Goal: Task Accomplishment & Management: Complete application form

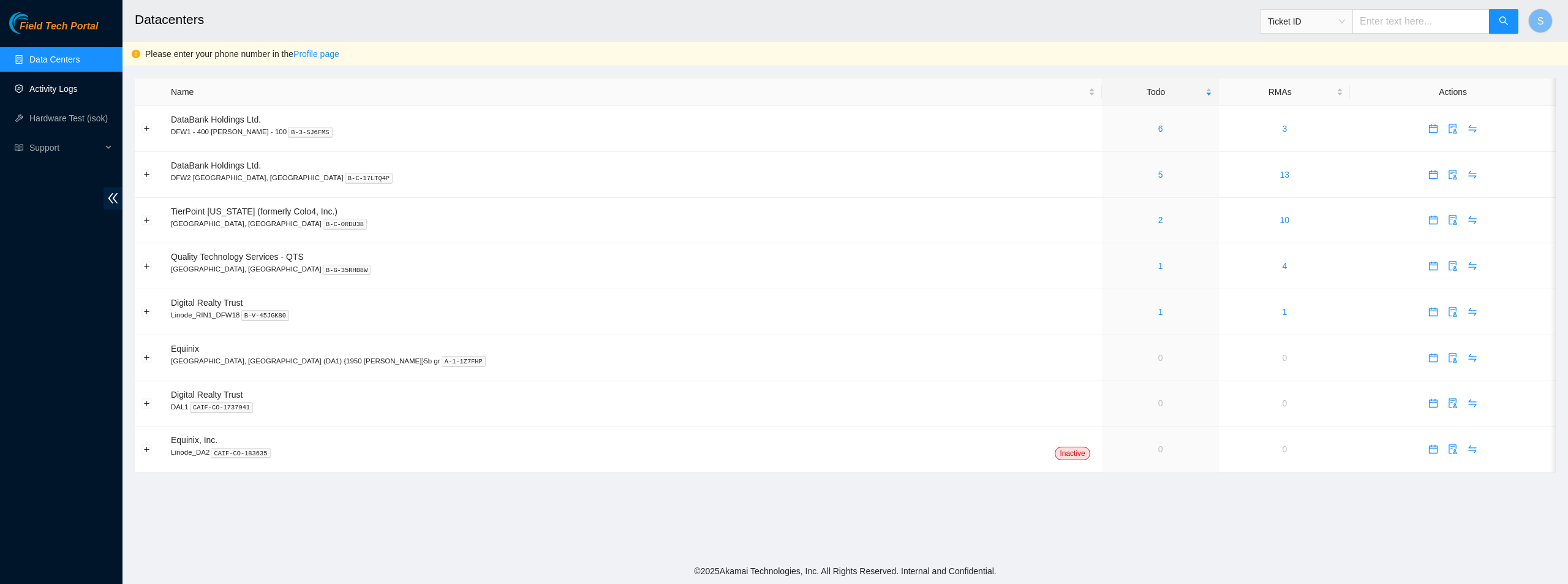
click at [74, 84] on link "Activity Logs" at bounding box center [53, 89] width 48 height 10
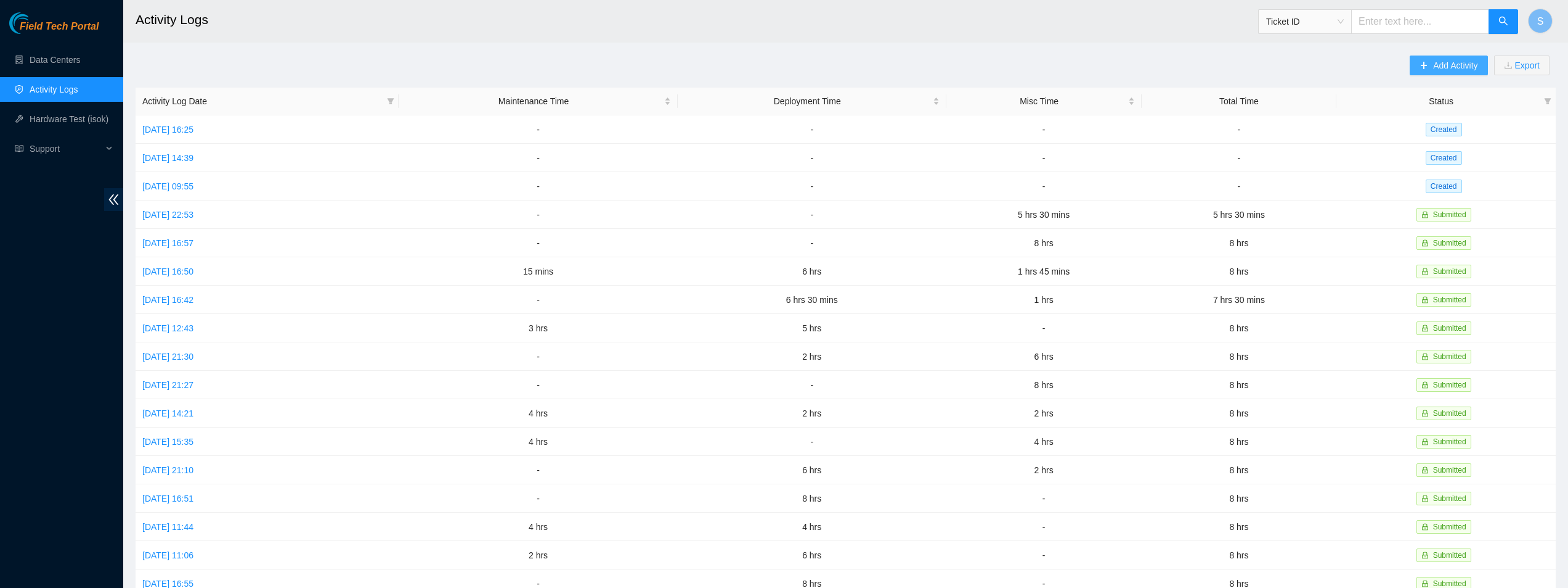
click at [1460, 67] on span "Add Activity" at bounding box center [1455, 65] width 44 height 13
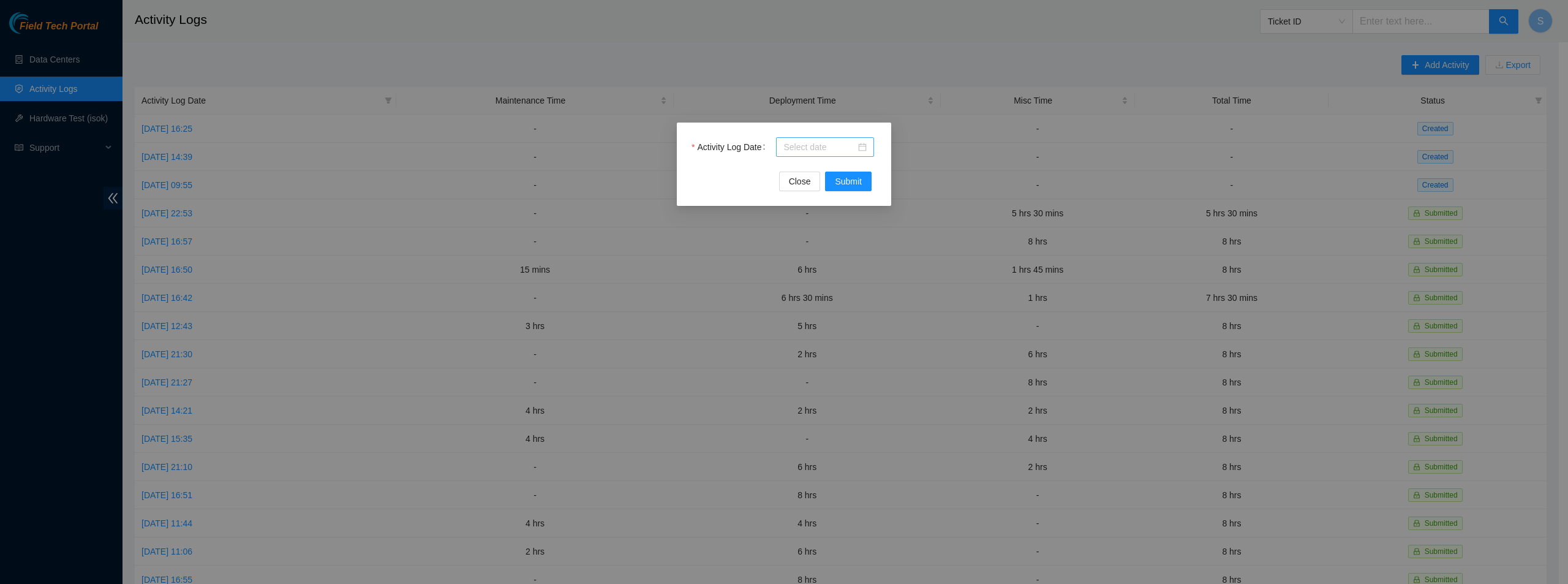
click at [848, 151] on input "Activity Log Date" at bounding box center [819, 147] width 72 height 13
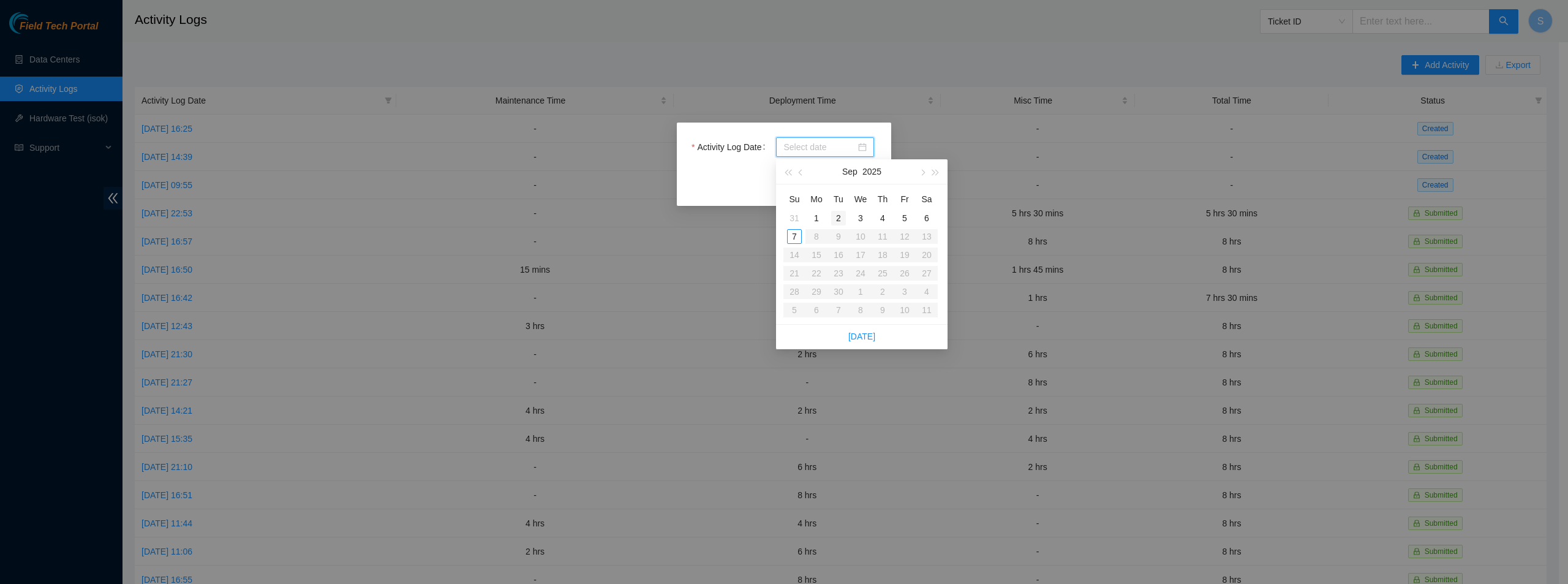
type input "[DATE]"
click at [843, 218] on div "2" at bounding box center [838, 218] width 15 height 15
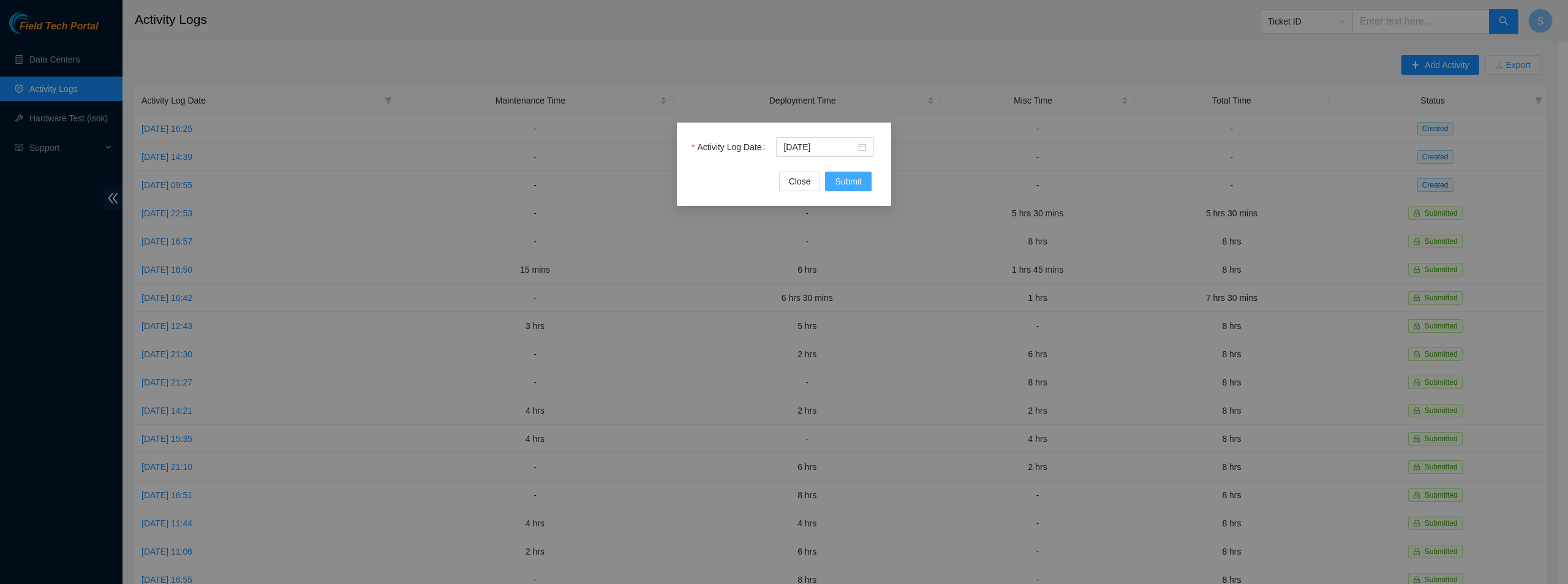
click at [838, 185] on span "Submit" at bounding box center [848, 181] width 27 height 13
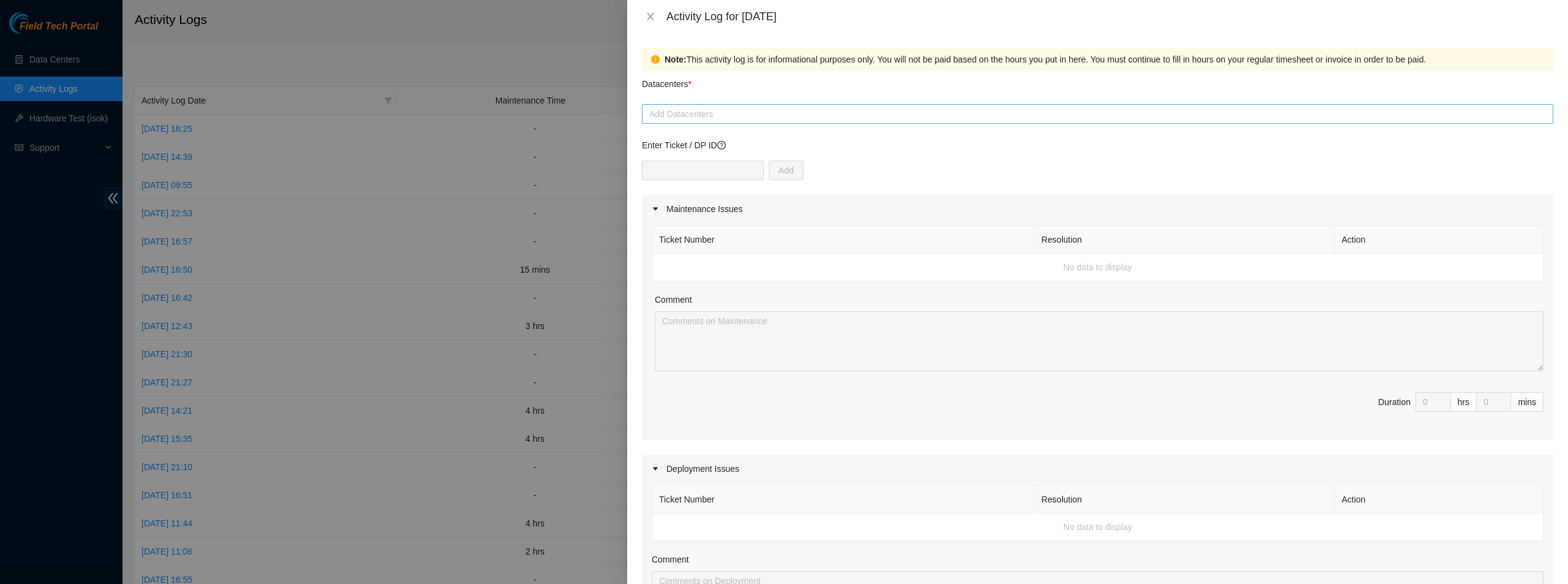
click at [770, 115] on div at bounding box center [1098, 114] width 905 height 15
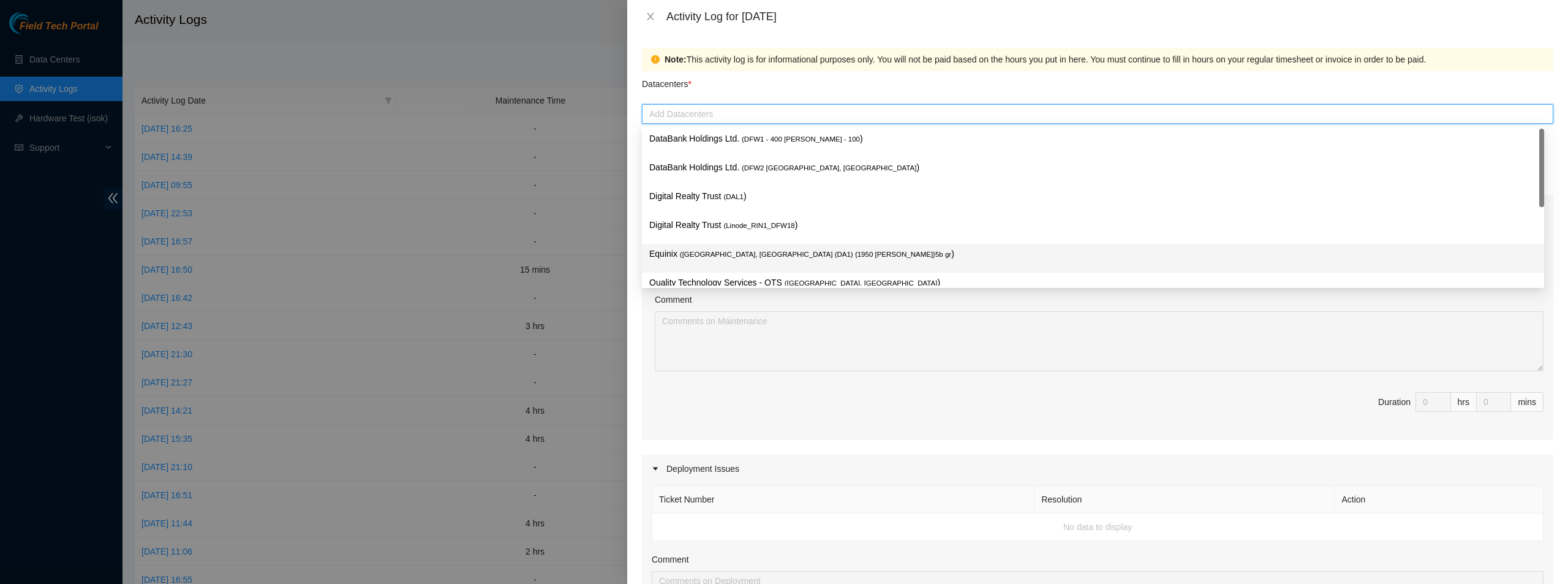
click at [716, 252] on span "( [GEOGRAPHIC_DATA], [GEOGRAPHIC_DATA] (DA1) {1950 [PERSON_NAME]}5b gr" at bounding box center [815, 254] width 271 height 7
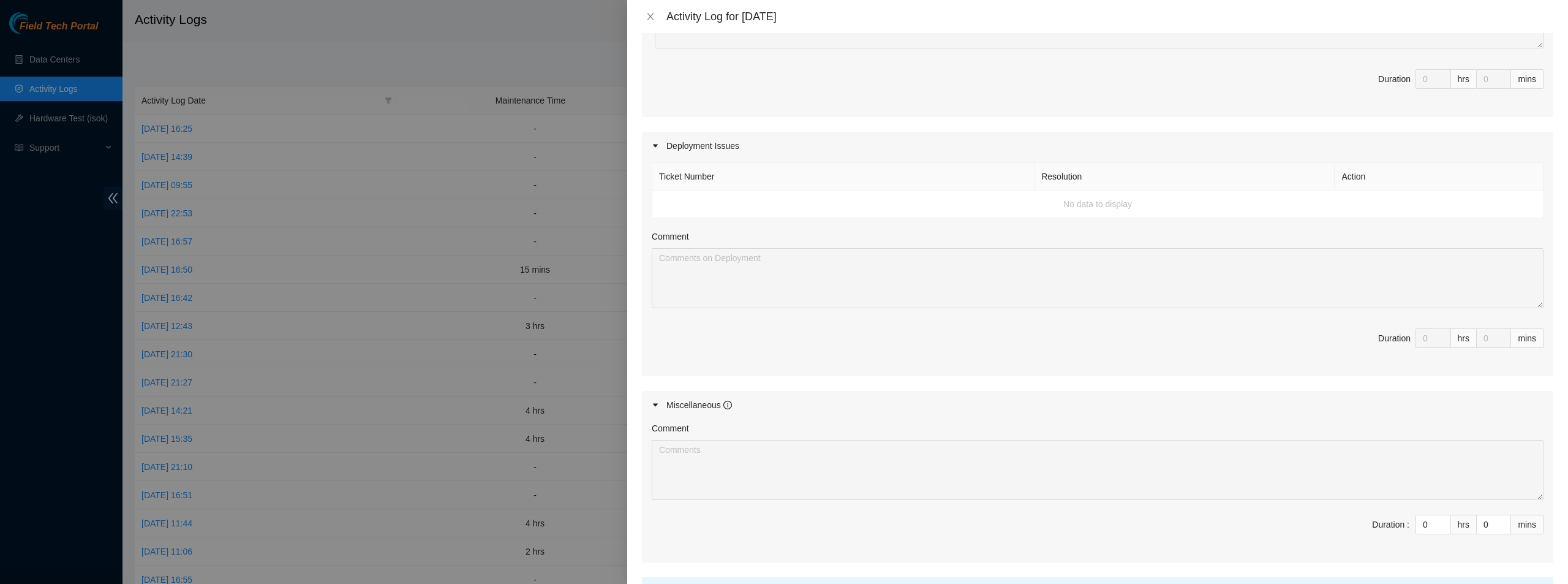
scroll to position [429, 0]
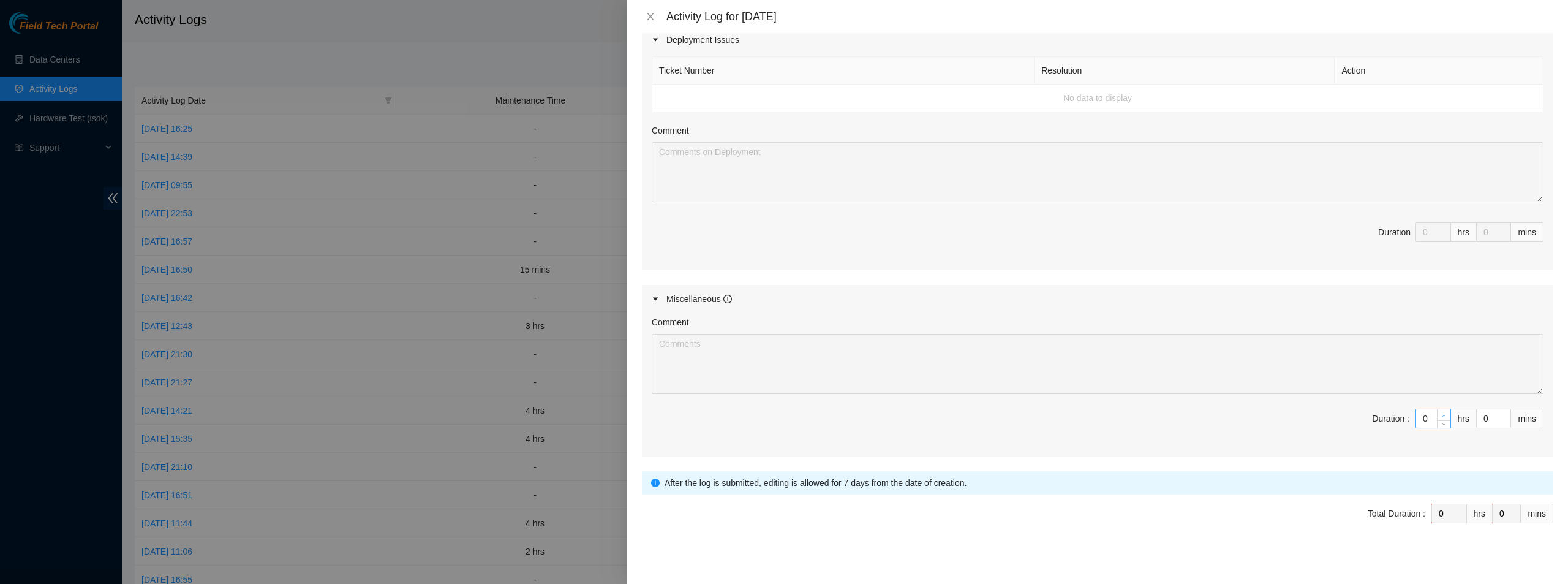
type input "1"
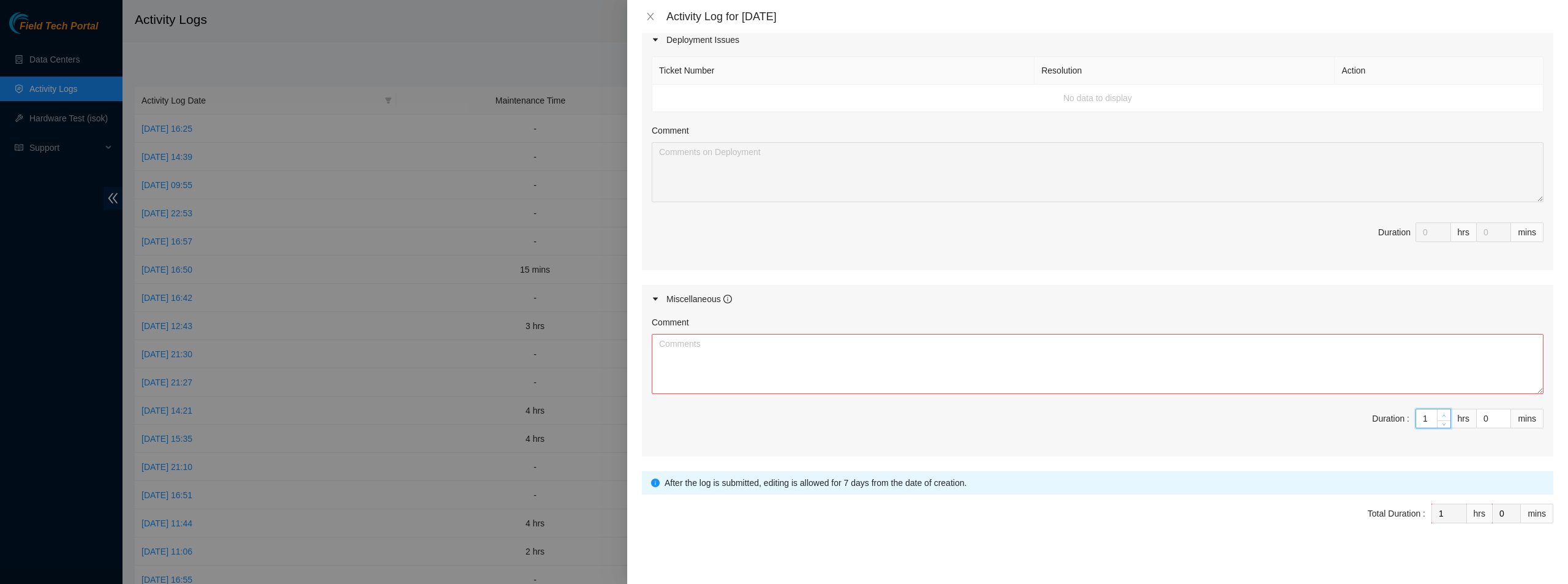
click at [1441, 414] on icon "up" at bounding box center [1443, 415] width 4 height 4
type input "2"
click at [1441, 414] on icon "up" at bounding box center [1443, 415] width 4 height 4
type input "3"
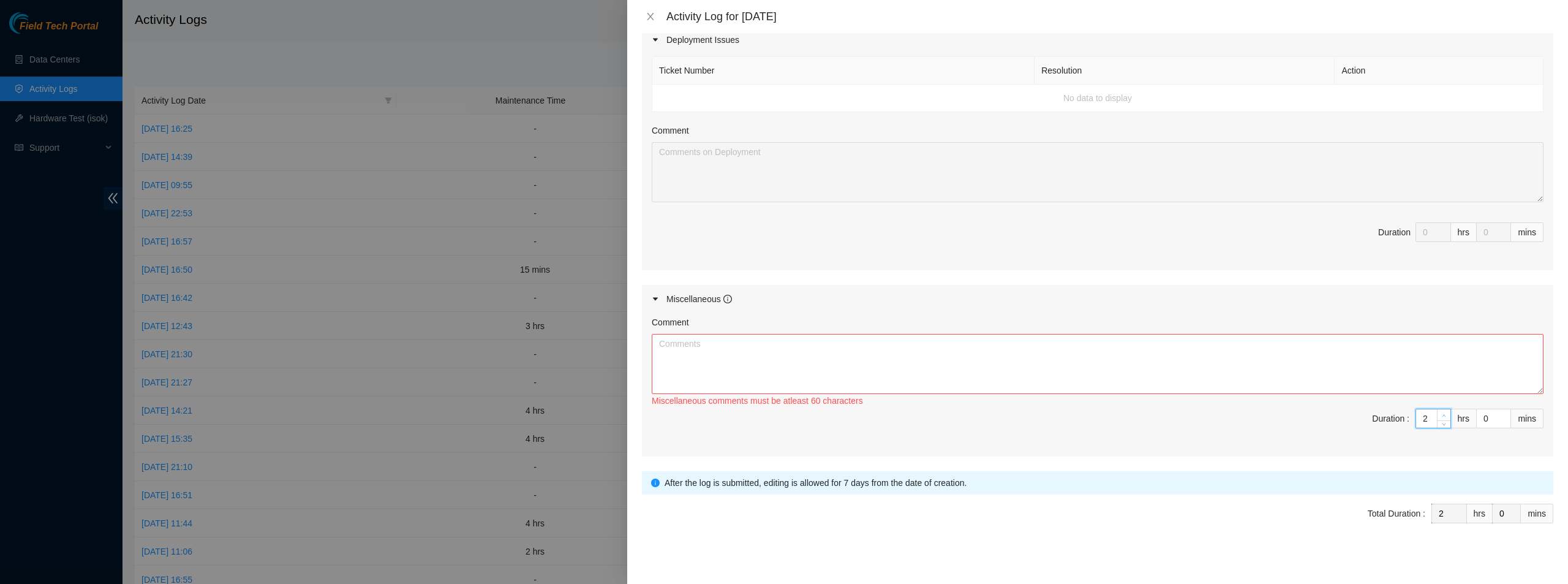
type input "3"
click at [1441, 414] on icon "up" at bounding box center [1443, 415] width 4 height 4
type input "4"
click at [1441, 414] on icon "up" at bounding box center [1443, 415] width 4 height 4
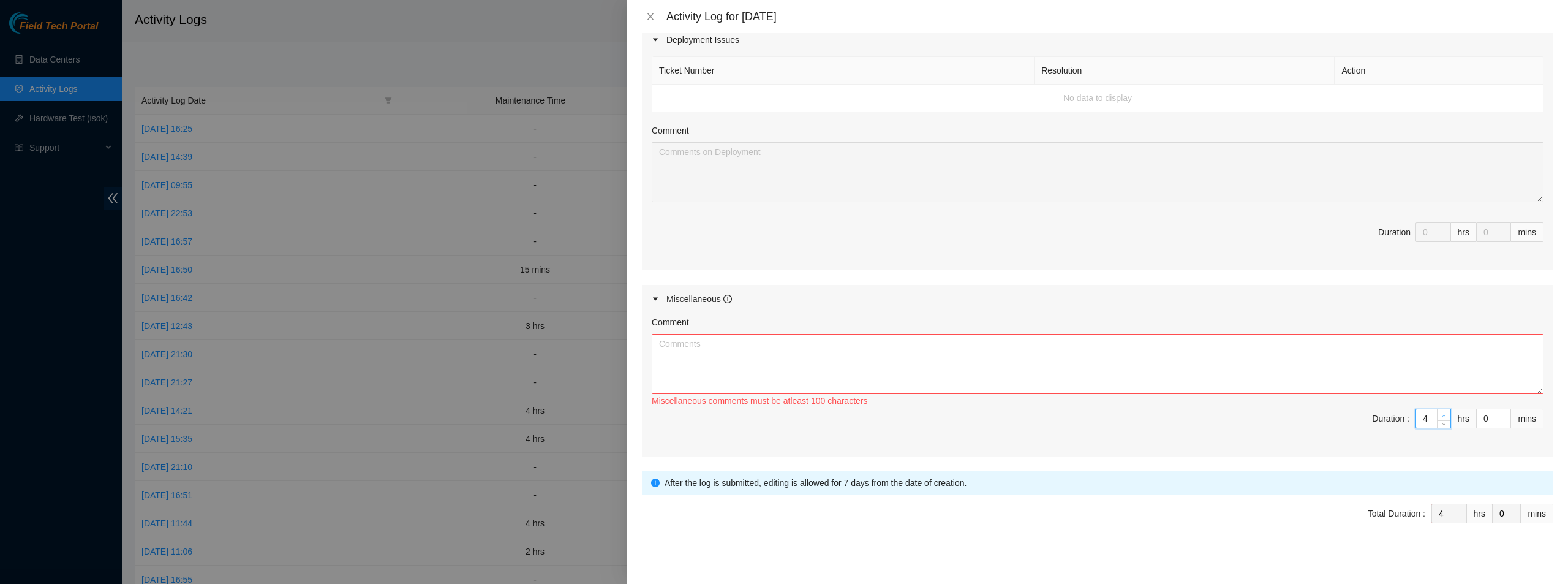
type input "5"
click at [1441, 414] on icon "up" at bounding box center [1443, 415] width 4 height 4
type input "6"
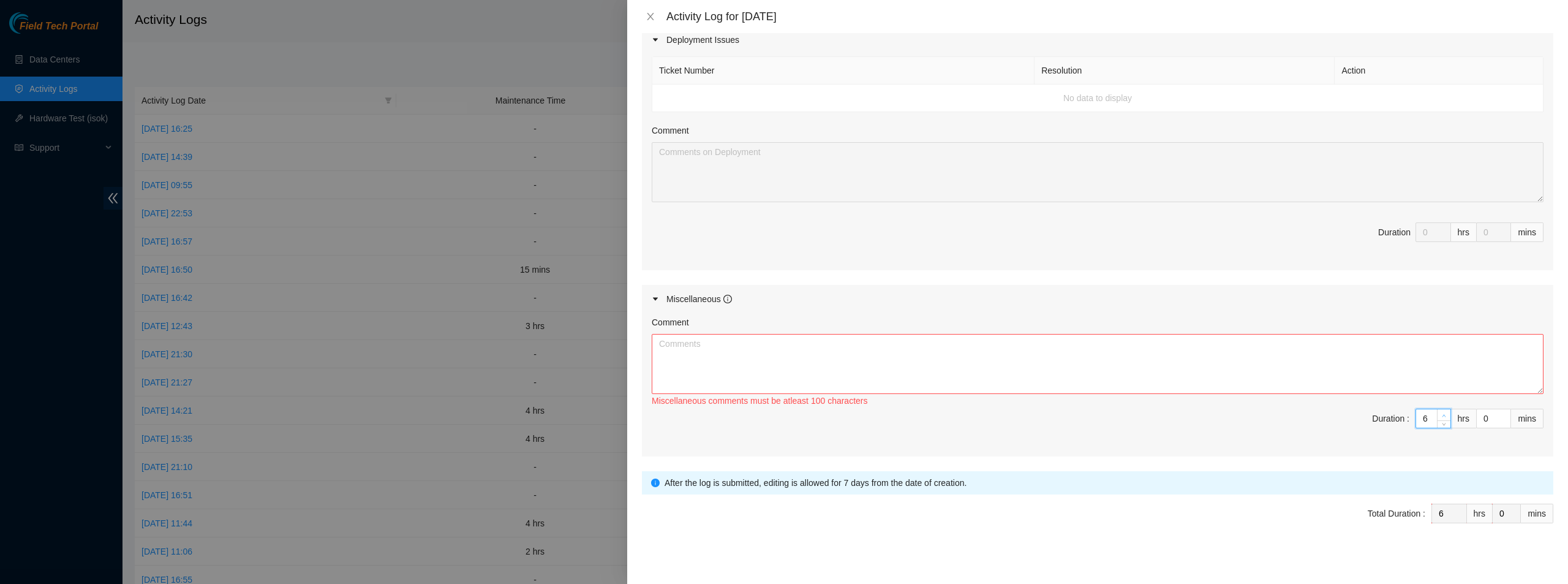
click at [1441, 414] on icon "up" at bounding box center [1443, 415] width 4 height 4
type input "5"
click at [1441, 425] on icon "down" at bounding box center [1443, 421] width 4 height 4
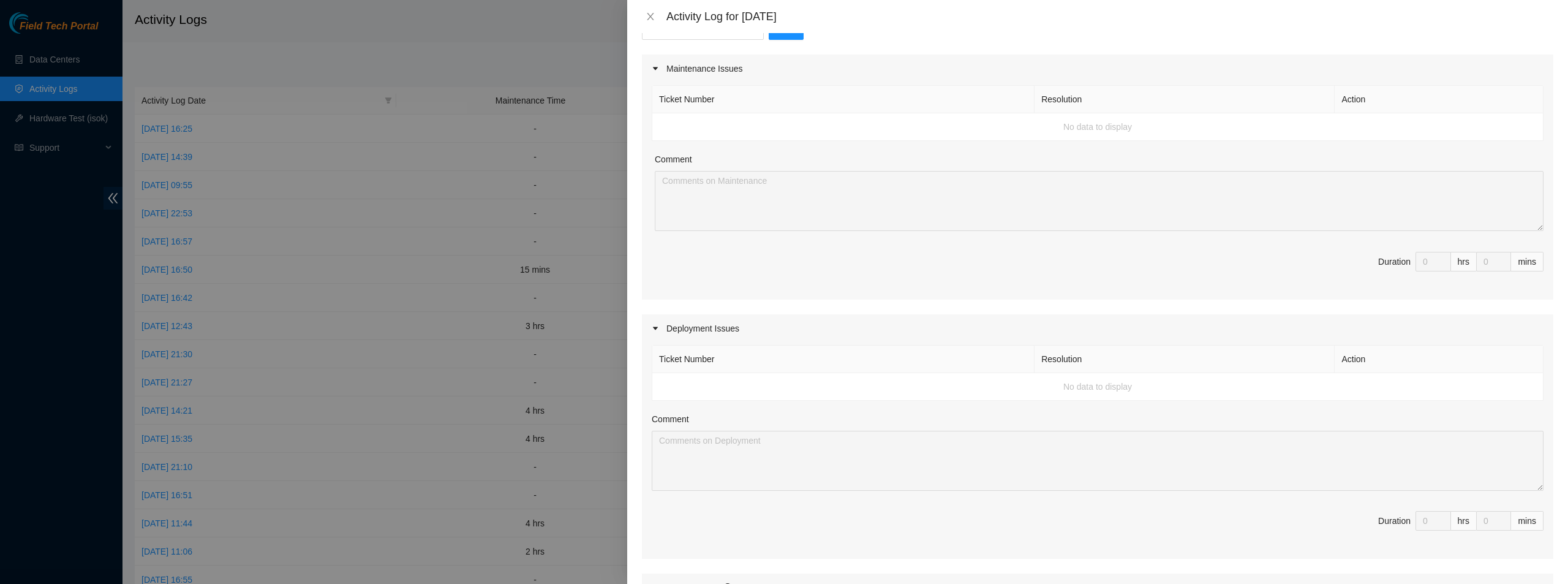
scroll to position [123, 0]
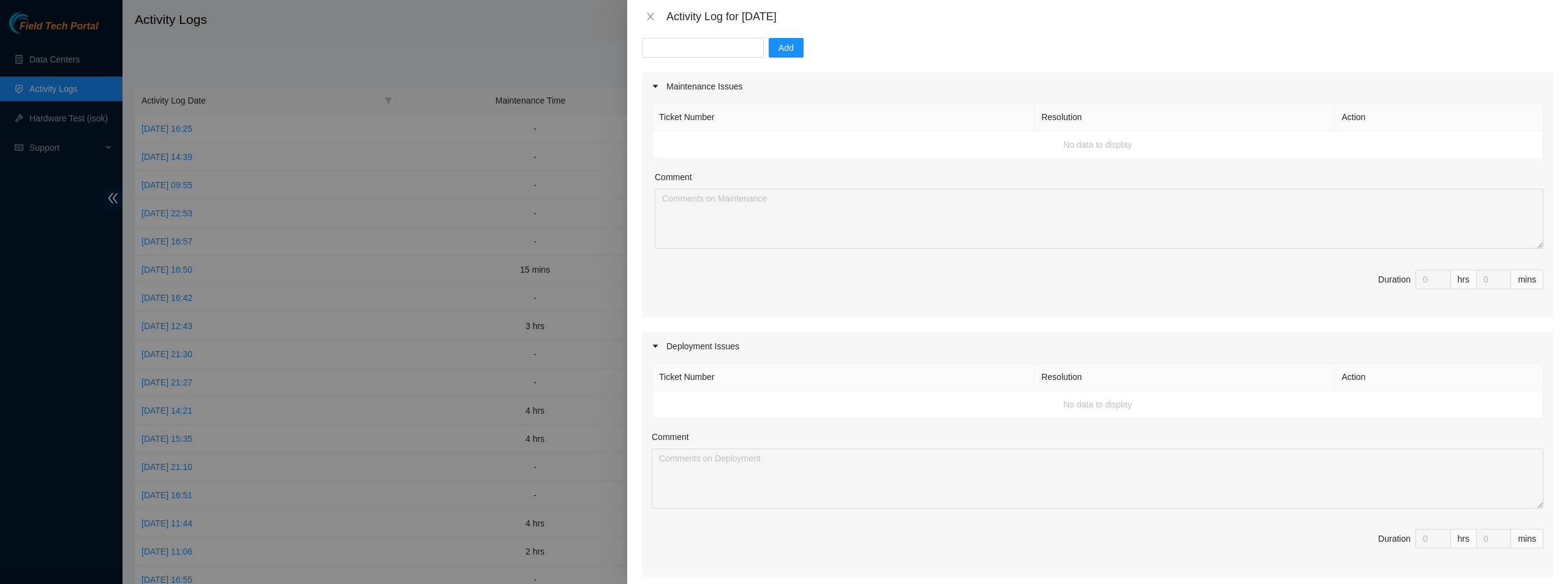
click at [716, 398] on td "No data to display" at bounding box center [1098, 404] width 891 height 28
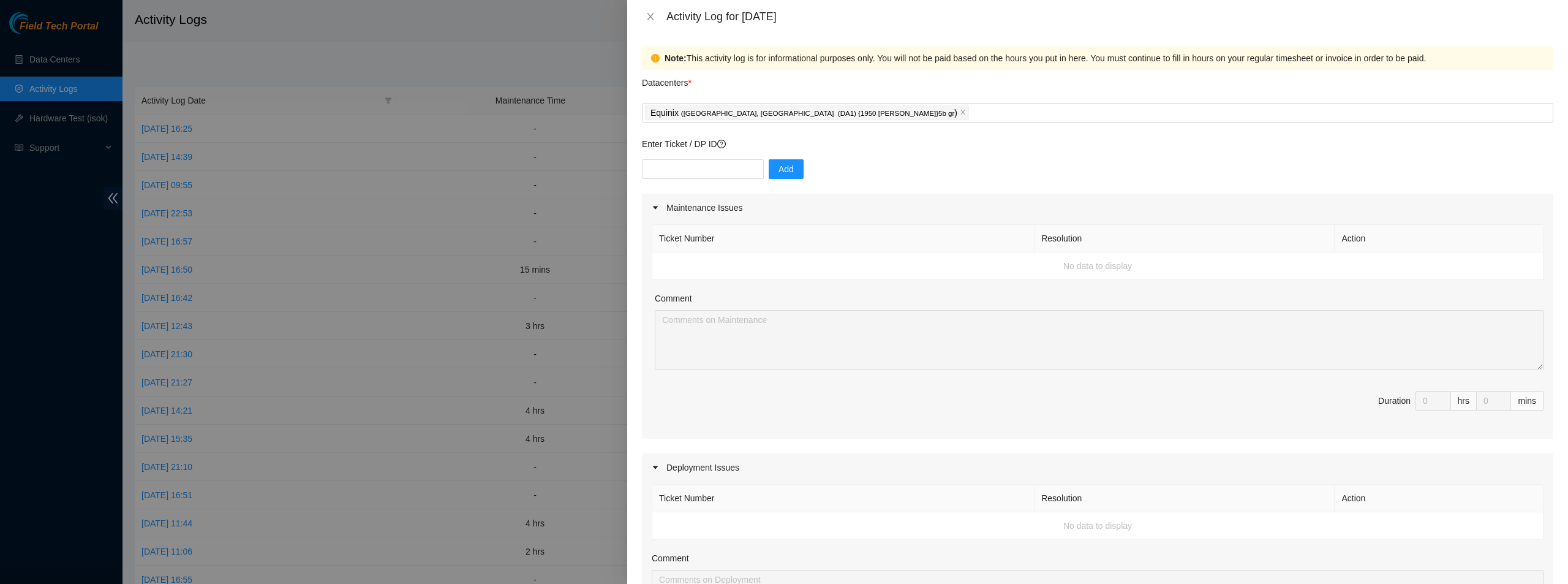
scroll to position [0, 0]
click at [686, 164] on input "text" at bounding box center [702, 170] width 122 height 20
paste input "DP82938"
type input "DP82938"
click at [778, 172] on span "Add" at bounding box center [786, 170] width 16 height 13
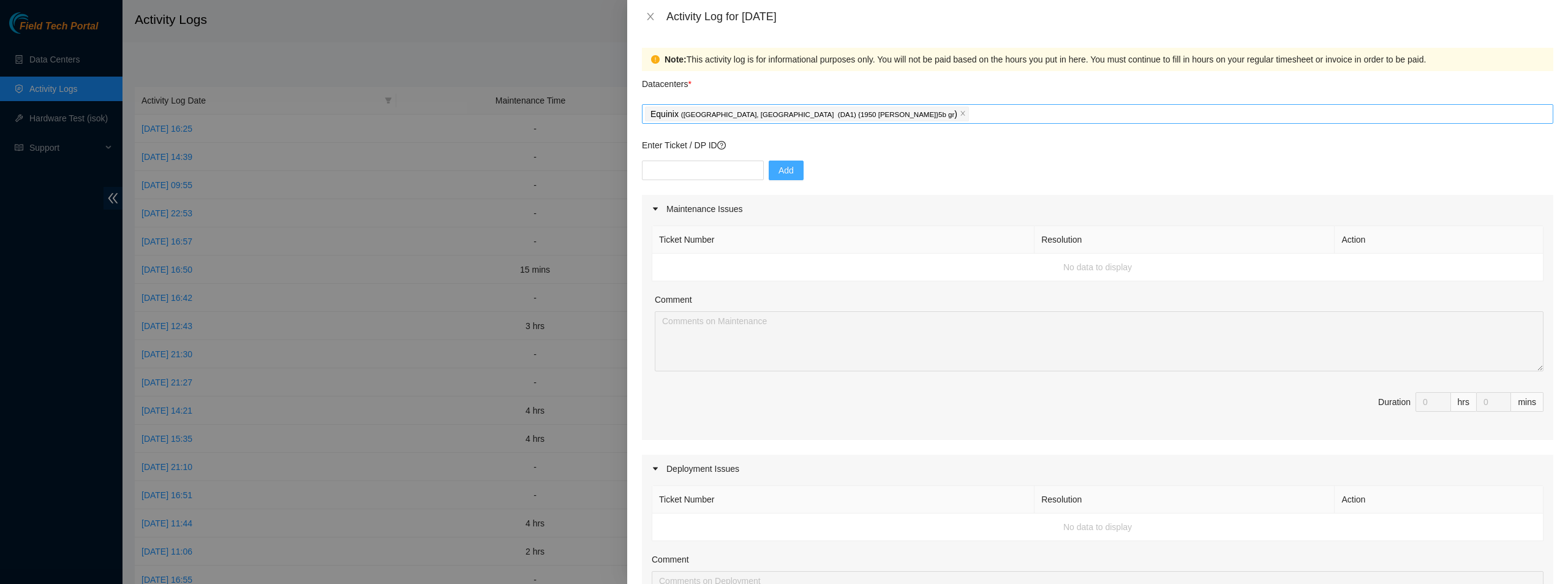
click at [892, 115] on div "Equinix ( [GEOGRAPHIC_DATA], [GEOGRAPHIC_DATA] (DA1) {1950 [PERSON_NAME]}5b gr )" at bounding box center [1098, 114] width 905 height 17
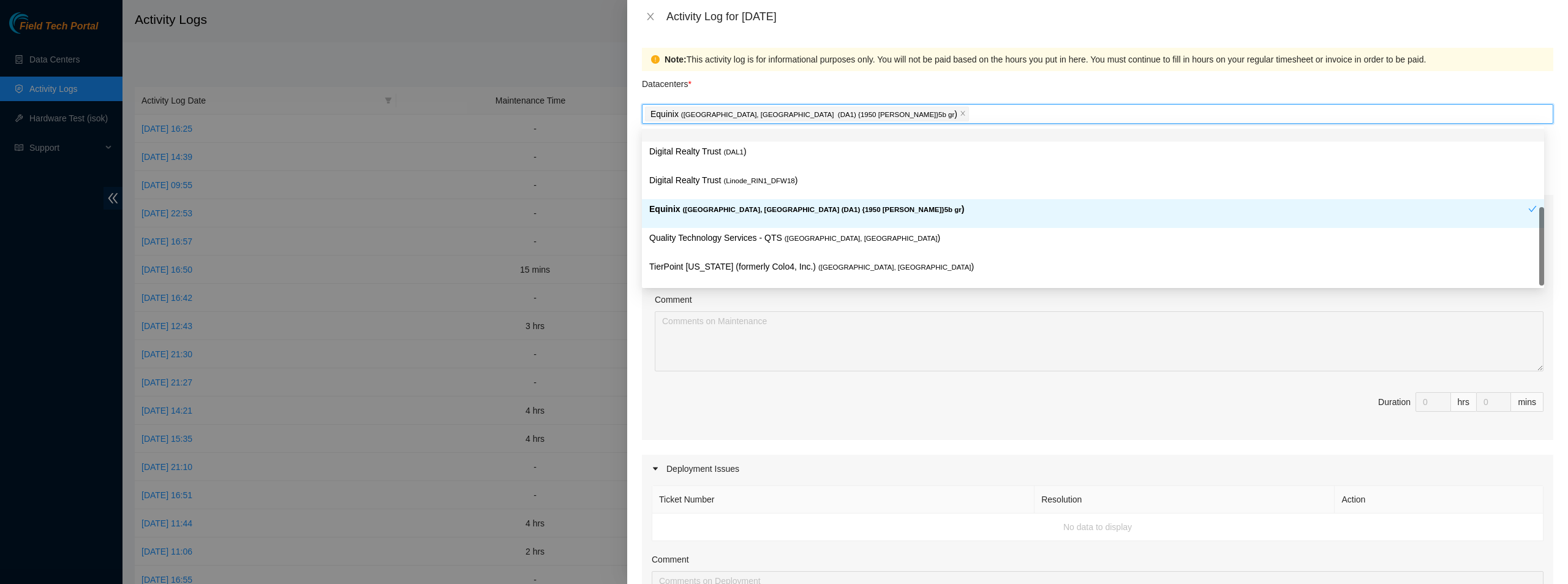
type input "t"
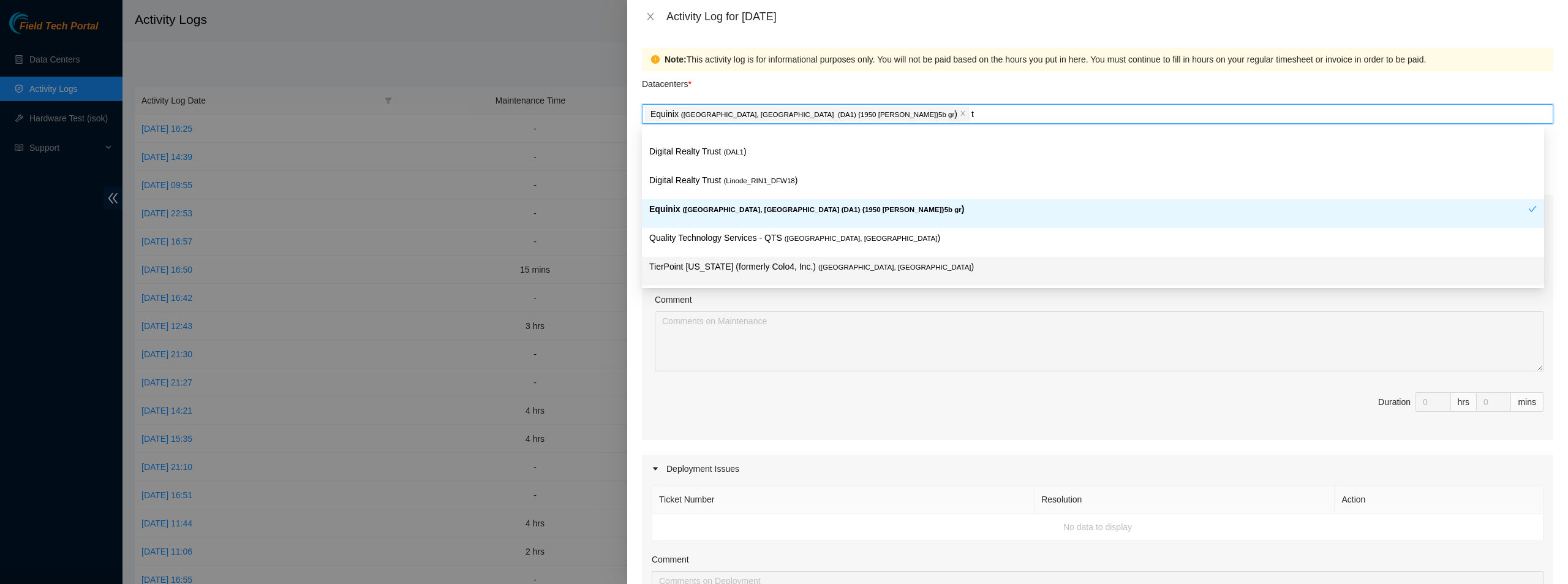
click at [713, 265] on p "TierPoint [US_STATE] (formerly Colo4, Inc.) ( [GEOGRAPHIC_DATA], [GEOGRAPHIC_DA…" at bounding box center [1093, 266] width 887 height 14
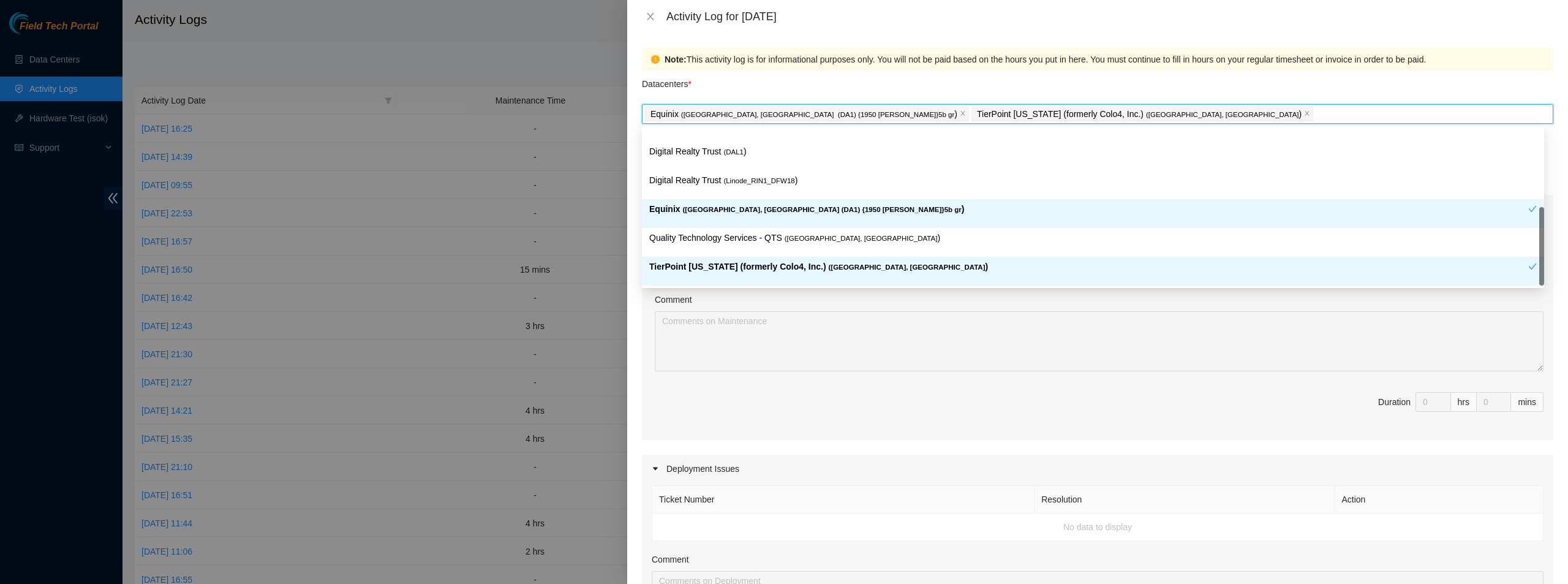
click at [845, 405] on span "Duration 0 hrs 0 mins" at bounding box center [1098, 409] width 892 height 34
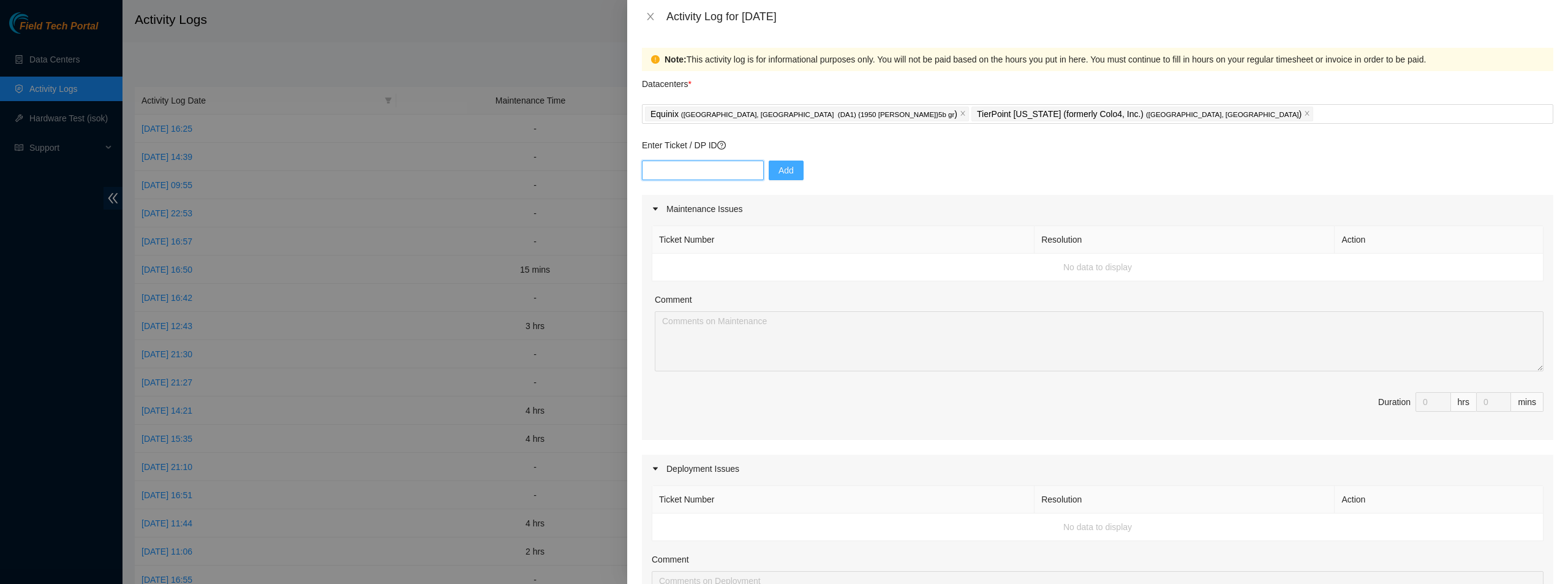
click at [702, 165] on input "text" at bounding box center [702, 170] width 122 height 20
paste input "DP82938"
type input "DP82938"
click at [780, 160] on div "Enter Ticket / DP ID DP82938 Add" at bounding box center [1098, 166] width 911 height 56
click at [783, 172] on span "Add" at bounding box center [786, 170] width 16 height 13
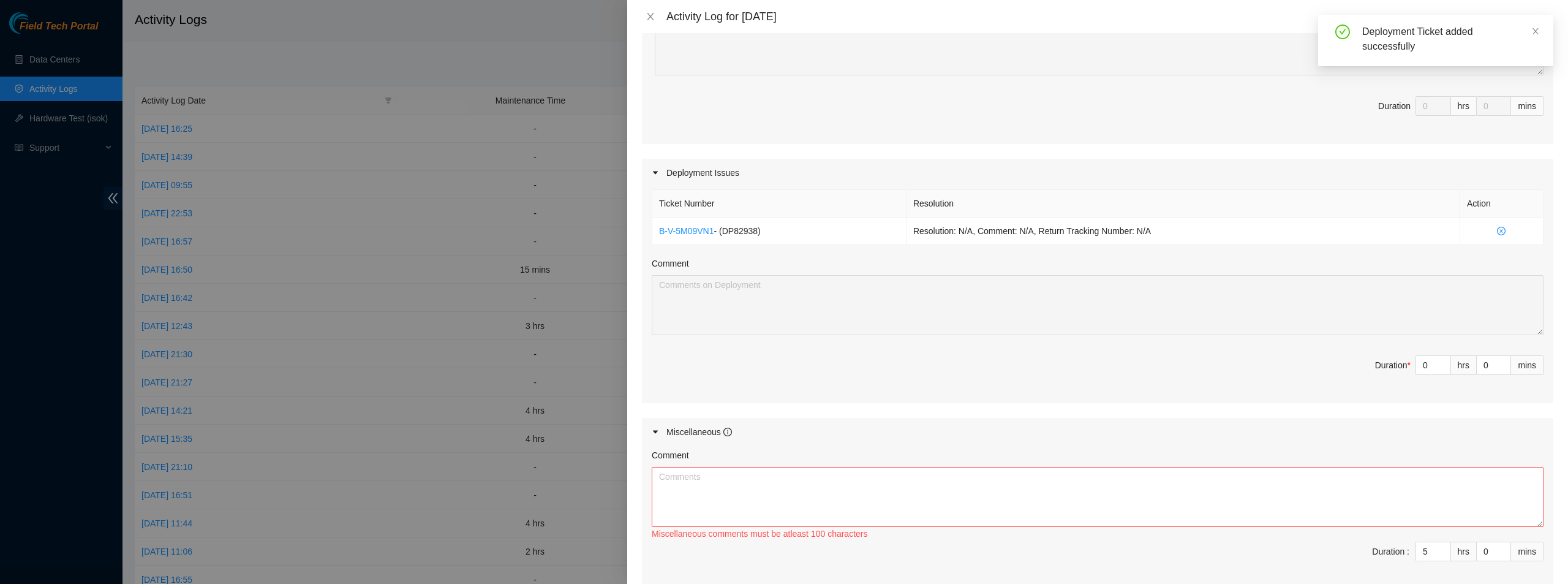
scroll to position [306, 0]
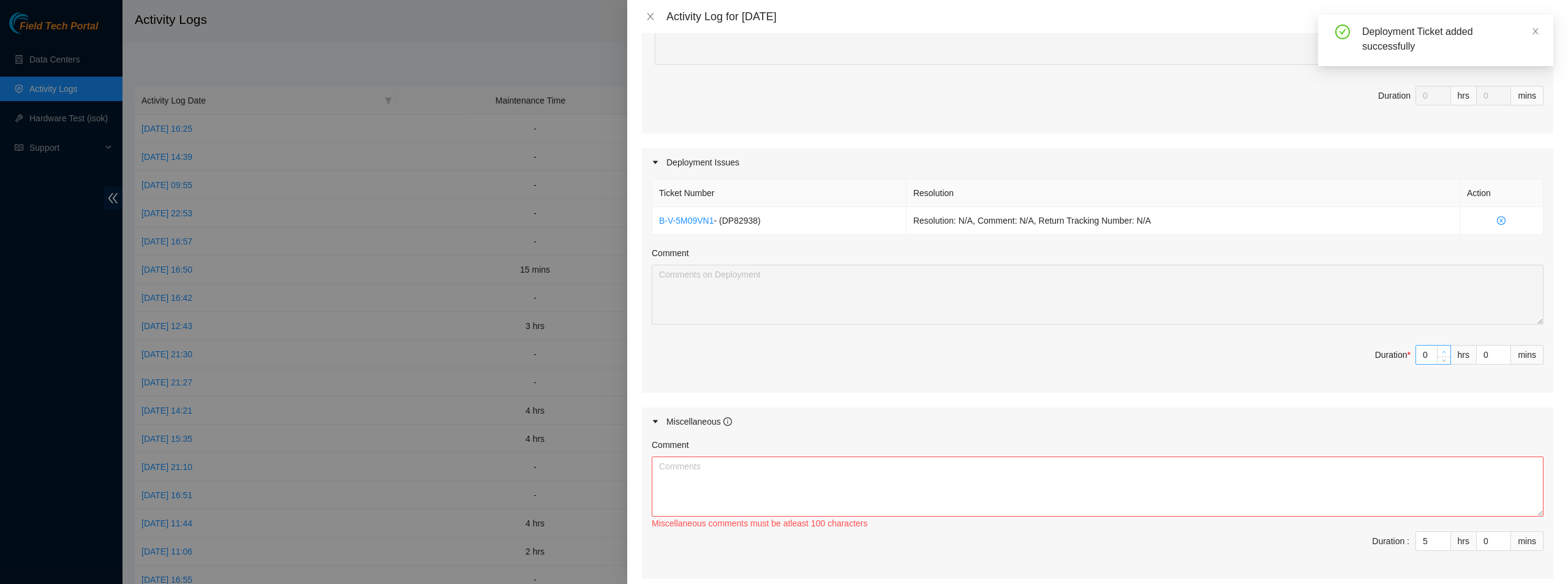
type input "1"
type input "6"
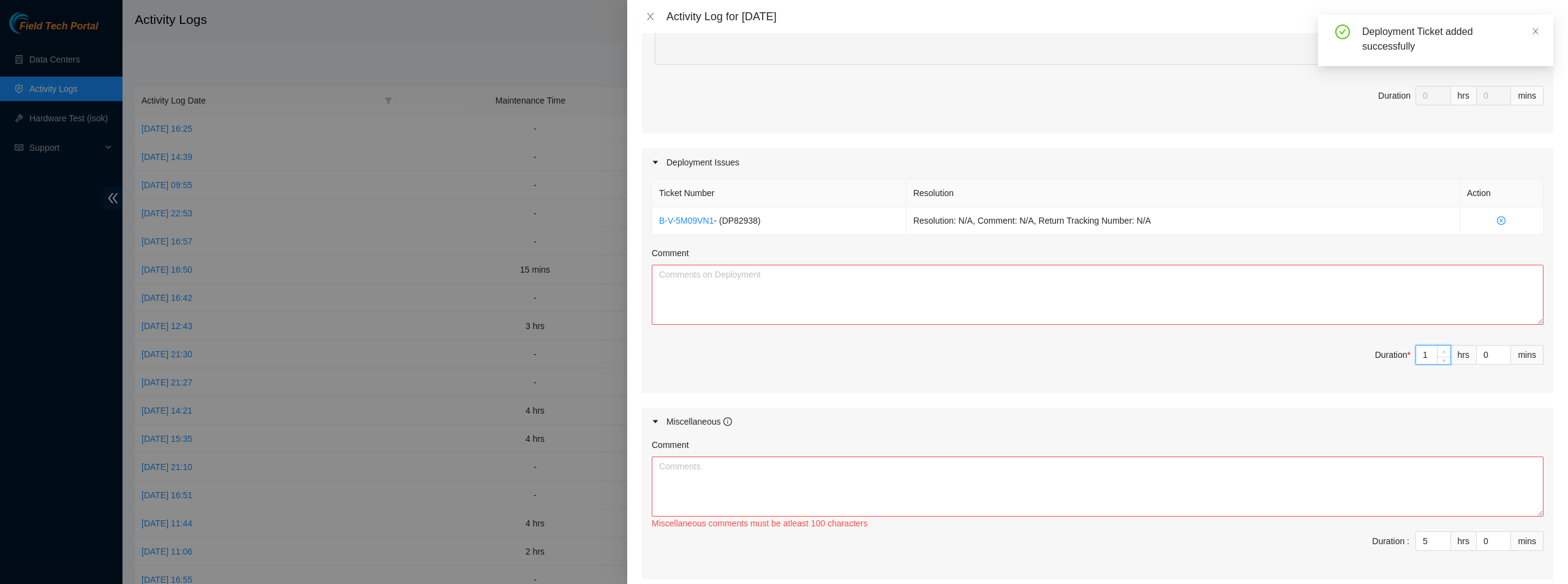
click at [1441, 349] on span "up" at bounding box center [1444, 351] width 7 height 7
type input "2"
type input "7"
click at [1441, 349] on span "up" at bounding box center [1444, 351] width 7 height 7
type input "3"
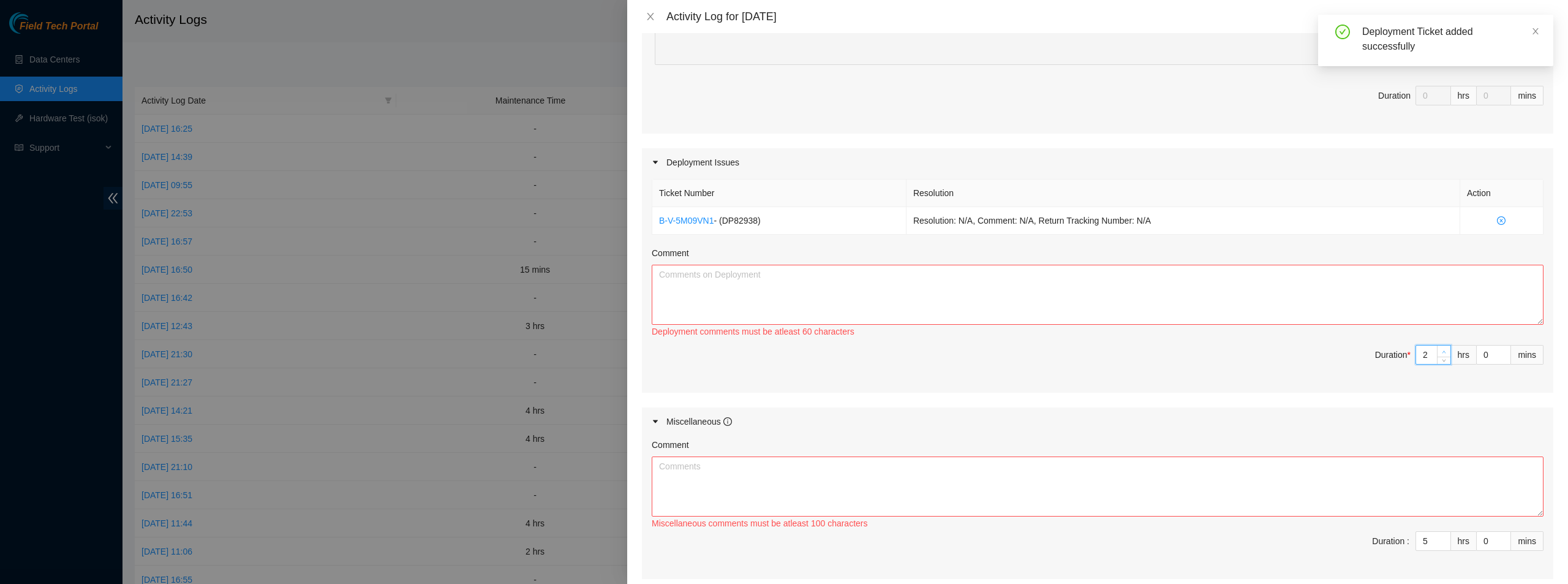
type input "8"
click at [1441, 349] on span "up" at bounding box center [1444, 351] width 7 height 7
click at [1152, 317] on textarea "Comment" at bounding box center [1098, 294] width 892 height 60
type textarea "prepared and ran fiber, scoped and cleaned fiber and ports"
type input "2"
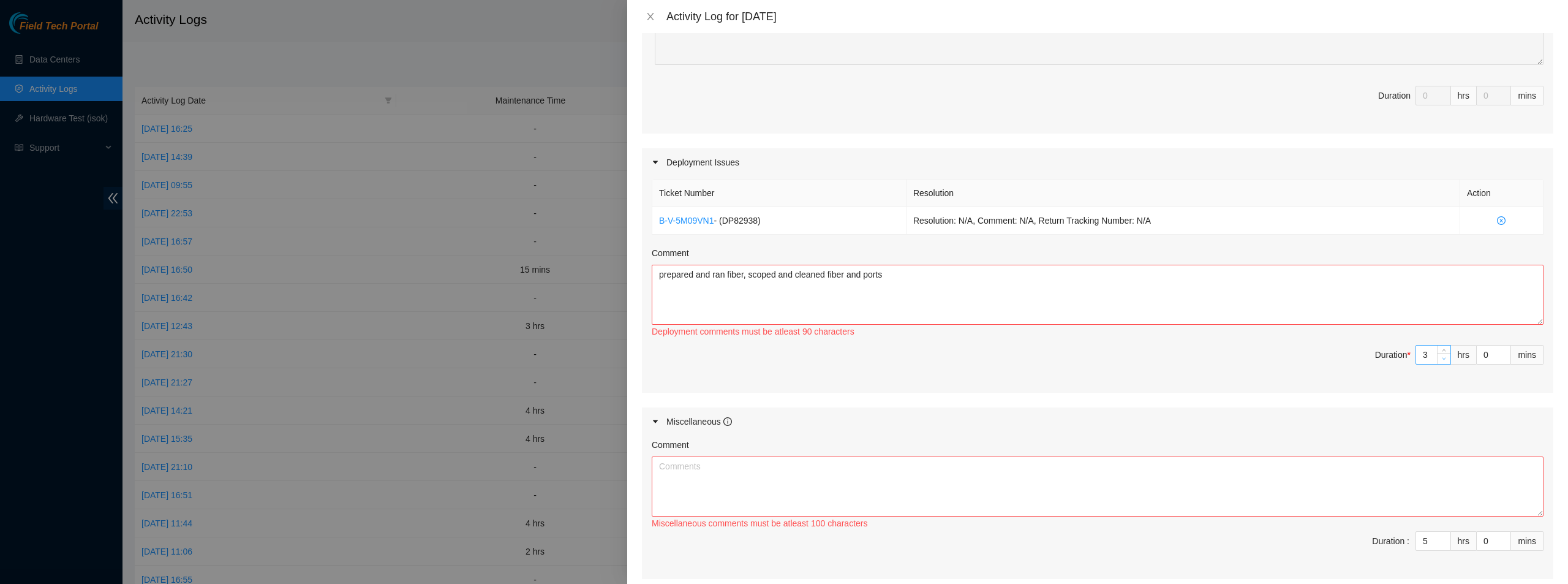
type input "7"
click at [1442, 359] on icon "down" at bounding box center [1444, 359] width 3 height 2
click at [925, 278] on textarea "prepared and ran fiber, scoped and cleaned fiber and ports" at bounding box center [1098, 294] width 892 height 60
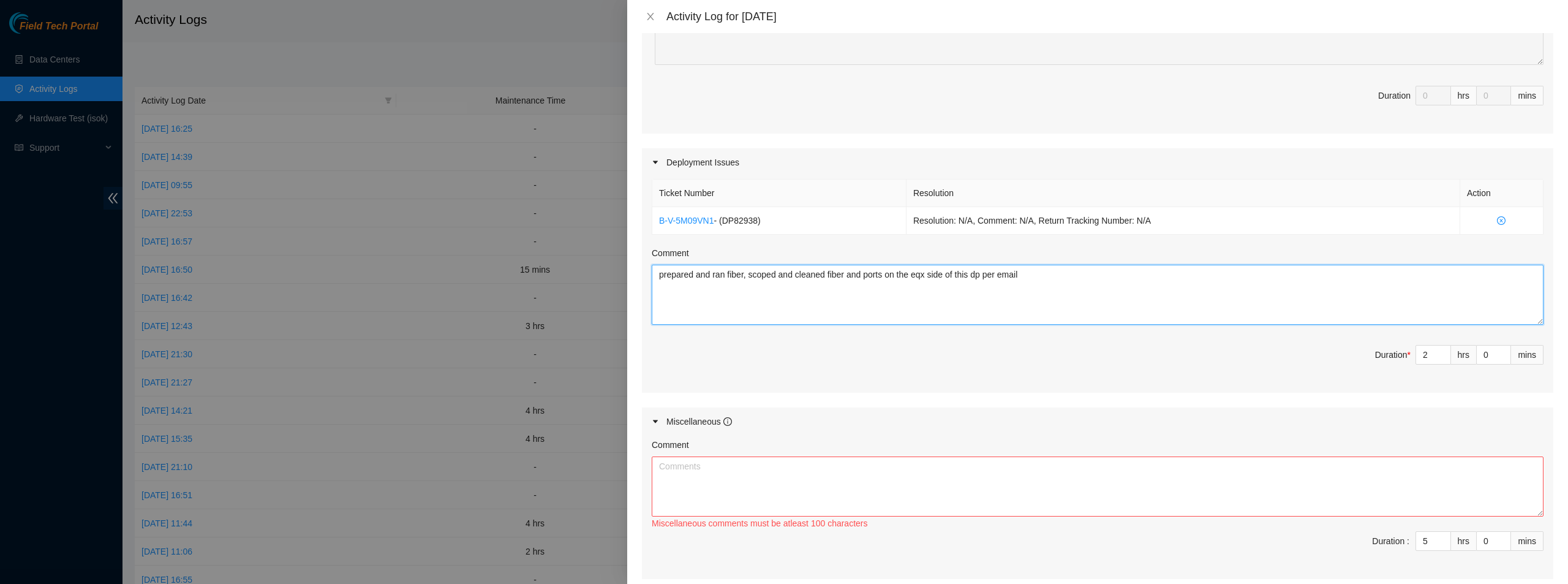
paste textarea "Re: Ready for FT | DP82938 - PNI r04.border101.dfw01.fab: Add 2x100 CHARTER_NAP…"
click at [1036, 272] on textarea "prepared and ran fiber, scoped and cleaned fiber and ports on the eqx side of t…" at bounding box center [1098, 294] width 892 height 60
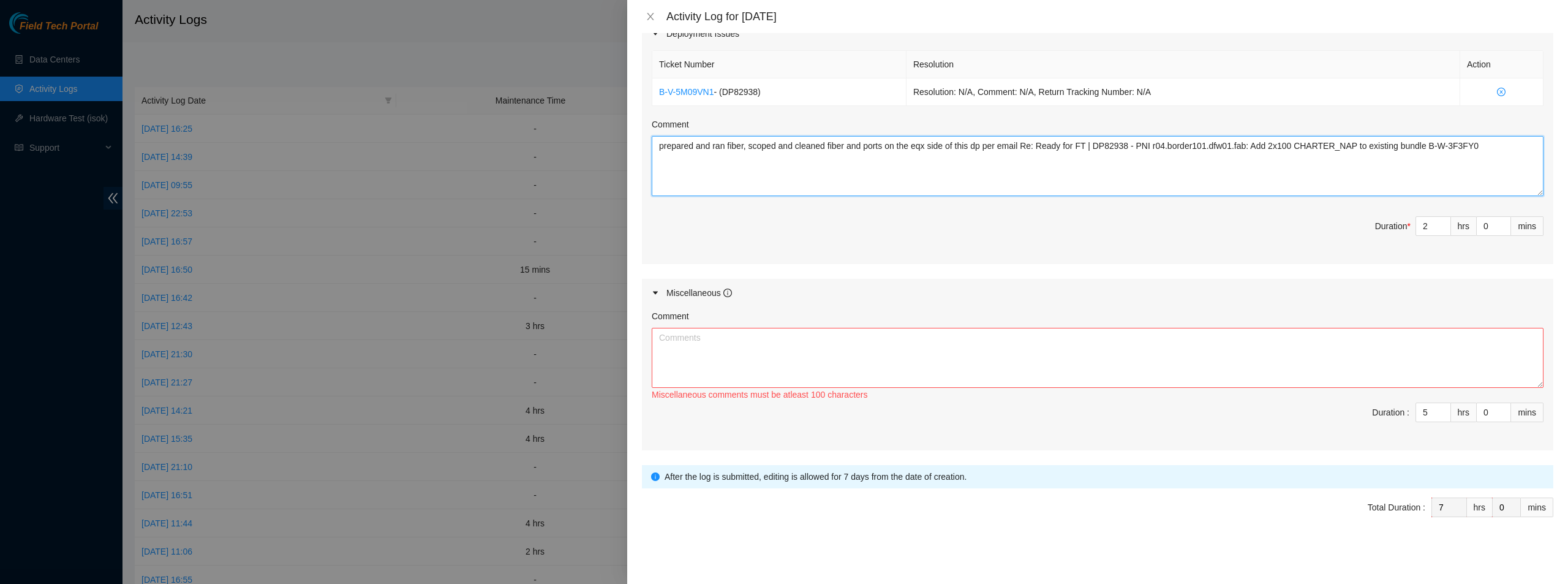
scroll to position [435, 0]
type textarea "prepared and ran fiber, scoped and cleaned fiber and ports on the eqx side of t…"
type input "6"
type input "8"
click at [1441, 405] on span "up" at bounding box center [1444, 408] width 7 height 7
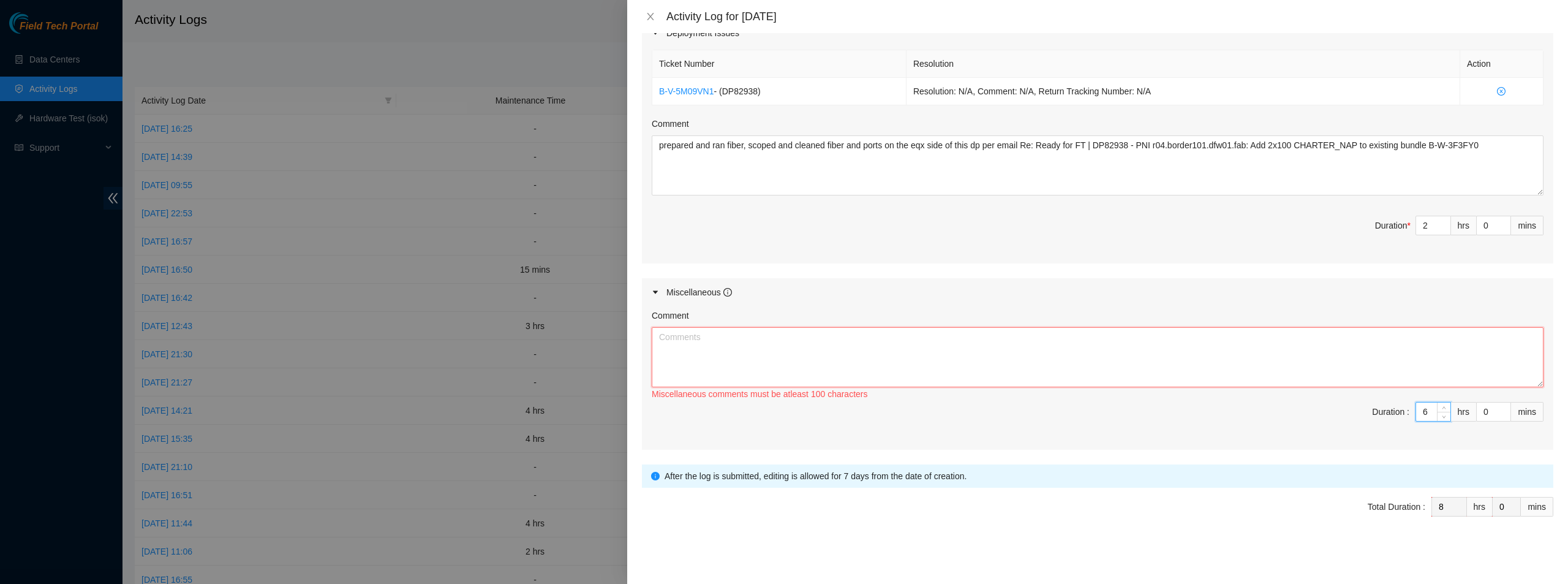
click at [795, 361] on textarea "Comment" at bounding box center [1098, 356] width 892 height 60
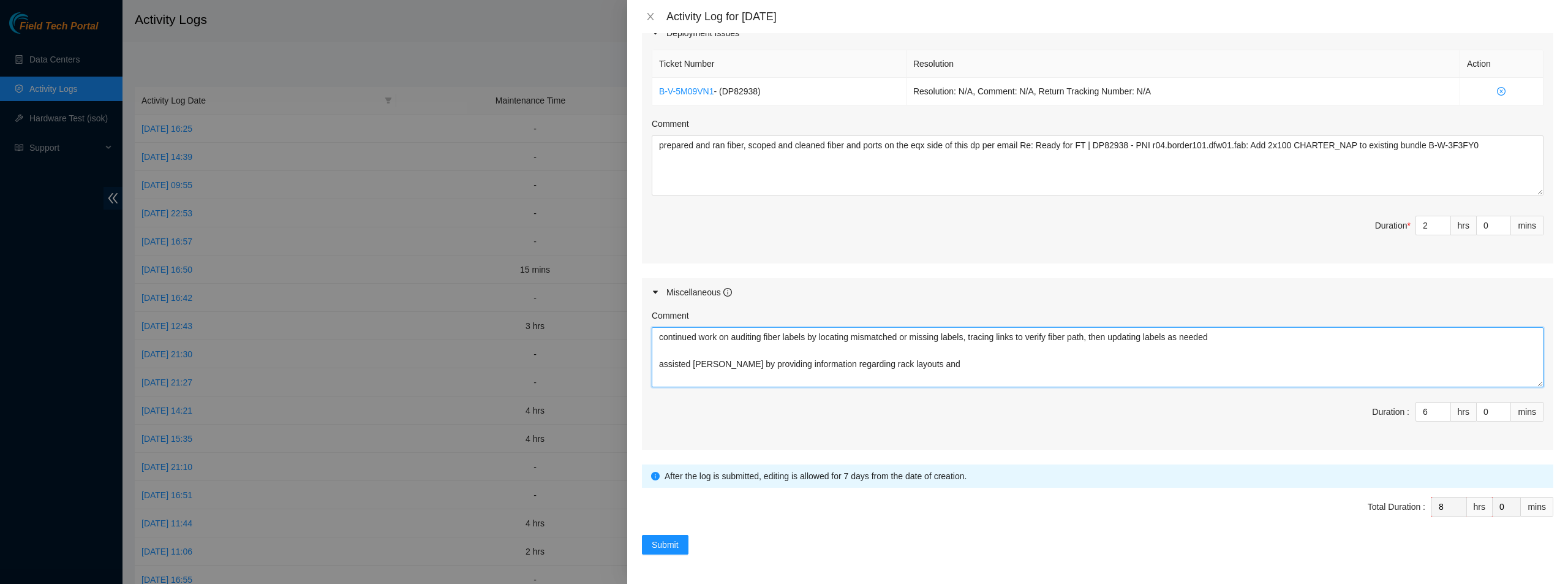
click at [978, 363] on textarea "continued work on auditing fiber labels by locating mismatched or missing label…" at bounding box center [1098, 356] width 892 height 60
type textarea "continued work on auditing fiber labels by locating mismatched or missing label…"
click at [660, 551] on span "Submit" at bounding box center [665, 544] width 27 height 13
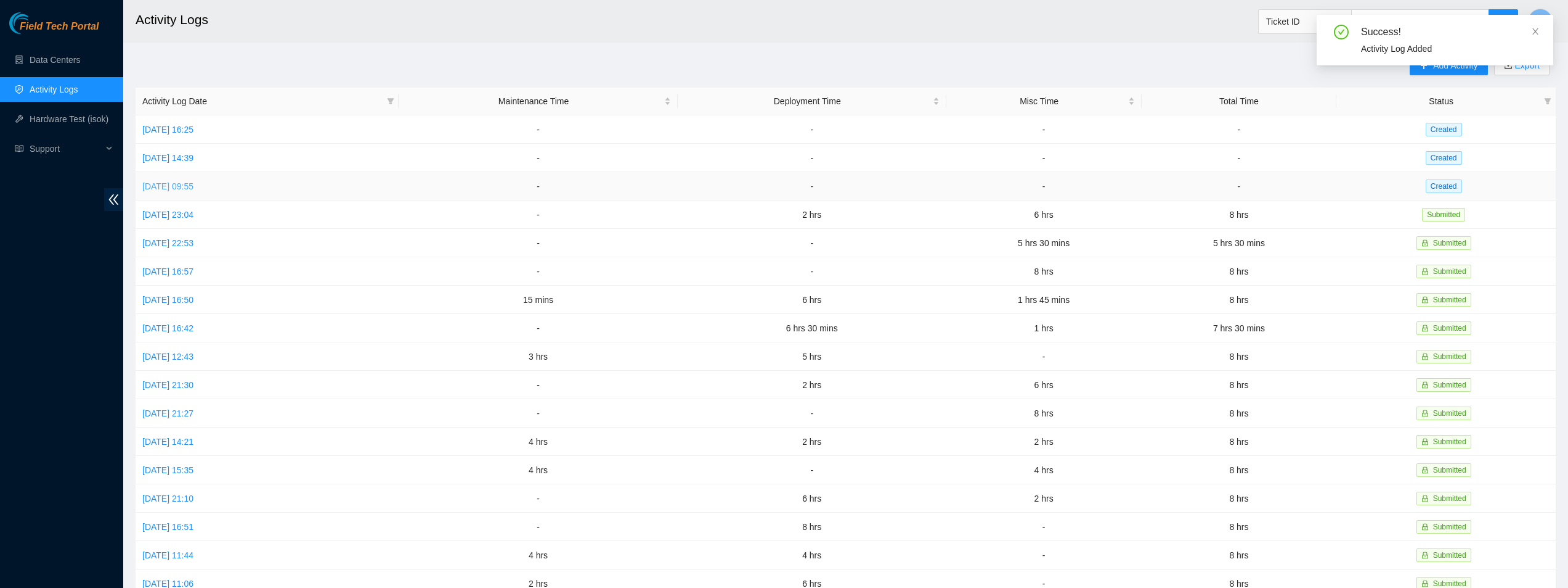
click at [193, 188] on link "[DATE] 09:55" at bounding box center [168, 186] width 51 height 10
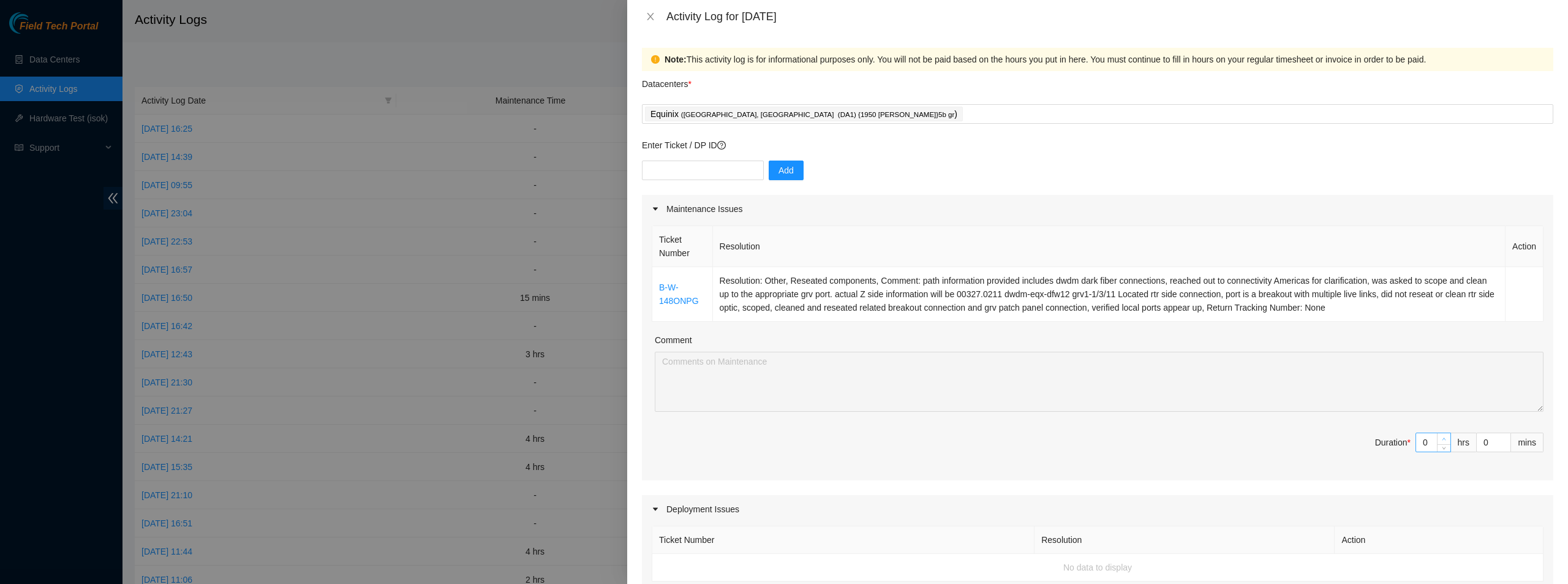
type input "1"
click at [1441, 437] on span "up" at bounding box center [1444, 439] width 7 height 7
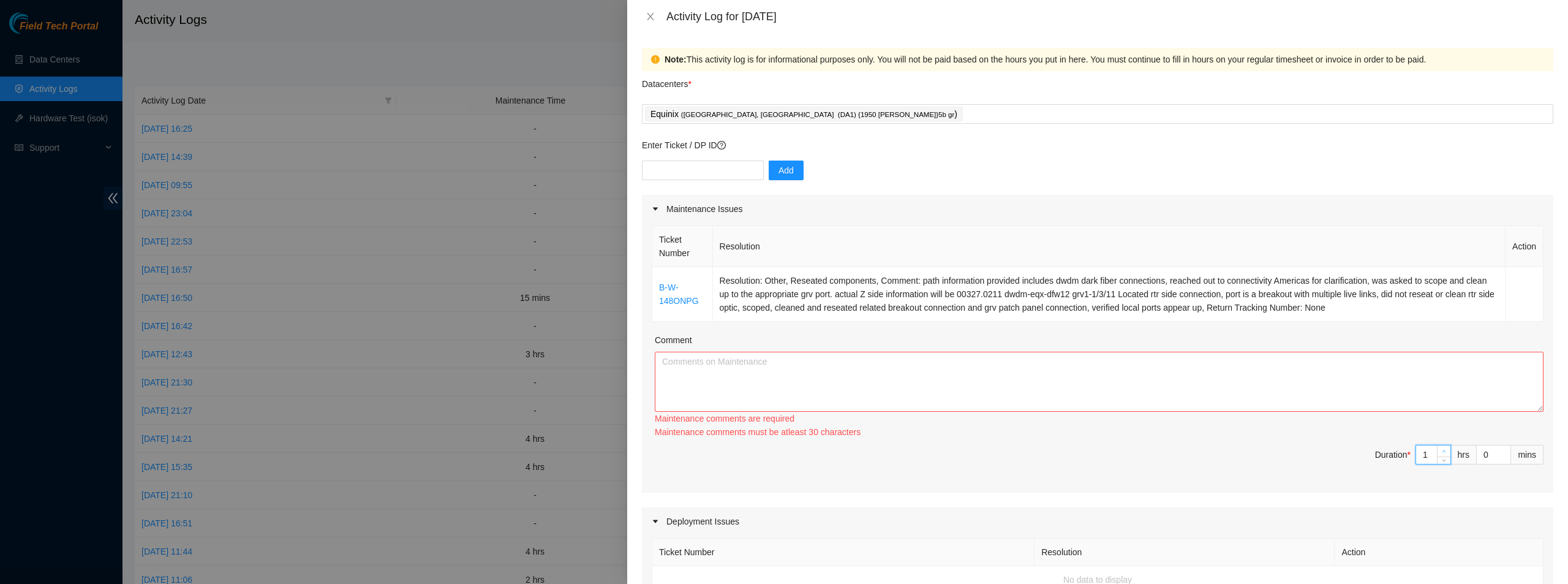
type input "2"
click at [1441, 451] on icon "up" at bounding box center [1443, 451] width 4 height 4
click at [1244, 370] on textarea "Comment" at bounding box center [1099, 381] width 889 height 60
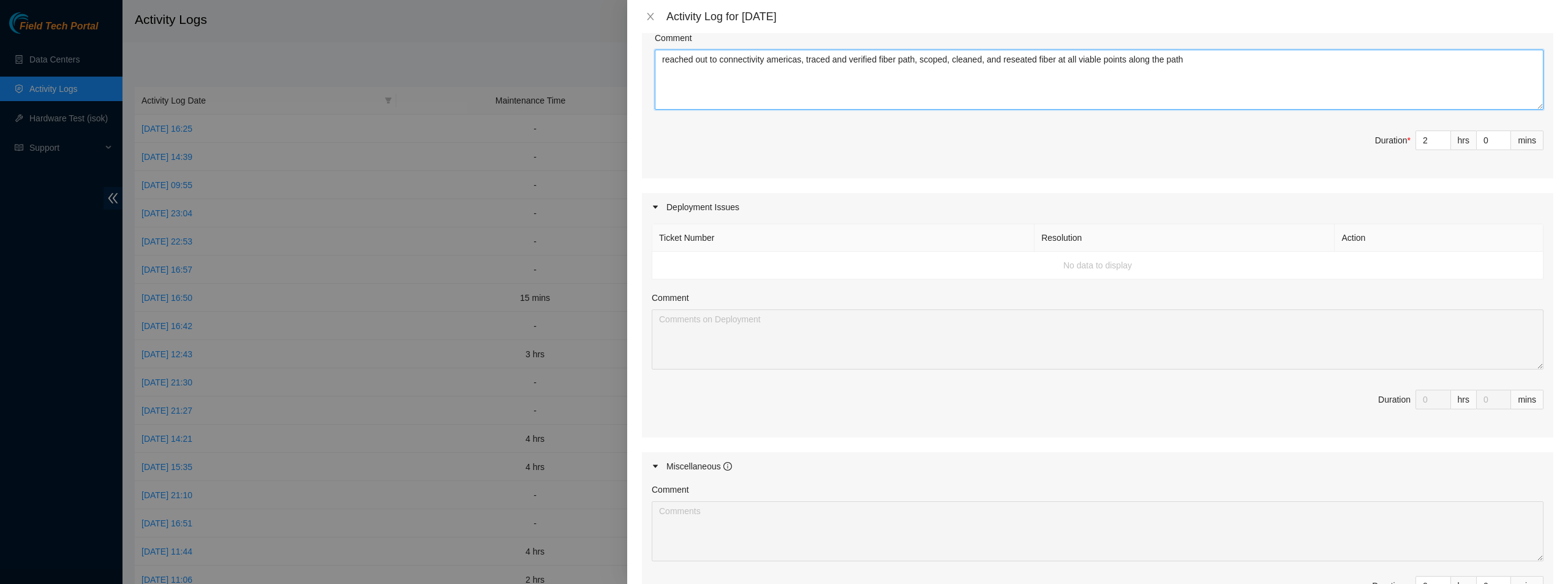
scroll to position [306, 0]
type textarea "reached out to connectivity americas, traced and verified fiber path, scoped, c…"
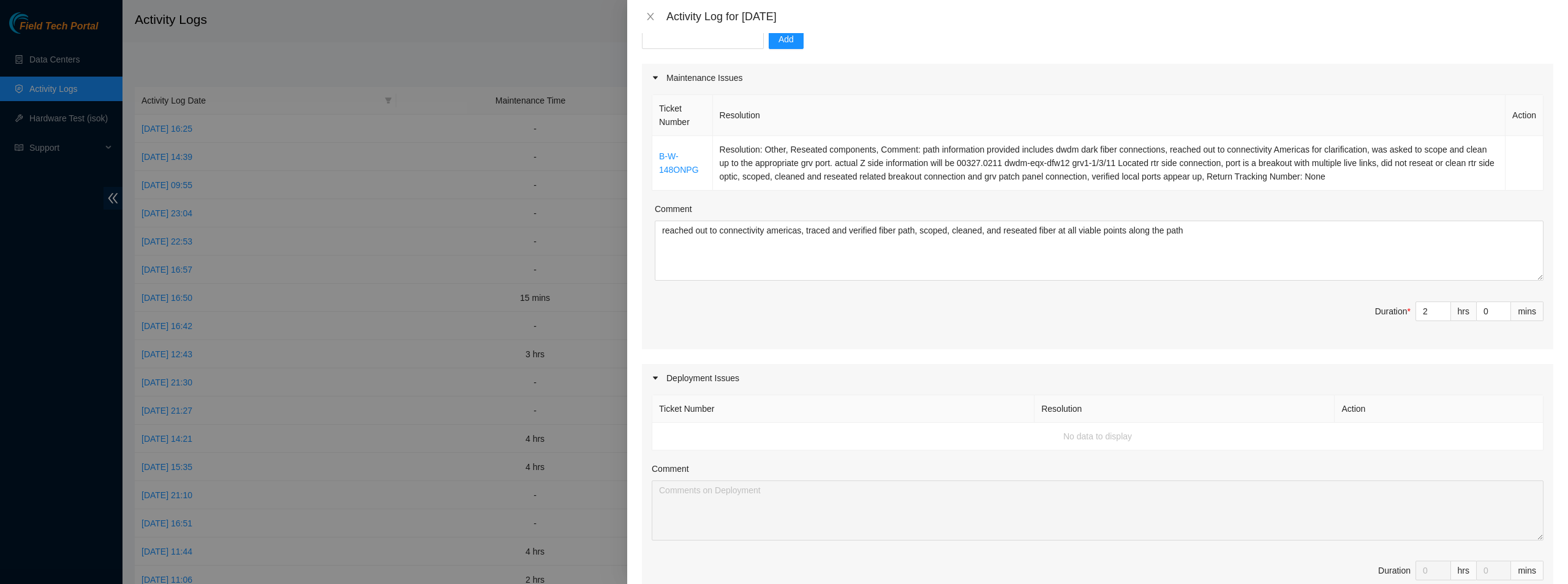
scroll to position [0, 0]
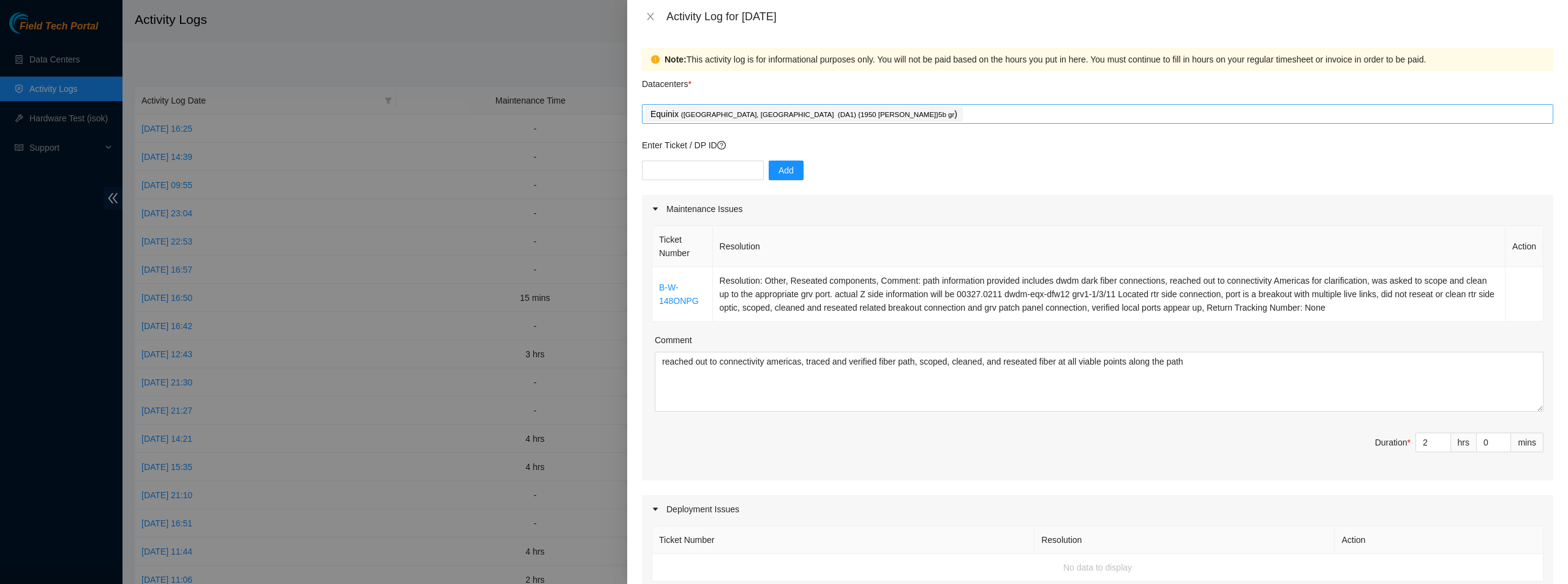
click at [794, 109] on p "Equinix ( [GEOGRAPHIC_DATA], [GEOGRAPHIC_DATA] (DA1) {1950 [PERSON_NAME]}5b gr )" at bounding box center [804, 114] width 307 height 14
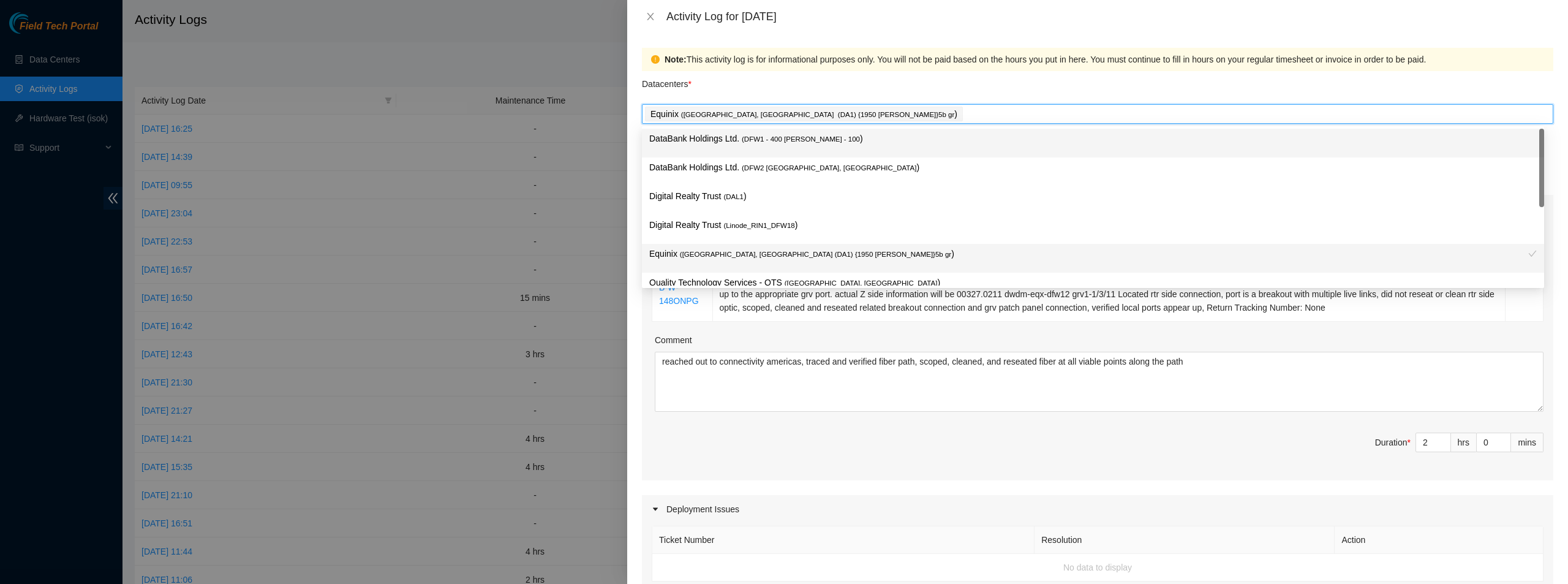
click at [959, 121] on div "Equinix ( [GEOGRAPHIC_DATA], [GEOGRAPHIC_DATA] (DA1) {1950 [PERSON_NAME]}5b gr )" at bounding box center [1098, 114] width 905 height 17
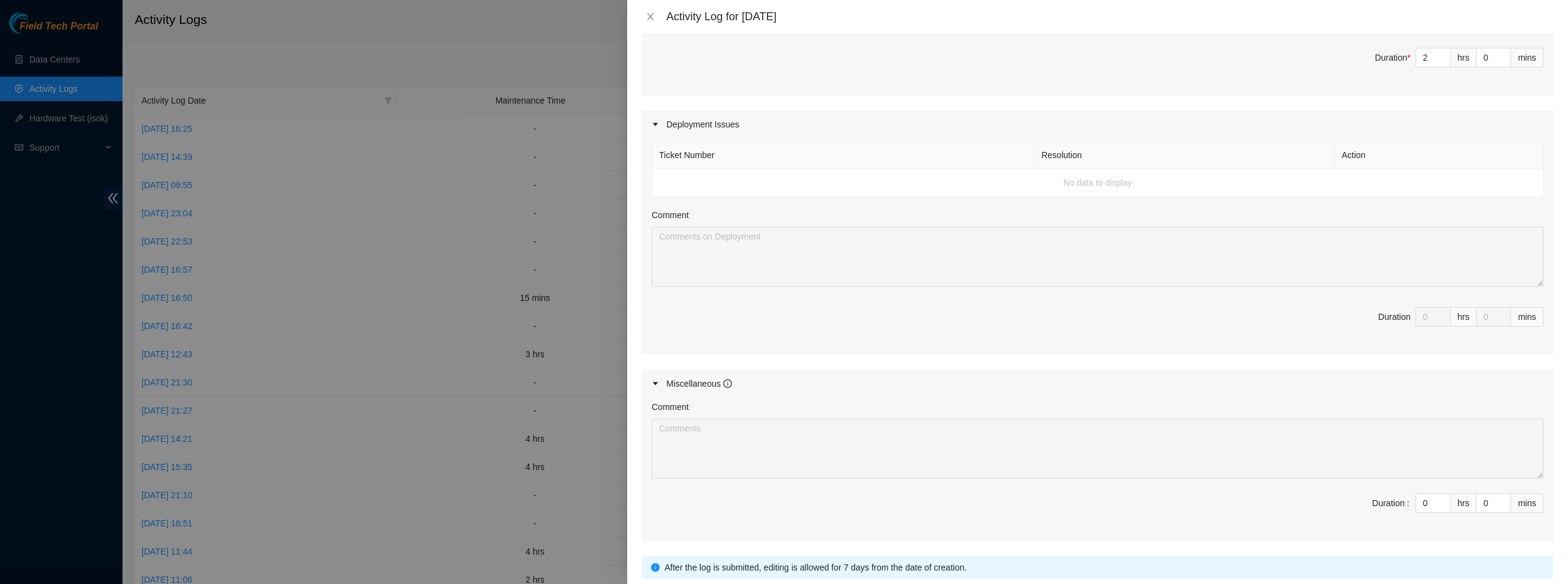
scroll to position [476, 0]
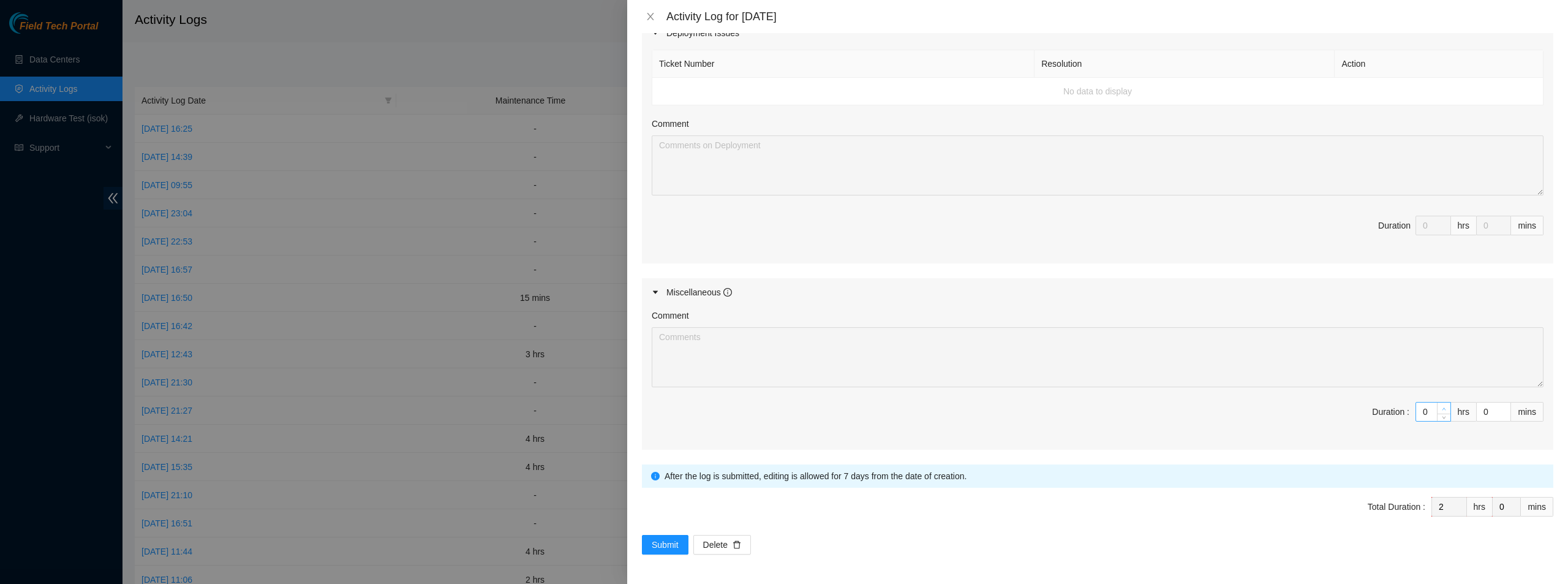
type input "1"
type input "3"
click at [1441, 407] on icon "up" at bounding box center [1443, 408] width 4 height 4
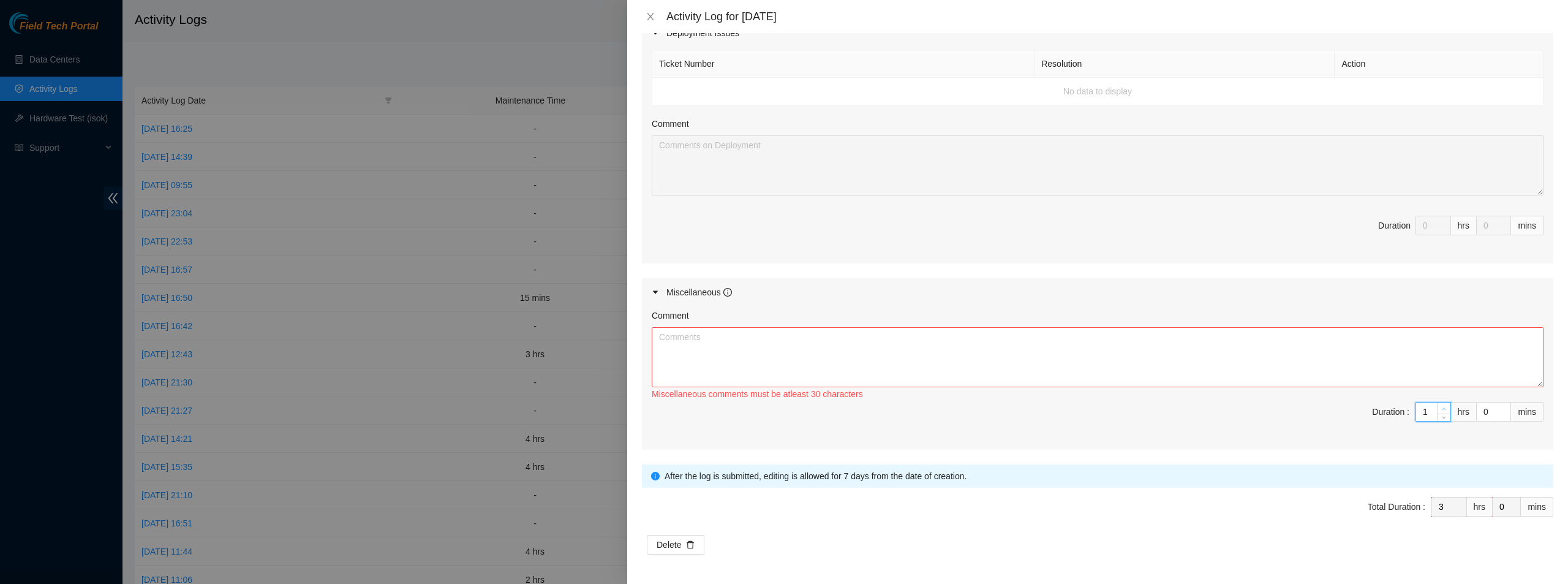
type input "2"
type input "4"
click at [1441, 407] on icon "up" at bounding box center [1443, 408] width 4 height 4
type input "3"
type input "5"
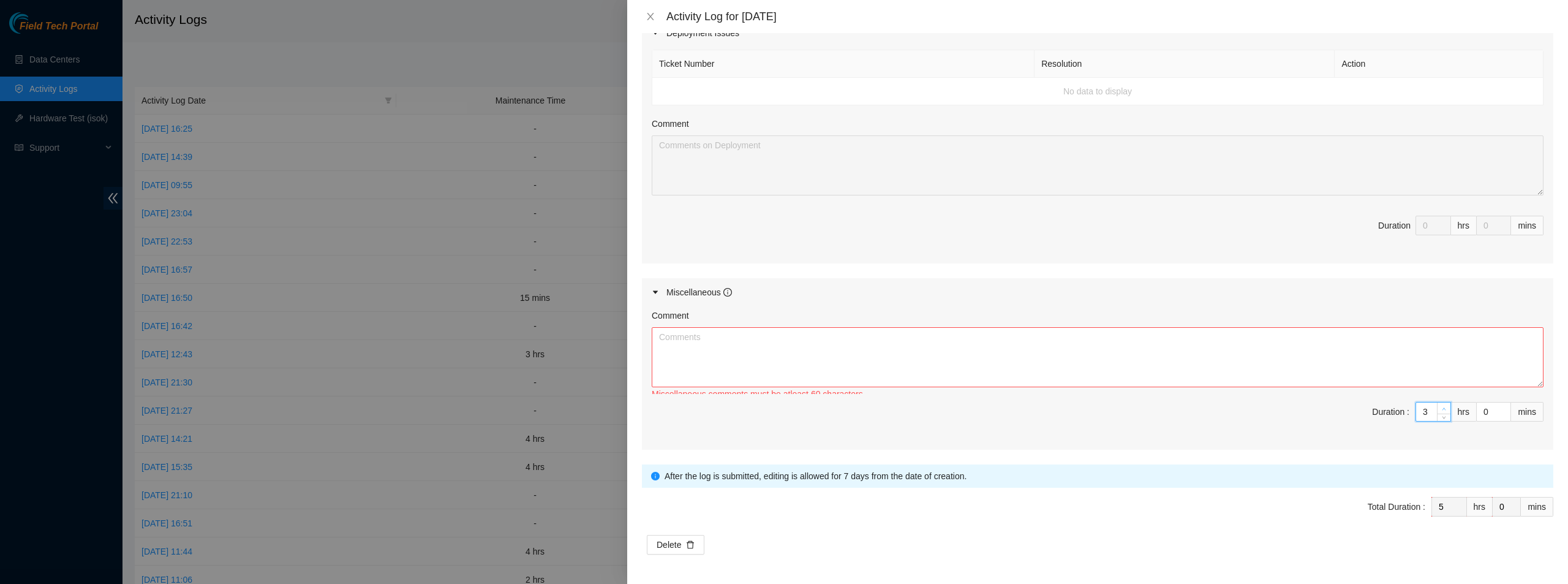
click at [1441, 407] on icon "up" at bounding box center [1443, 408] width 4 height 4
type input "4"
type input "6"
click at [1441, 407] on icon "up" at bounding box center [1443, 408] width 4 height 4
type input "5"
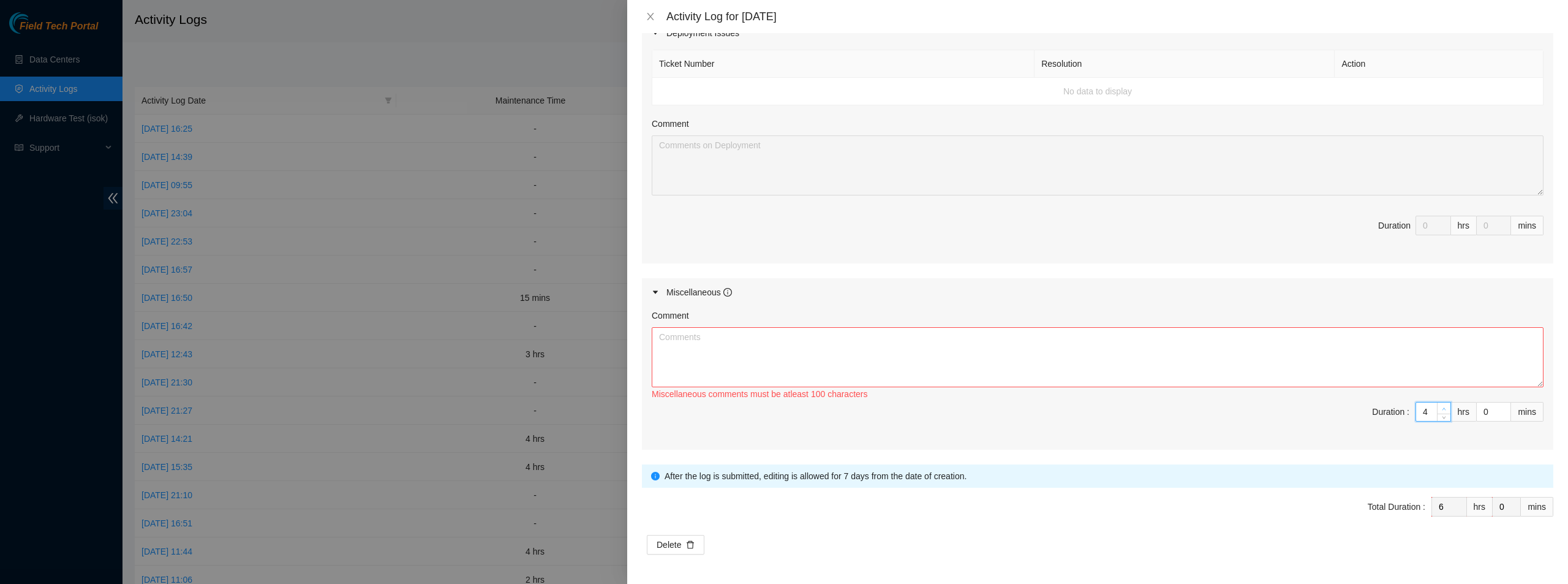
type input "7"
click at [1441, 407] on icon "up" at bounding box center [1443, 408] width 4 height 4
type input "6"
type input "8"
click at [1441, 407] on icon "up" at bounding box center [1443, 408] width 4 height 4
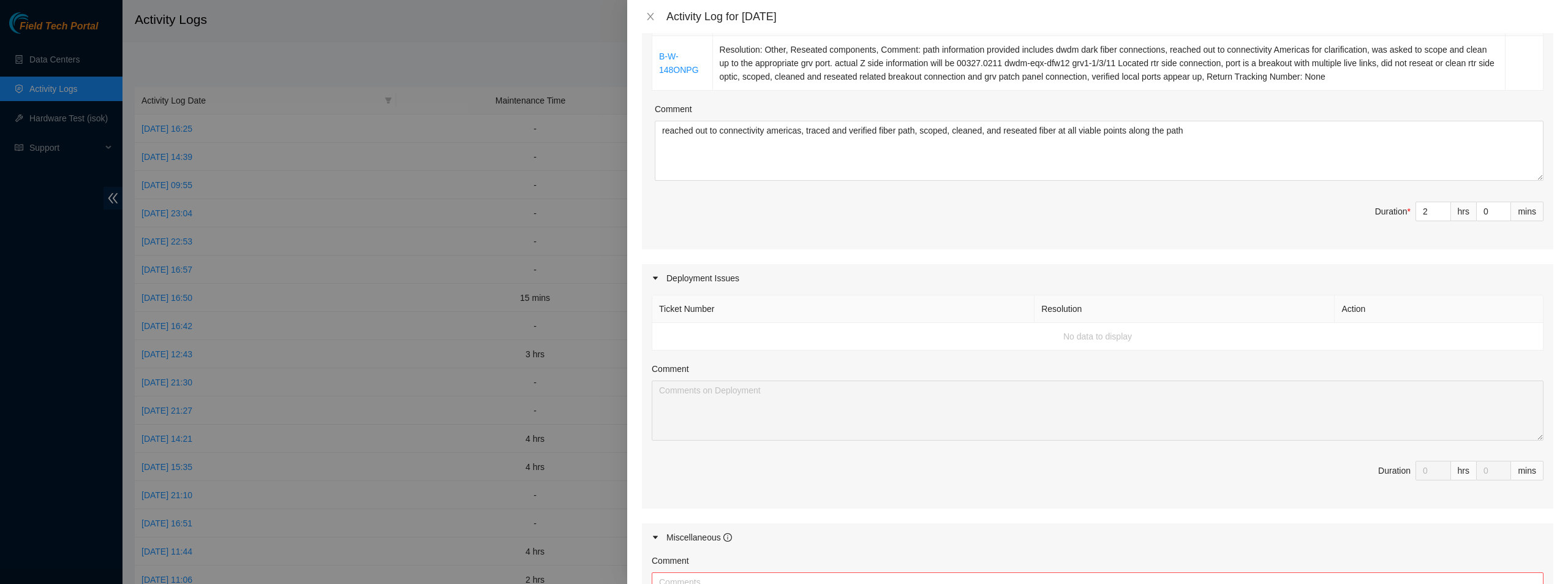
scroll to position [47, 0]
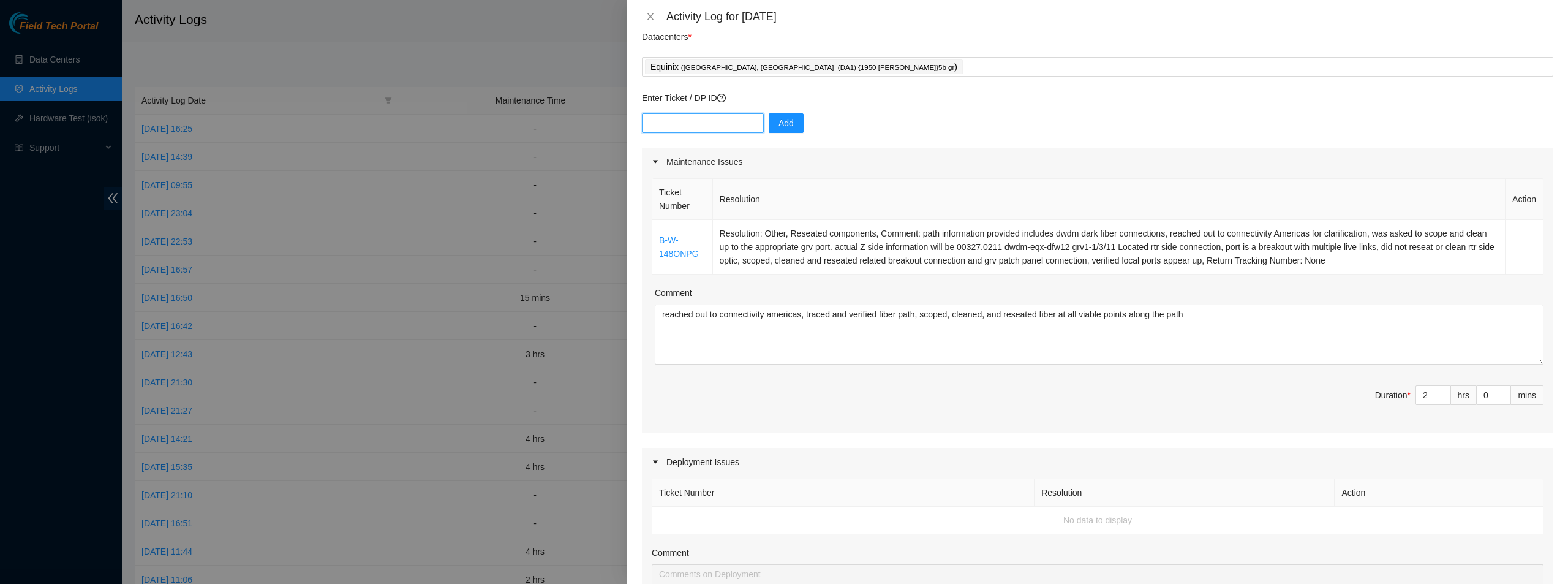
click at [697, 114] on input "text" at bounding box center [702, 123] width 122 height 20
type input "dp64852"
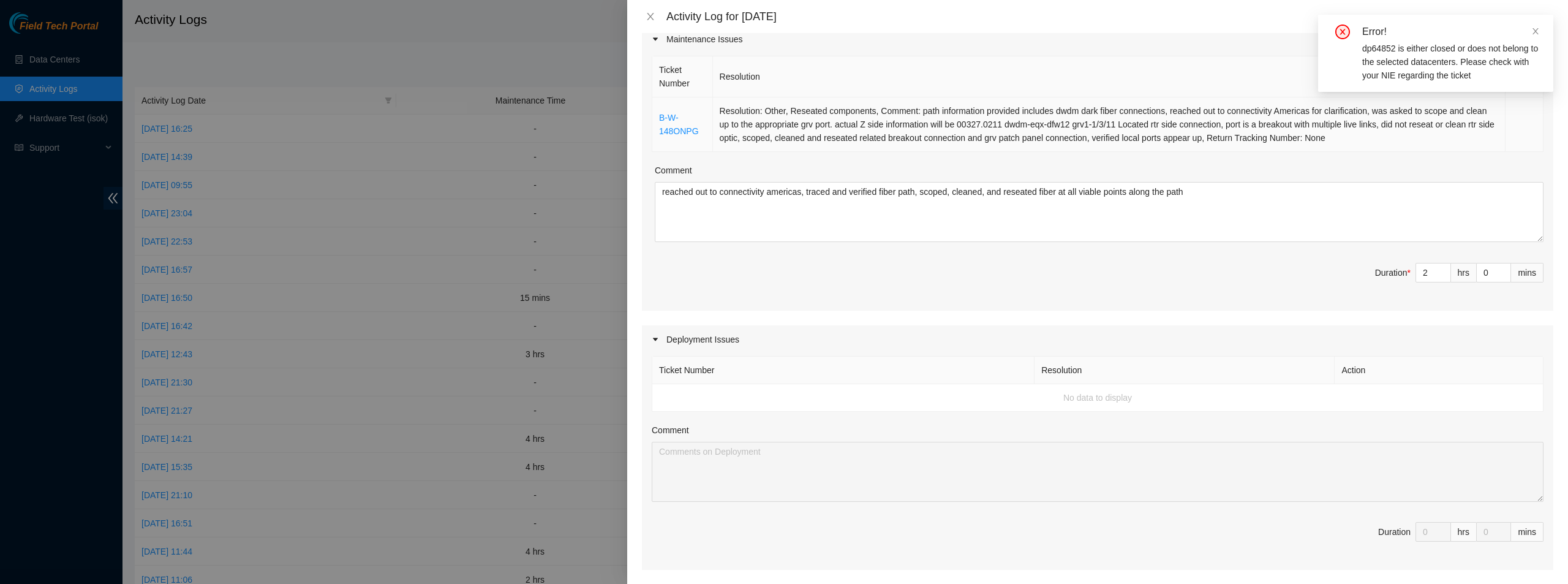
scroll to position [0, 0]
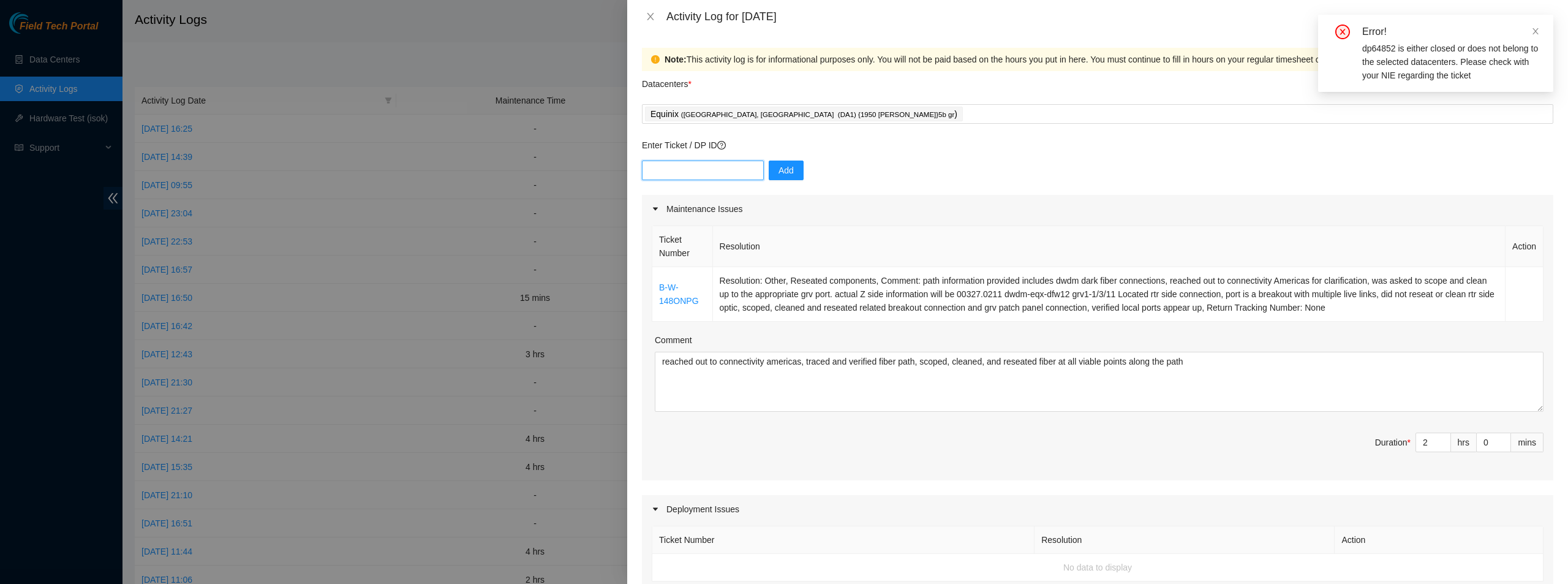
click at [706, 170] on input "text" at bounding box center [702, 170] width 122 height 20
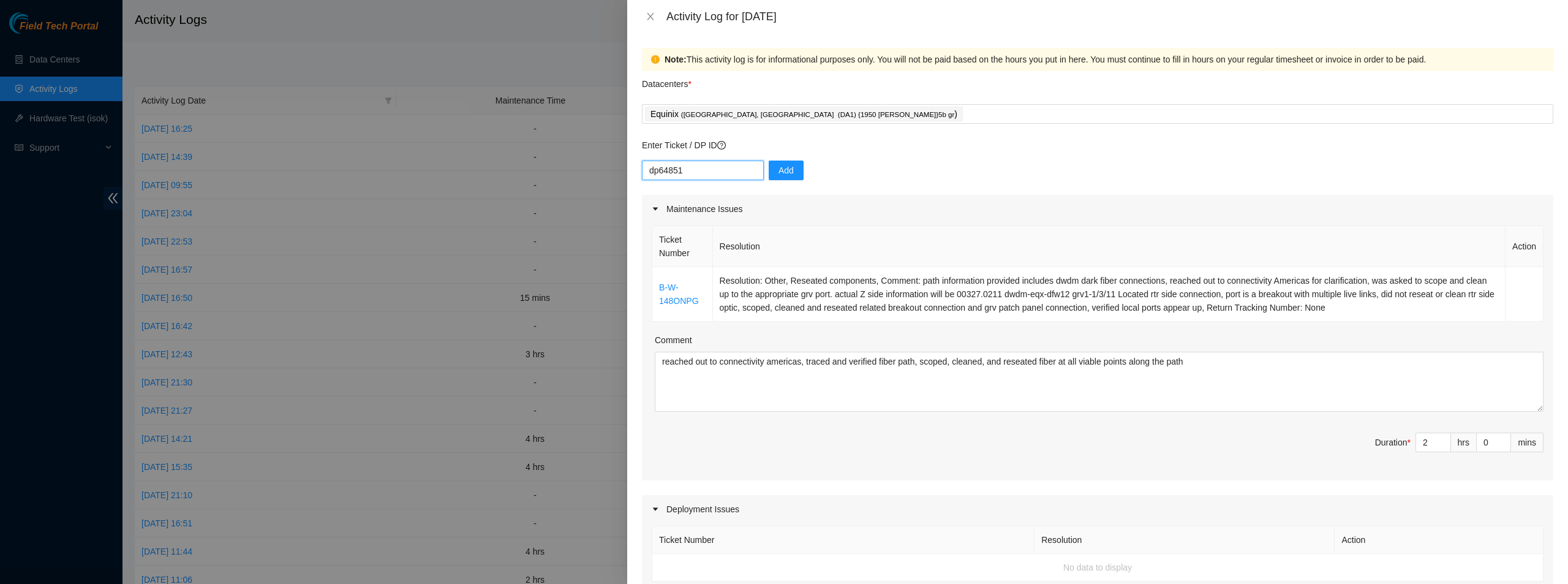
drag, startPoint x: 706, startPoint y: 167, endPoint x: 646, endPoint y: 171, distance: 60.1
click at [646, 171] on input "dp64851" at bounding box center [702, 170] width 122 height 20
type input "dp64851"
click at [782, 172] on span "Add" at bounding box center [786, 170] width 16 height 13
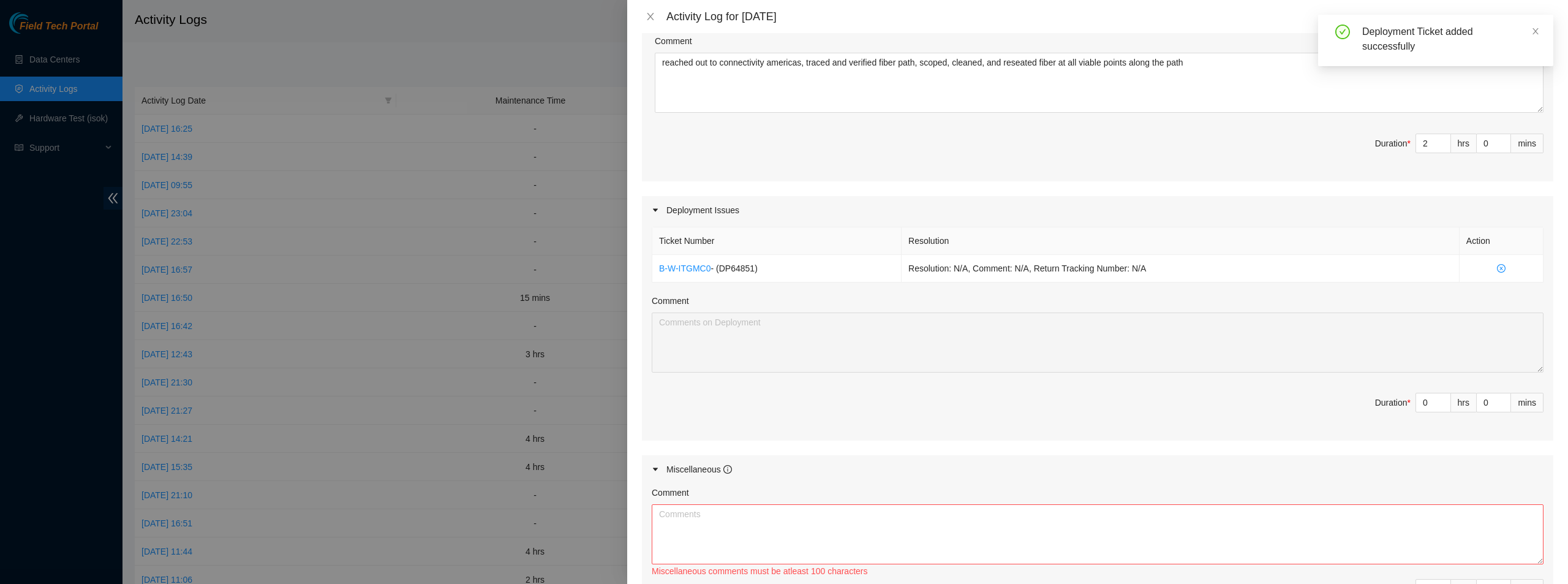
scroll to position [368, 0]
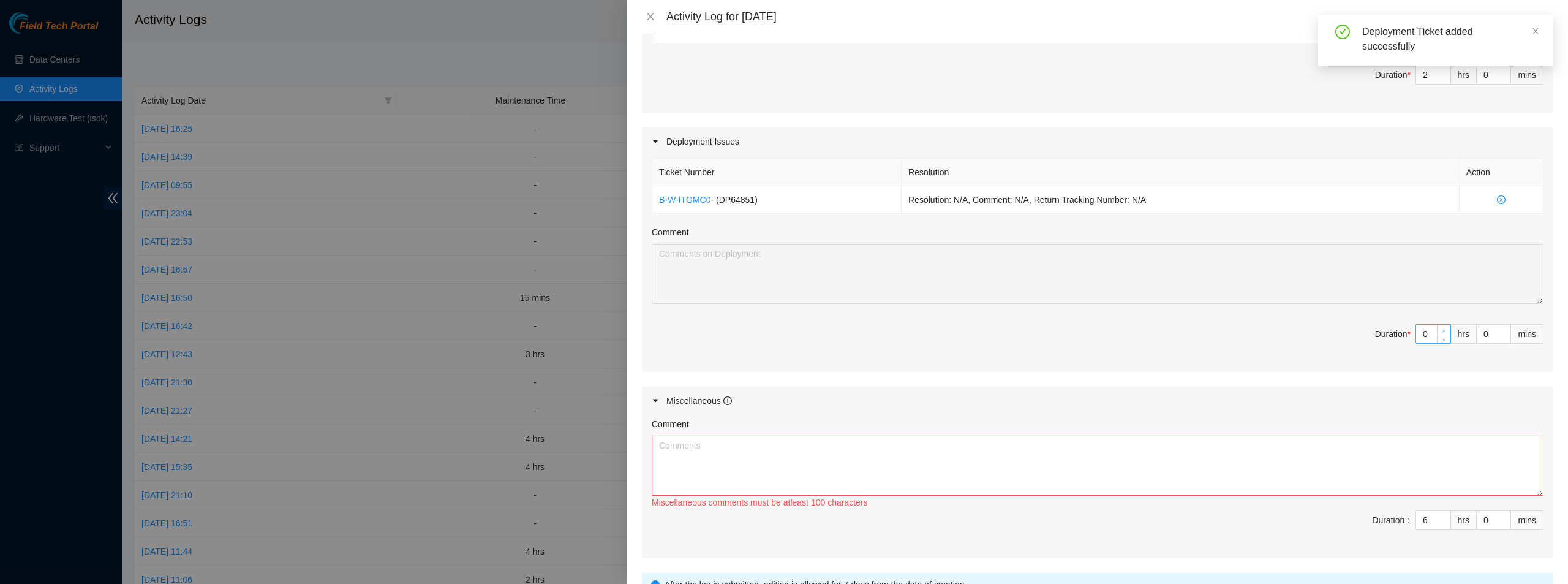
type input "1"
type input "9"
click at [1441, 328] on span "up" at bounding box center [1444, 330] width 7 height 7
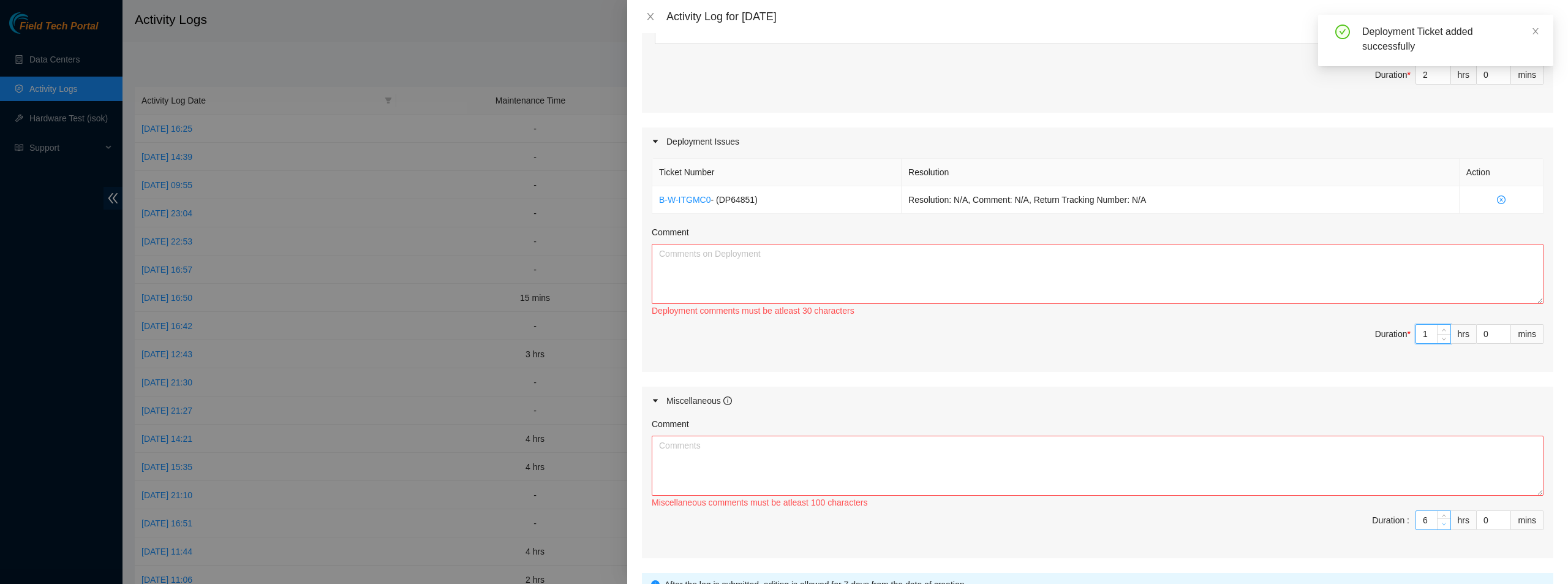
type input "5"
type input "8"
click at [1441, 525] on icon "down" at bounding box center [1443, 524] width 4 height 4
click at [1031, 279] on textarea "Comment" at bounding box center [1098, 273] width 892 height 60
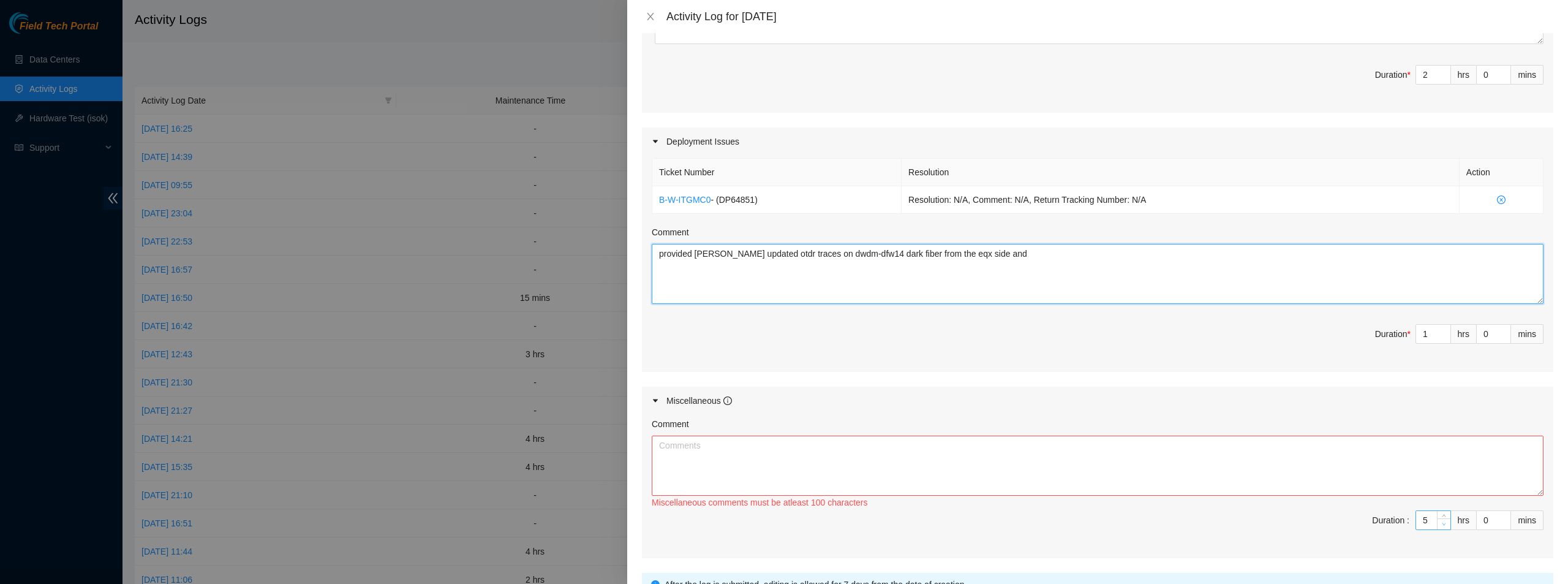
type textarea "provided [PERSON_NAME] updated otdr traces on dwdm-dfw14 dark fiber from the eq…"
type input "4"
type input "7"
click at [1441, 527] on span "down" at bounding box center [1444, 524] width 7 height 7
type input "2"
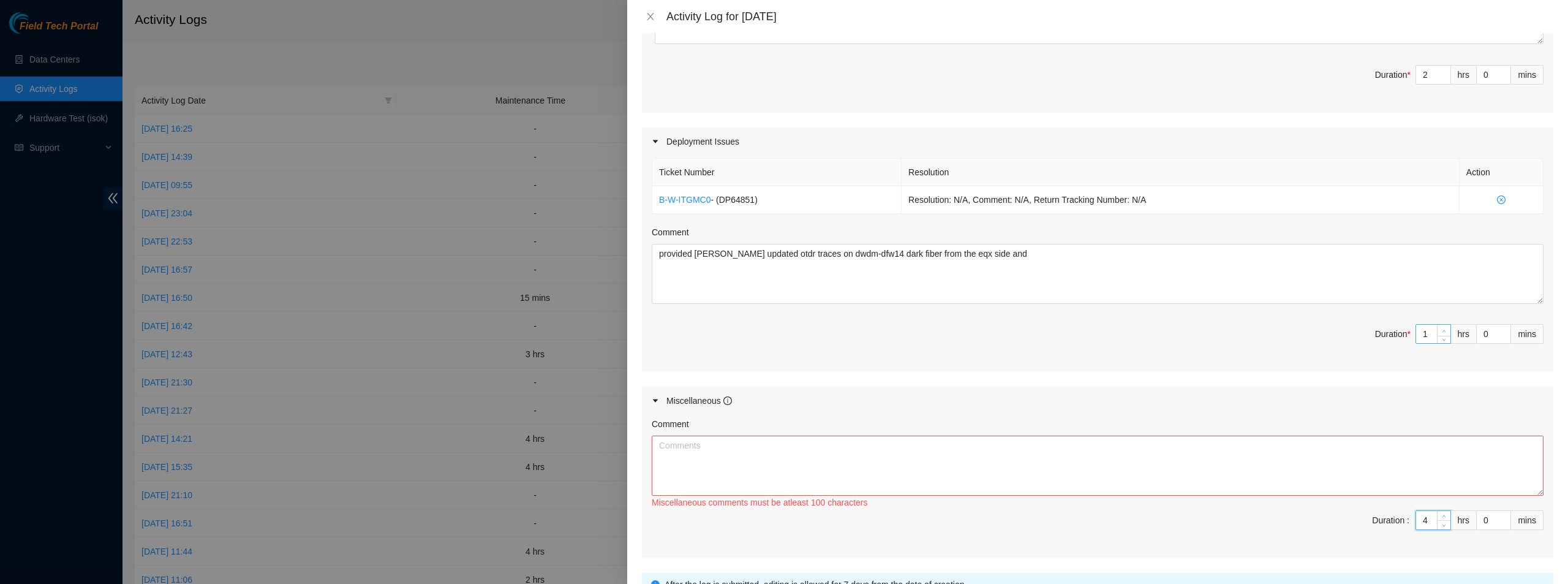
type input "8"
click at [1441, 328] on span "up" at bounding box center [1444, 330] width 7 height 7
click at [1087, 253] on textarea "provided [PERSON_NAME] updated otdr traces on dwdm-dfw14 dark fiber from the eq…" at bounding box center [1098, 273] width 892 height 60
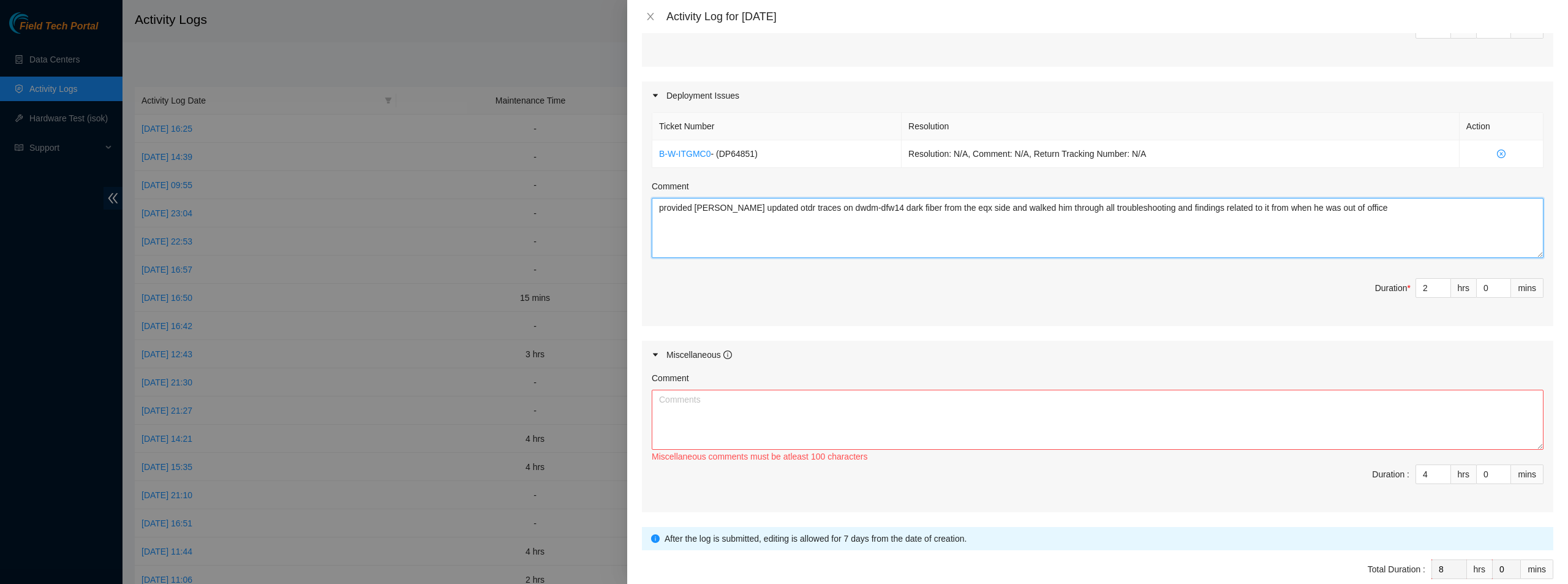
scroll to position [476, 0]
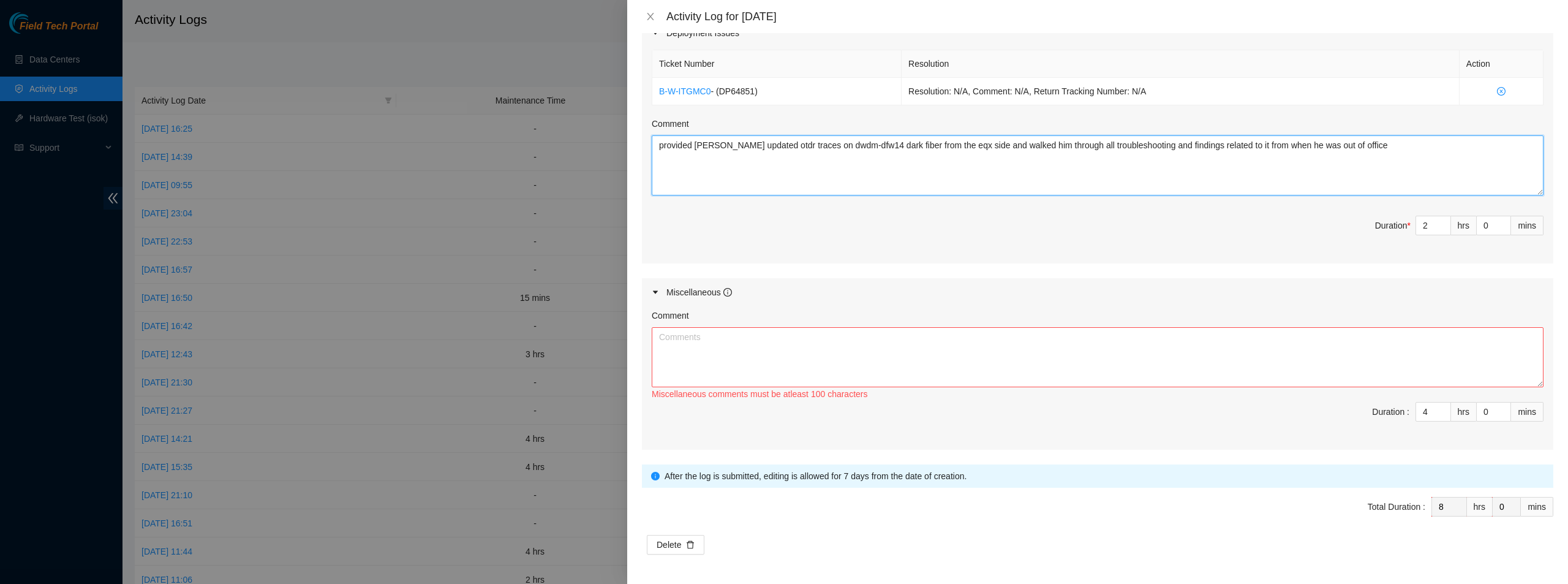
type textarea "provided [PERSON_NAME] updated otdr traces on dwdm-dfw14 dark fiber from the eq…"
click at [951, 354] on textarea "Comment" at bounding box center [1098, 356] width 892 height 60
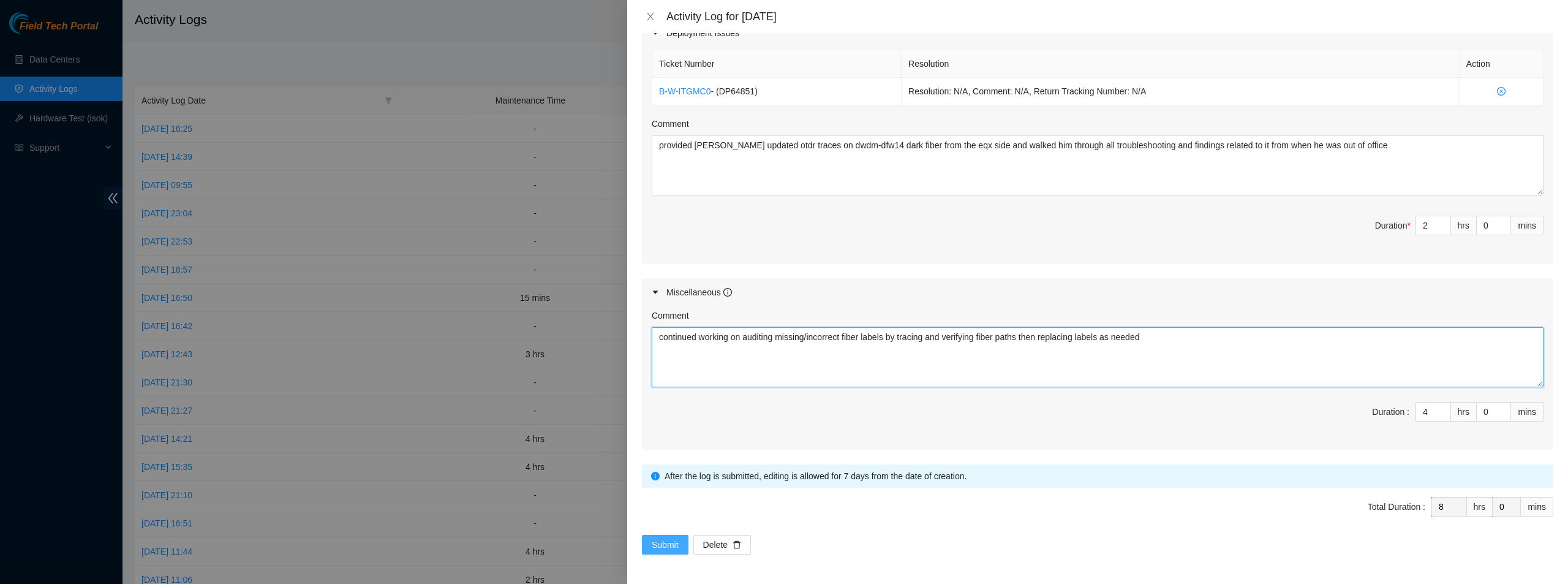
type textarea "continued working on auditing missing/incorrect fiber labels by tracing and ver…"
click at [669, 551] on span "Submit" at bounding box center [665, 544] width 27 height 13
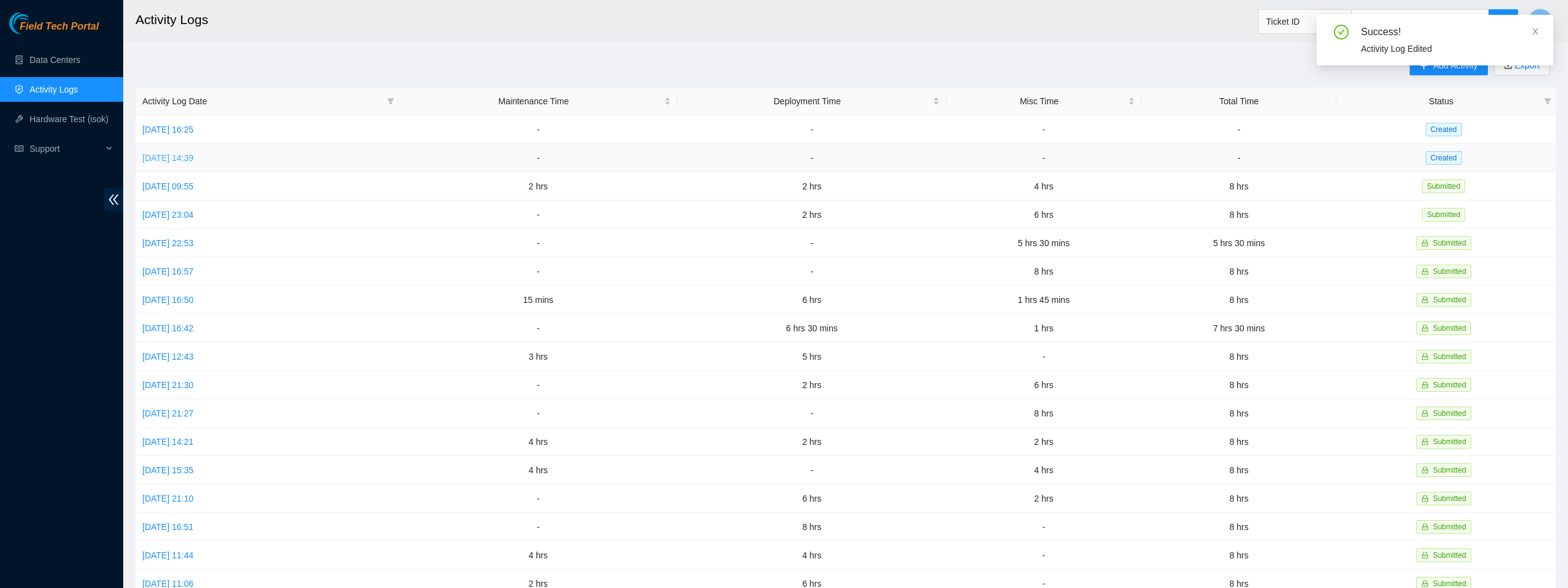
click at [171, 157] on link "[DATE] 14:39" at bounding box center [168, 158] width 51 height 10
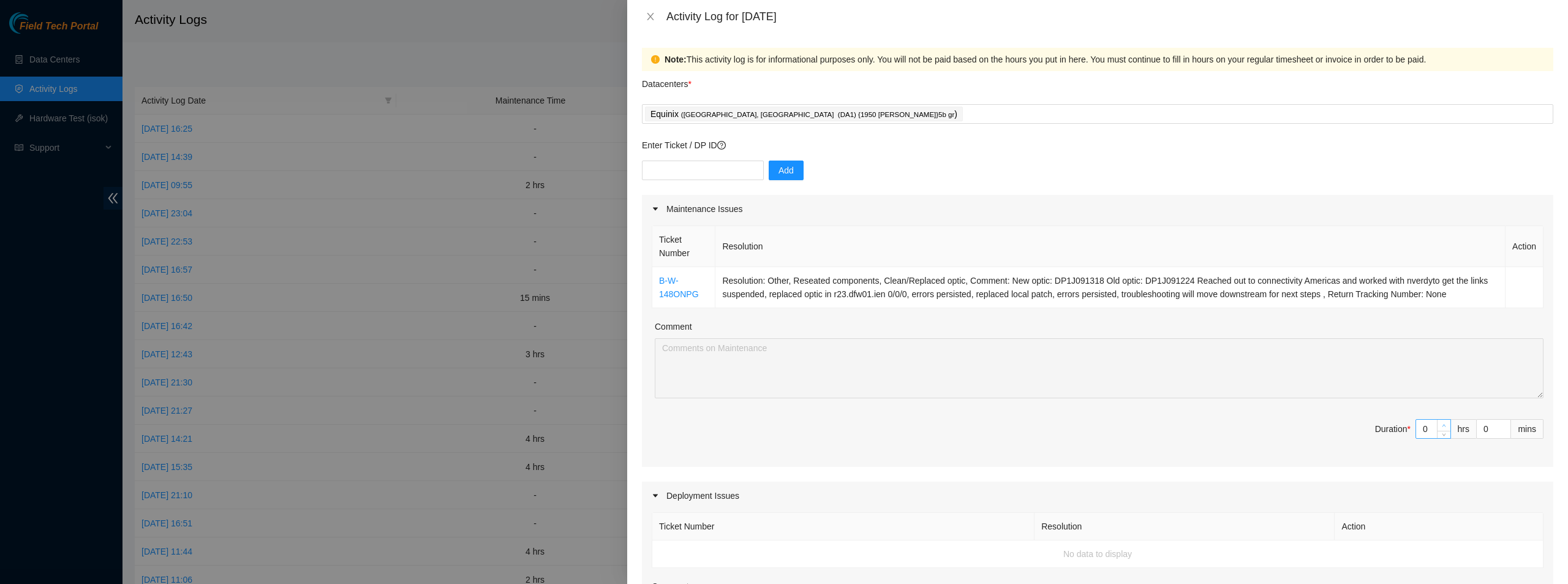
type input "1"
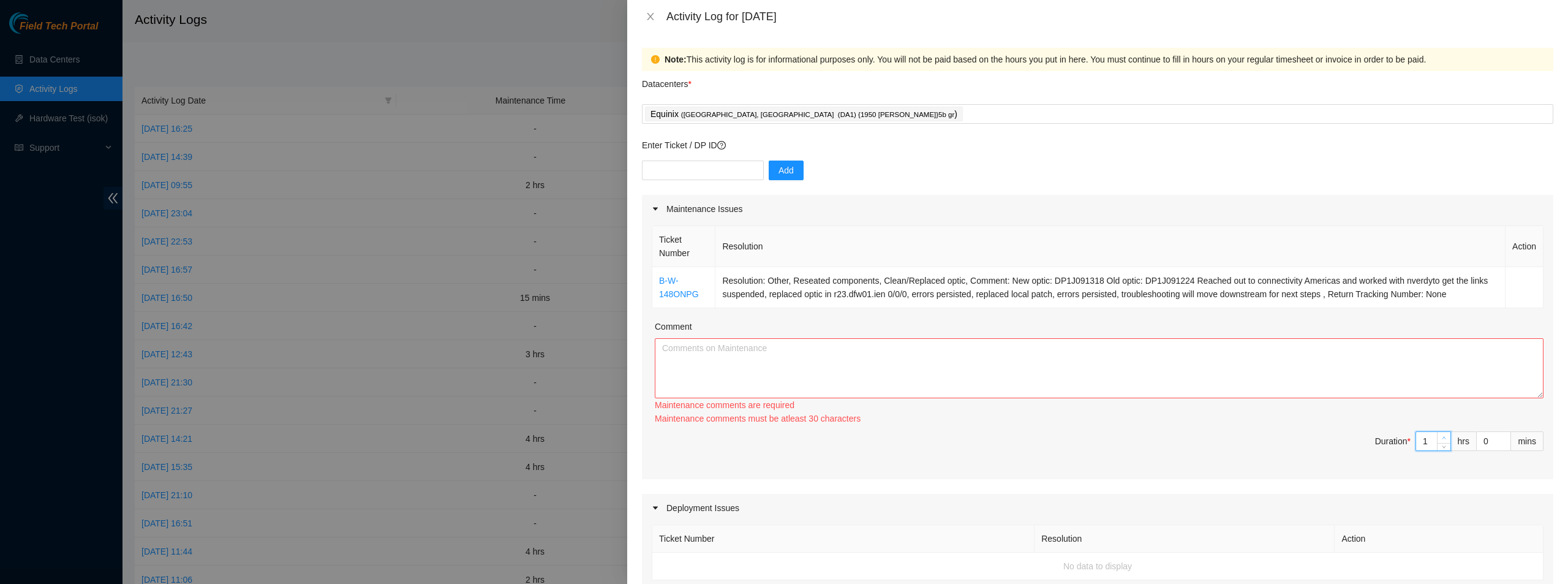
click at [1441, 432] on span "Increase Value" at bounding box center [1443, 437] width 13 height 11
type input "2"
click at [1441, 437] on icon "up" at bounding box center [1443, 437] width 4 height 4
click at [1107, 288] on td "Resolution: Other, Reseated components, Clean/Replaced optic, Comment: New opti…" at bounding box center [1110, 288] width 790 height 41
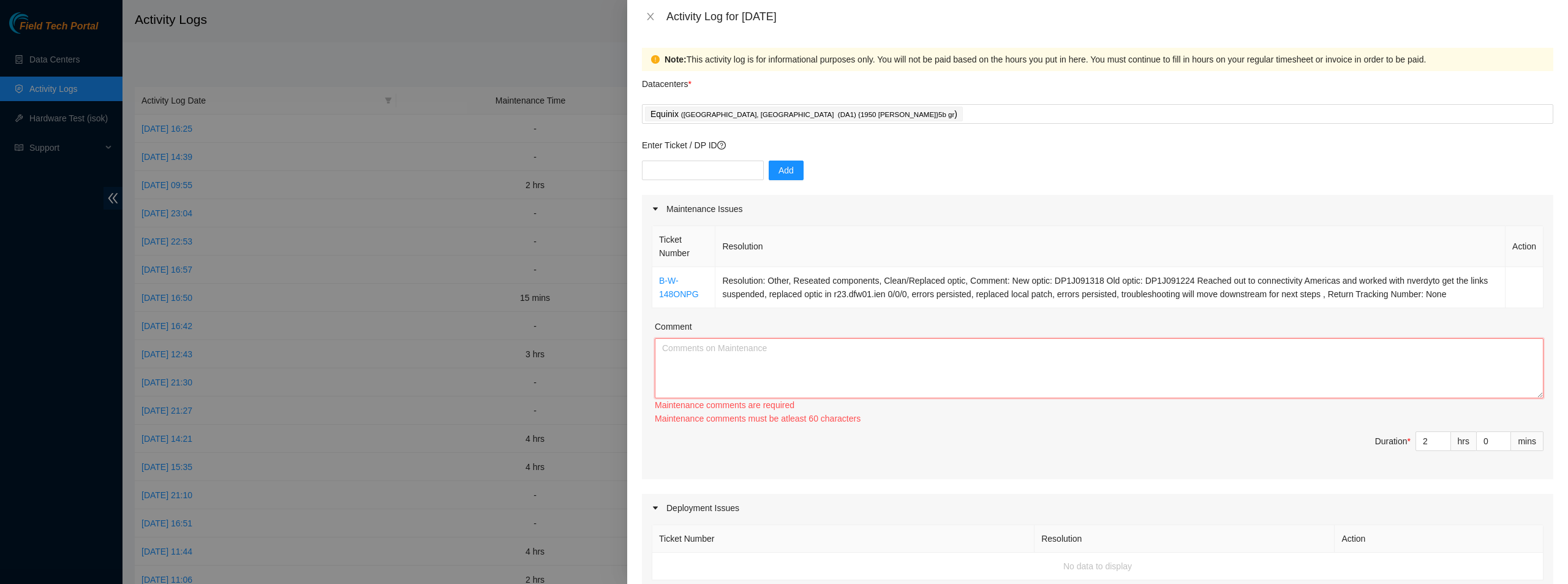
click at [1101, 357] on textarea "Comment" at bounding box center [1099, 368] width 889 height 60
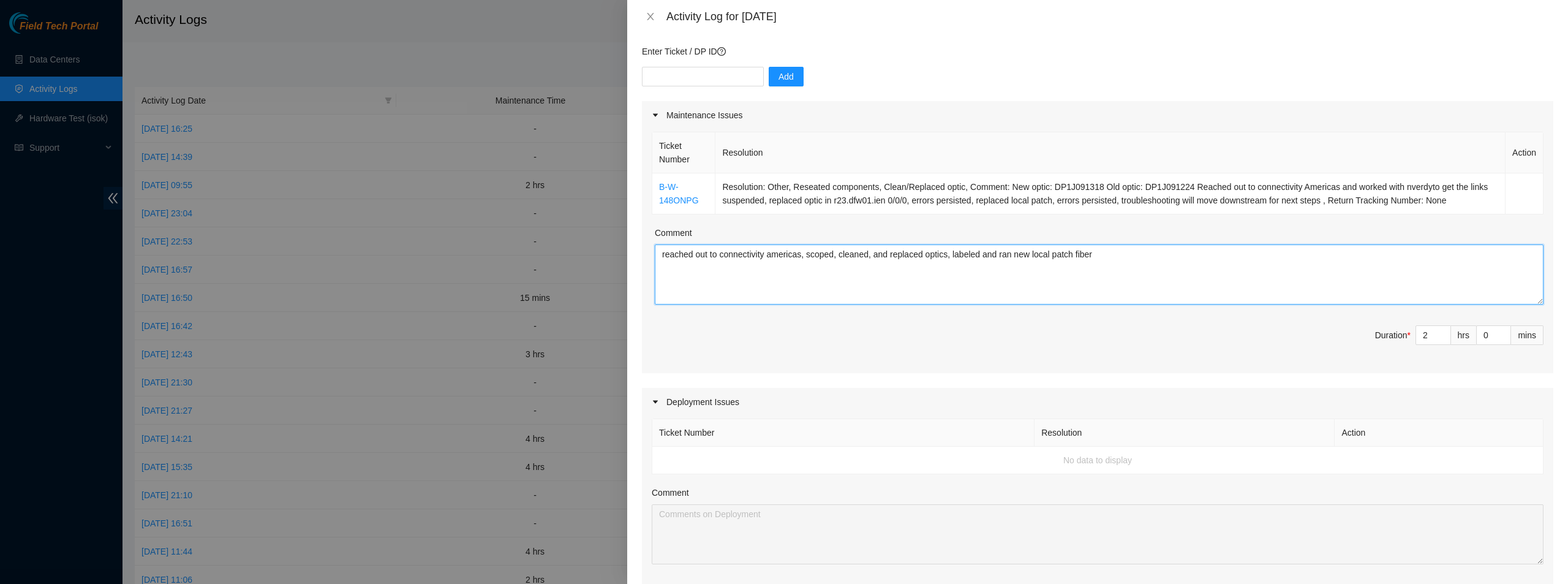
scroll to position [0, 0]
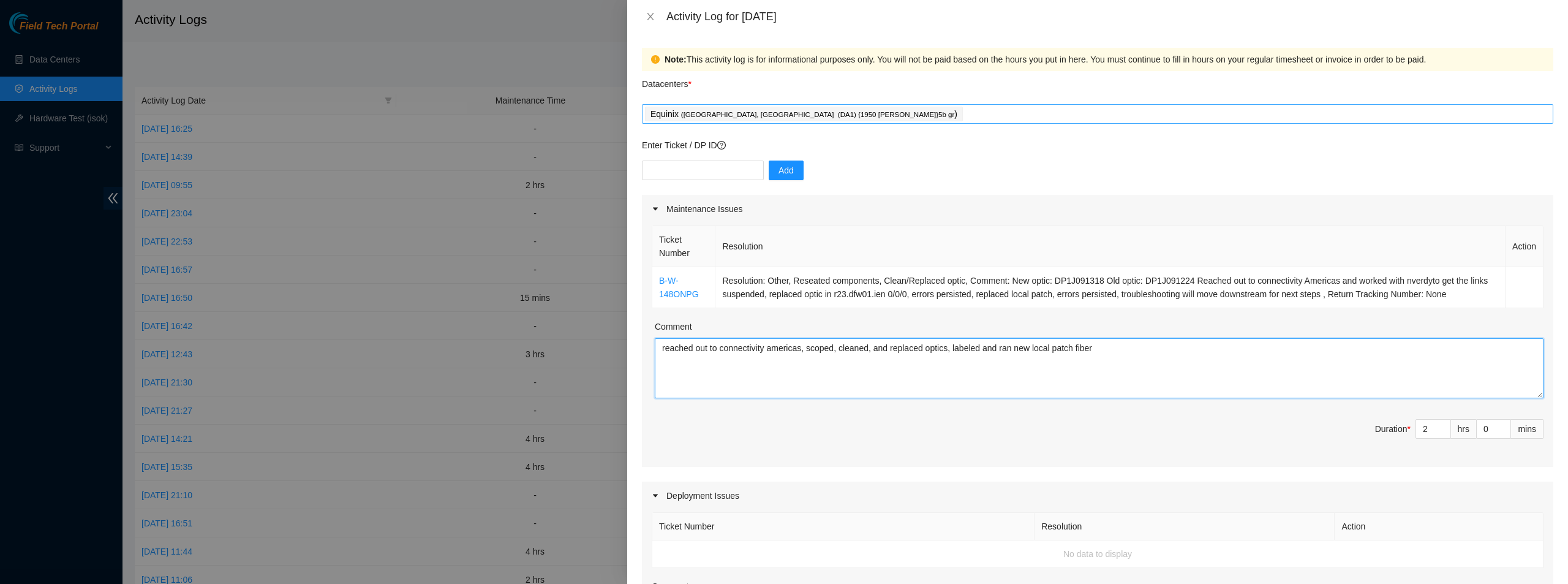
click at [833, 121] on div "Equinix ( [GEOGRAPHIC_DATA], [GEOGRAPHIC_DATA] (DA1) {1950 [PERSON_NAME]}5b gr )" at bounding box center [1098, 114] width 905 height 17
type textarea "reached out to connectivity americas, scoped, cleaned, and replaced optics, lab…"
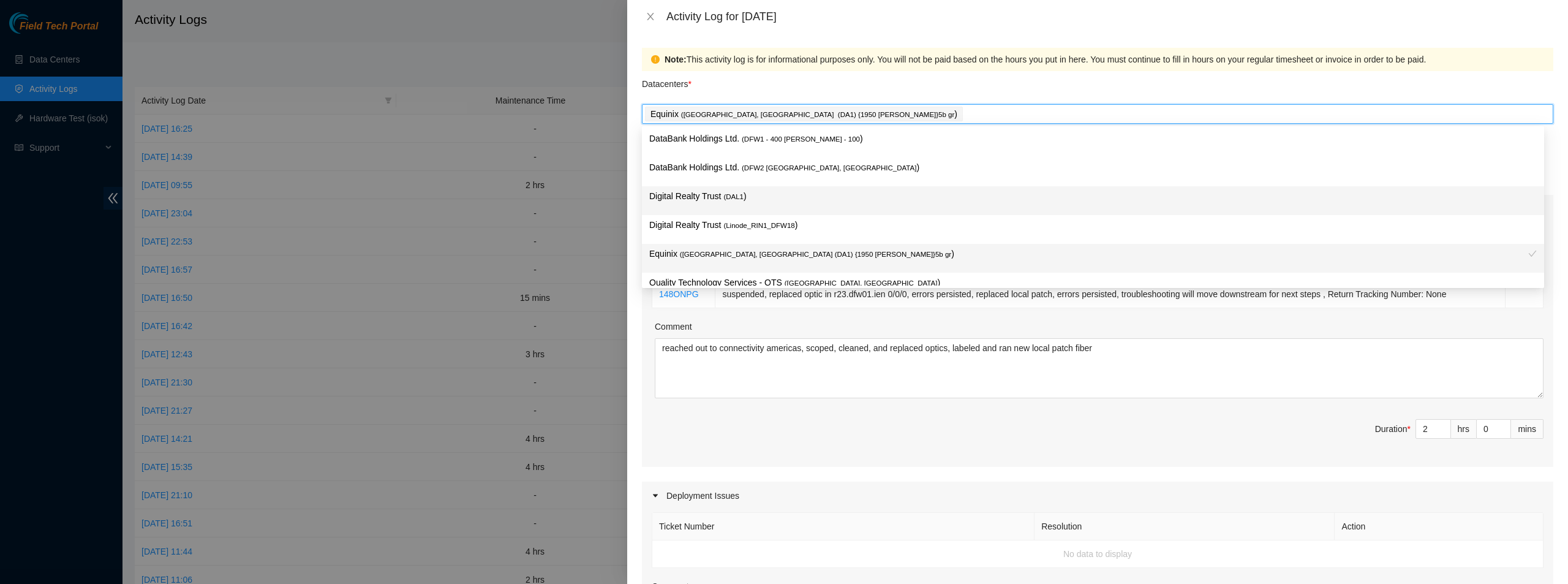
click at [746, 195] on p "Digital Realty Trust ( DAL1 )" at bounding box center [1093, 196] width 887 height 14
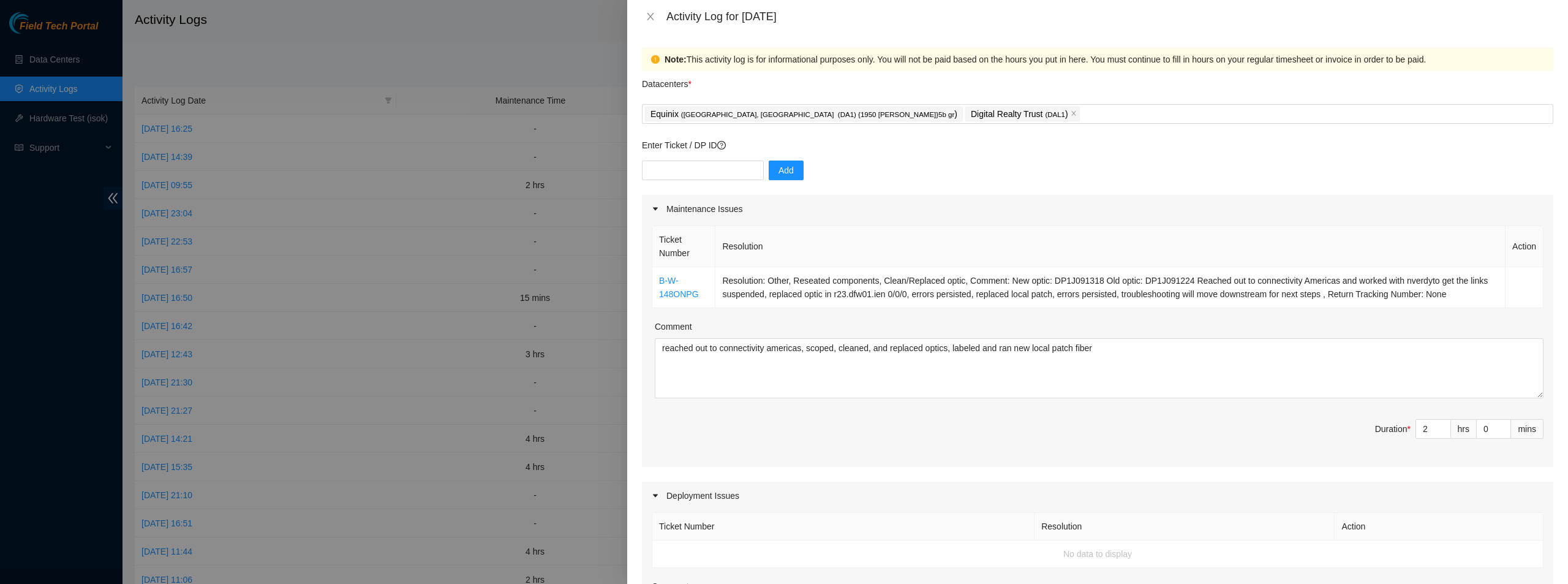
click at [906, 91] on div "Datacenters *" at bounding box center [1098, 87] width 911 height 33
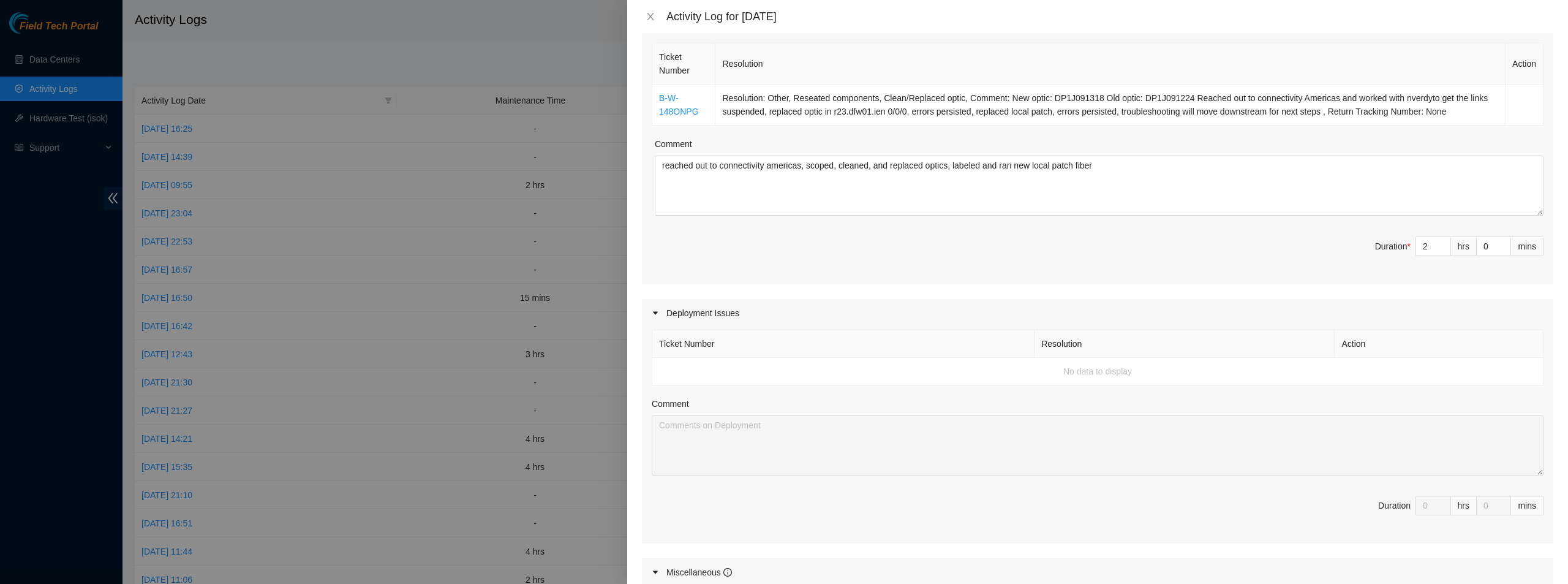
scroll to position [61, 0]
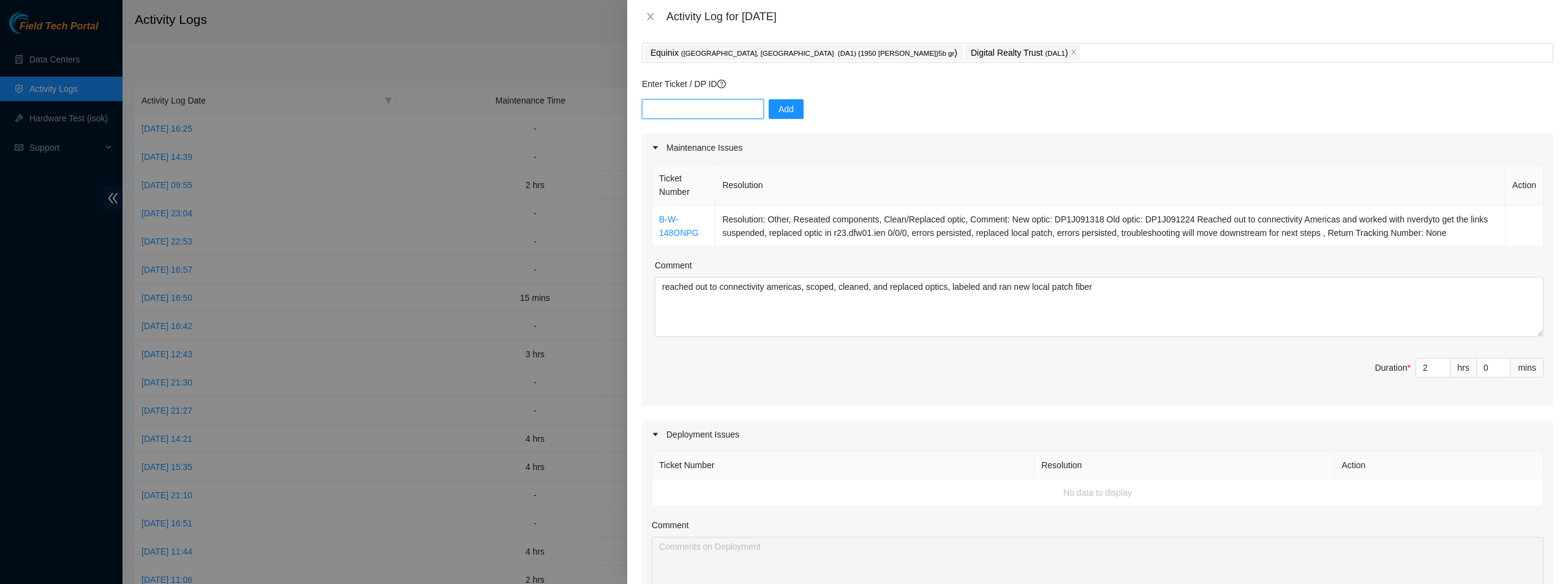
click at [706, 104] on input "text" at bounding box center [702, 109] width 122 height 20
paste input "dp64851"
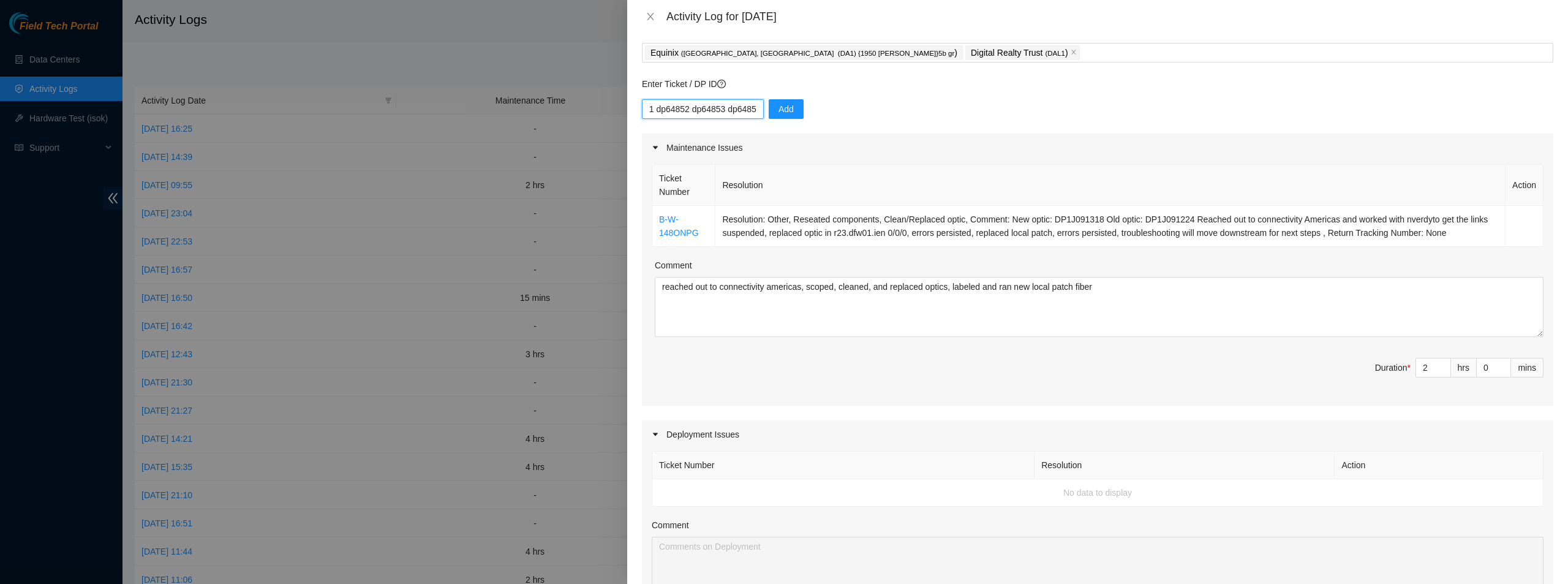
type input "dp64851 dp64852 dp64853 dp64854"
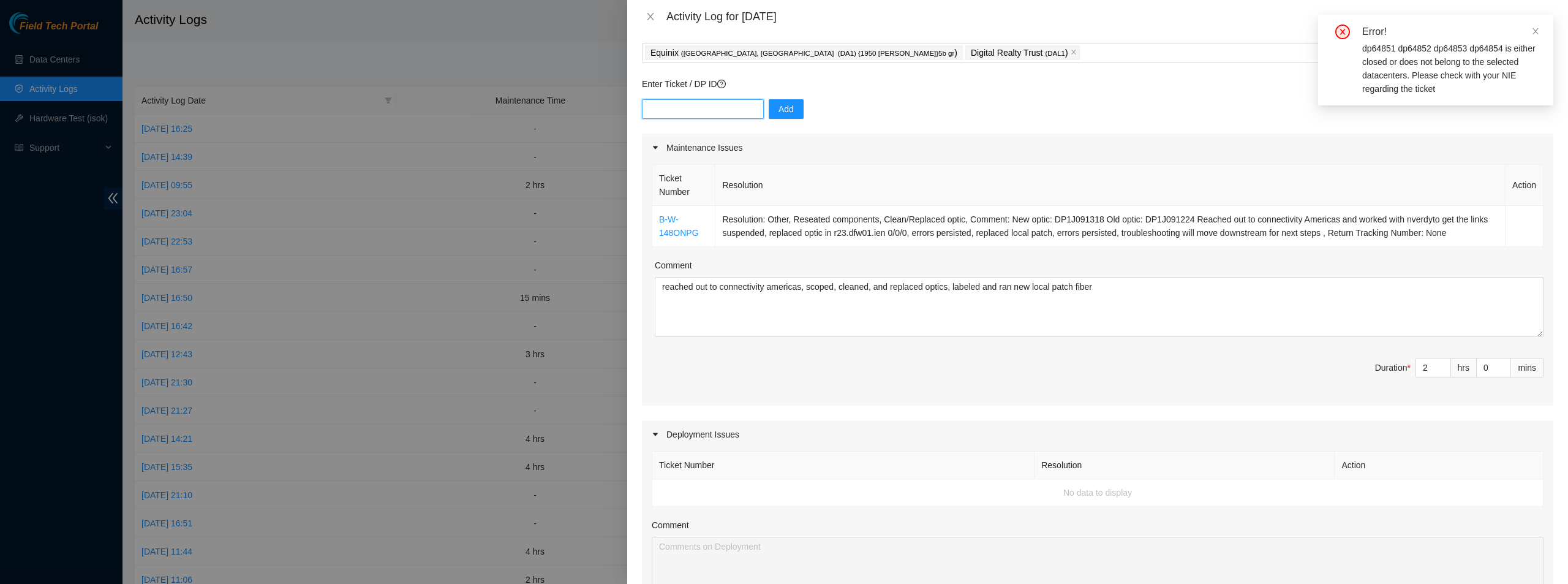
click at [708, 117] on input "text" at bounding box center [702, 109] width 122 height 20
paste input "dp64851"
type input "dp64851"
click at [785, 106] on button "Add" at bounding box center [786, 109] width 35 height 20
click at [726, 108] on input "text" at bounding box center [702, 109] width 122 height 20
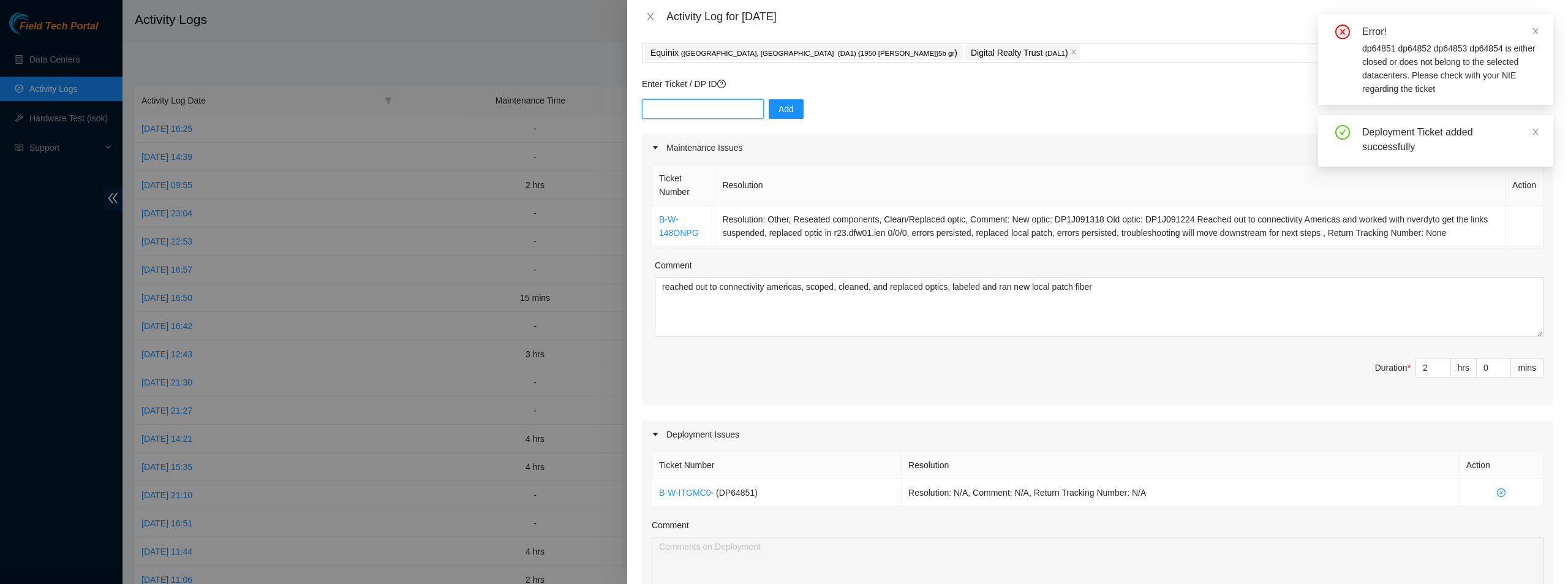
paste input "dp64851"
type input "dp64852"
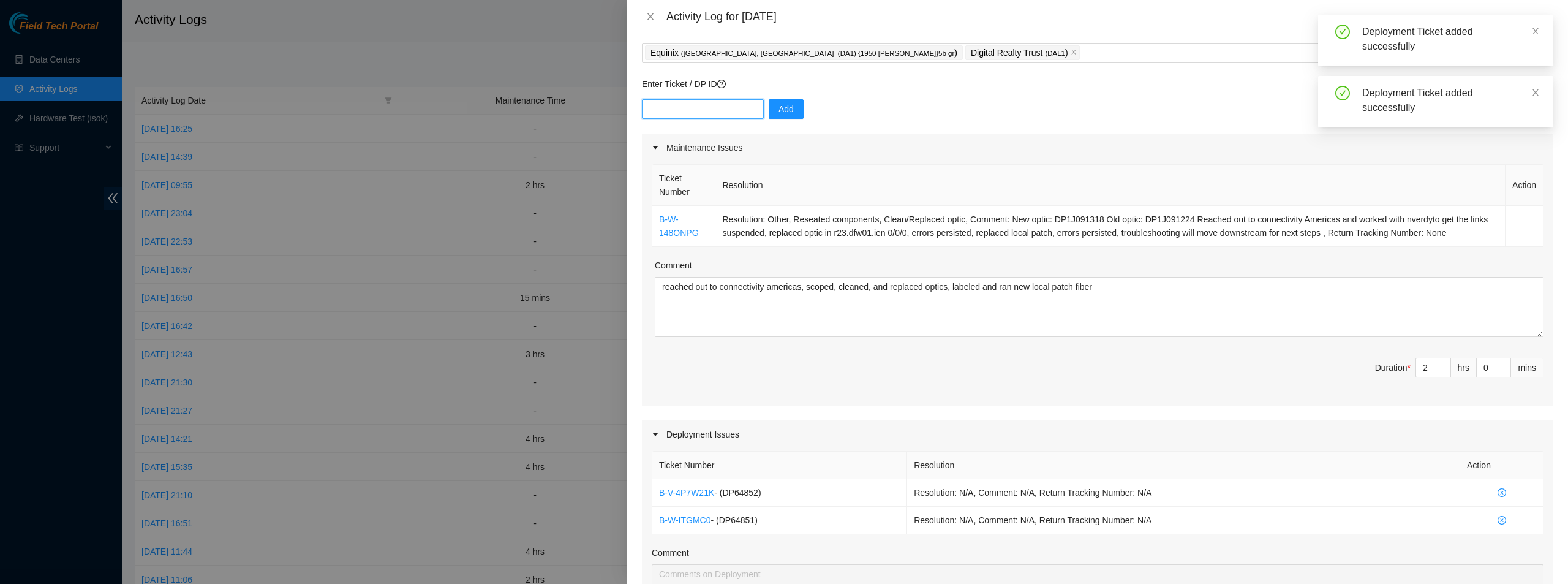
click at [726, 108] on input "text" at bounding box center [702, 109] width 122 height 20
paste input "dp64851"
type input "dp64853"
click at [793, 116] on button "Add" at bounding box center [786, 109] width 35 height 20
click at [705, 110] on input "text" at bounding box center [702, 109] width 122 height 20
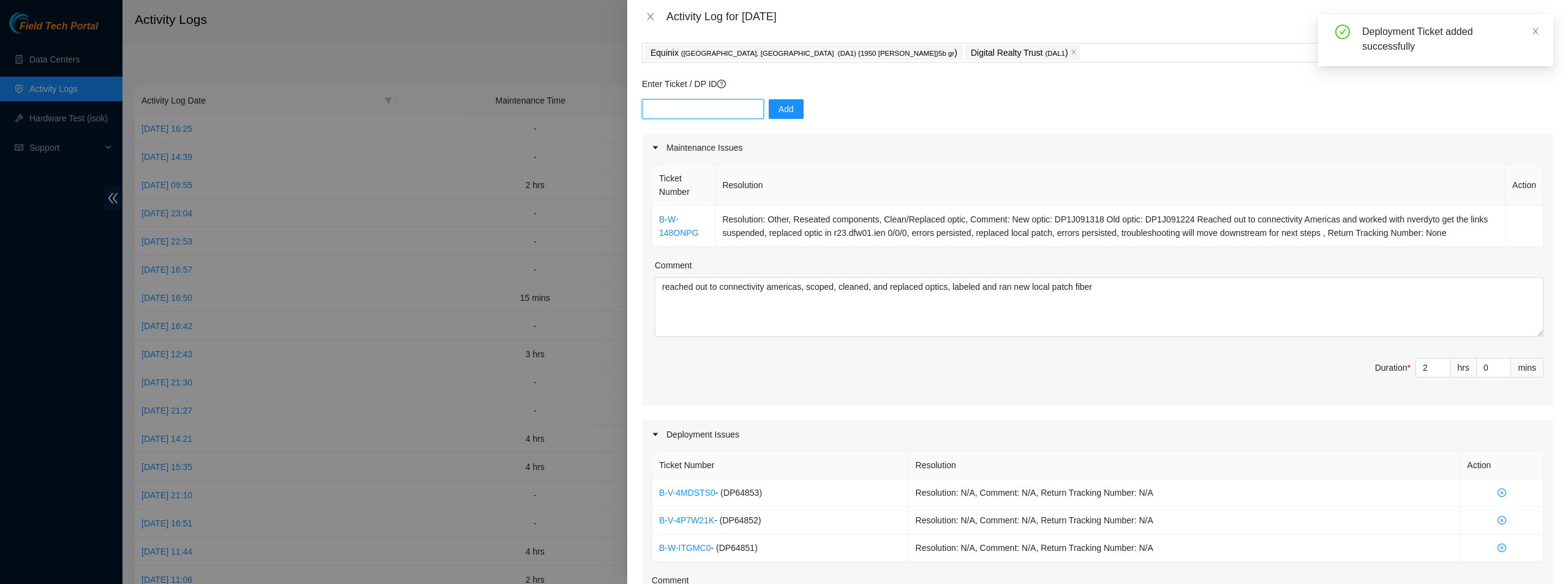
paste input "dp64851"
type input "dp64854"
click at [788, 100] on button "Add" at bounding box center [786, 109] width 35 height 20
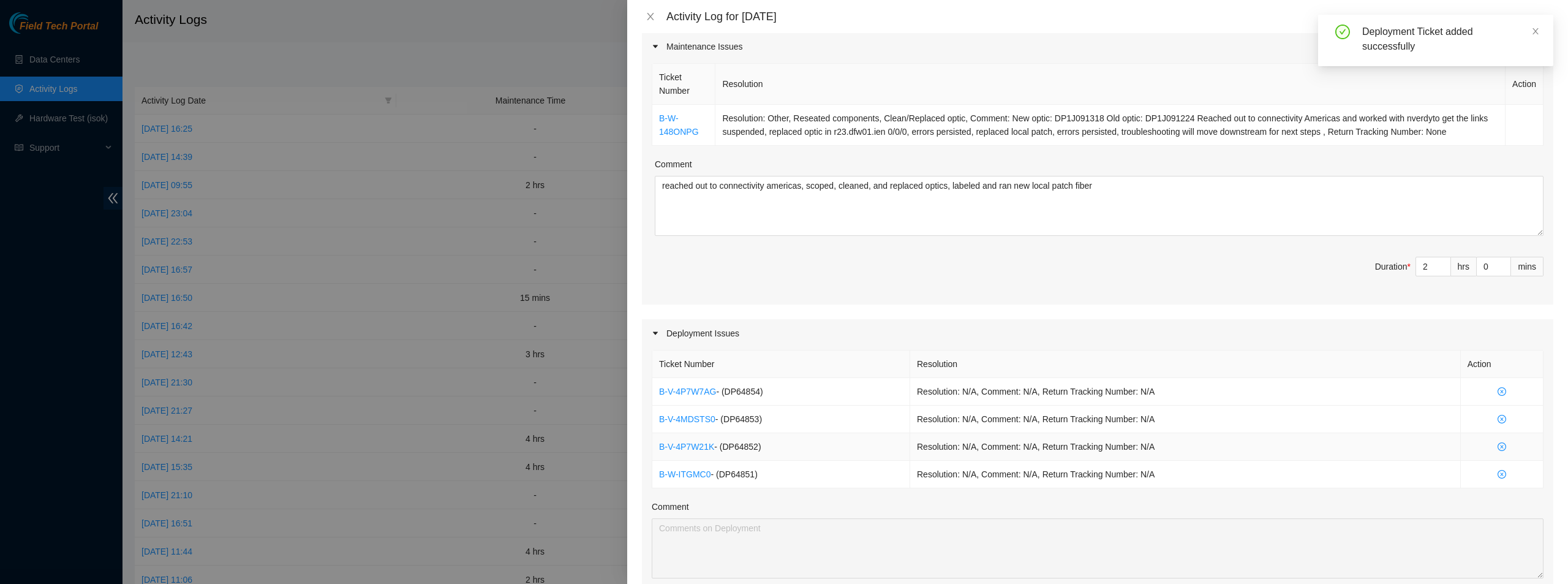
scroll to position [429, 0]
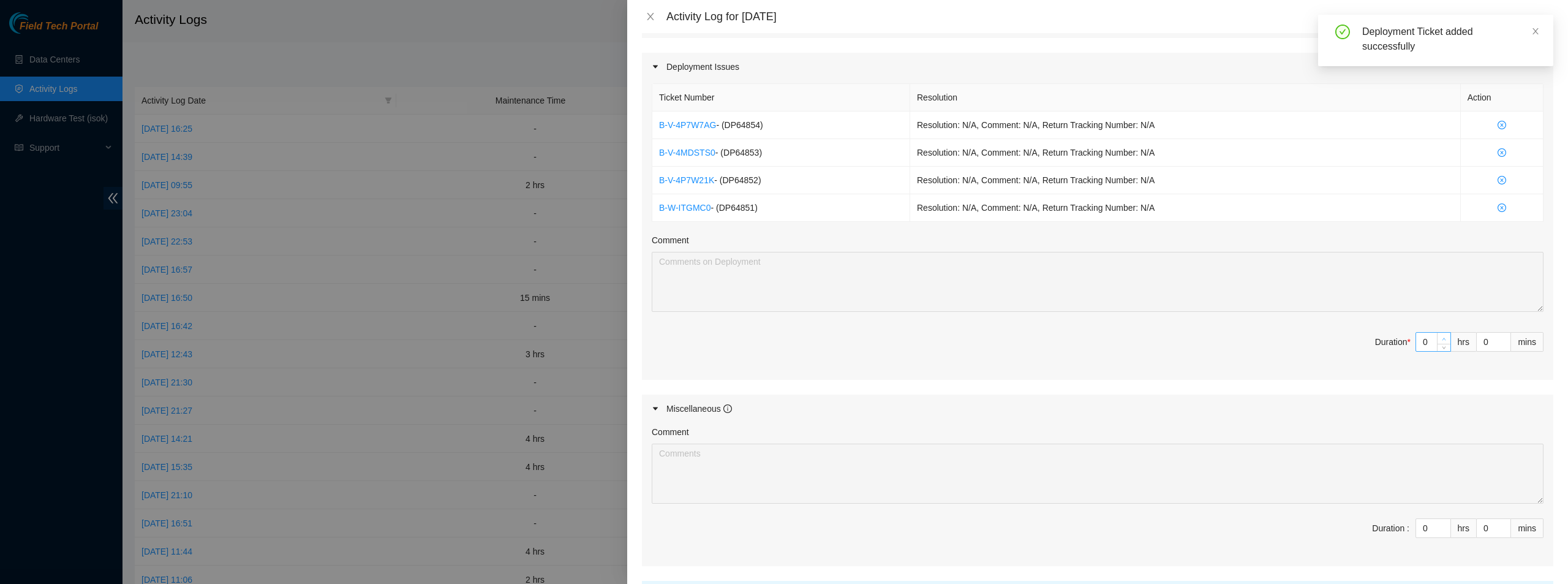
type input "1"
type input "3"
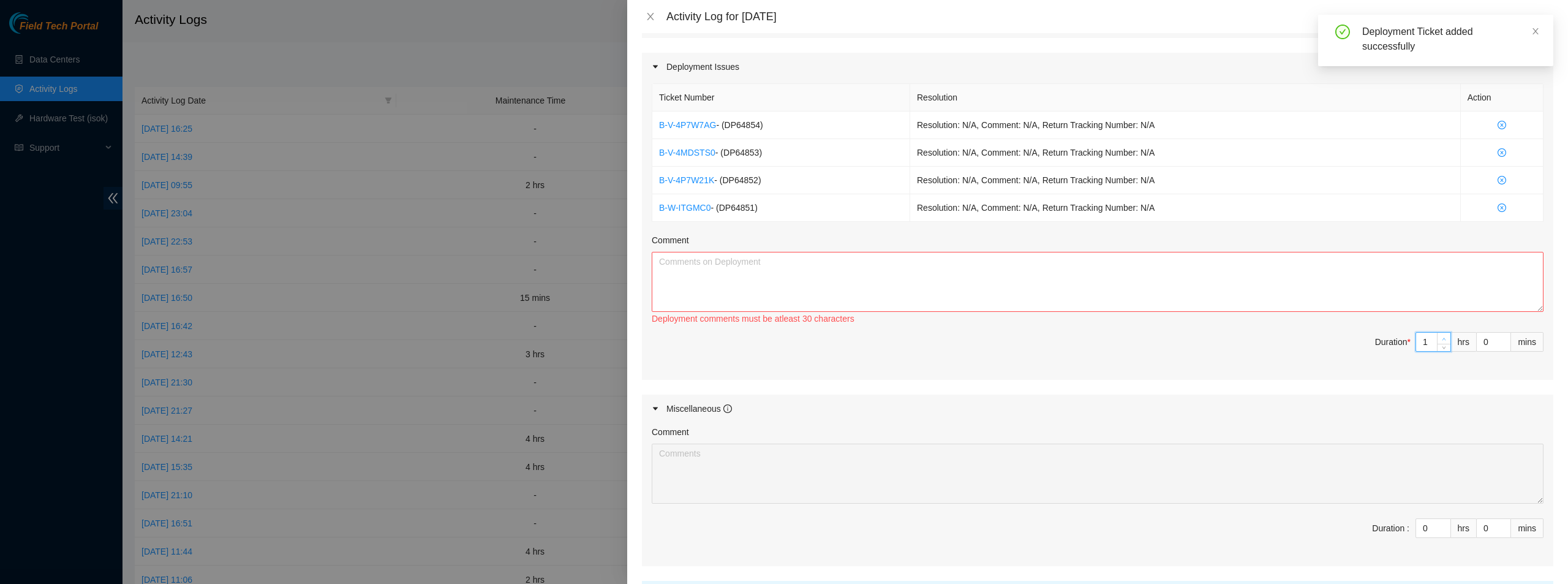
click at [1441, 340] on span "up" at bounding box center [1444, 338] width 7 height 7
click at [1134, 256] on textarea "Comment" at bounding box center [1098, 281] width 892 height 60
type textarea "assisted [PERSON_NAME] by"
click at [1421, 342] on input "1" at bounding box center [1433, 341] width 34 height 18
type input "0"
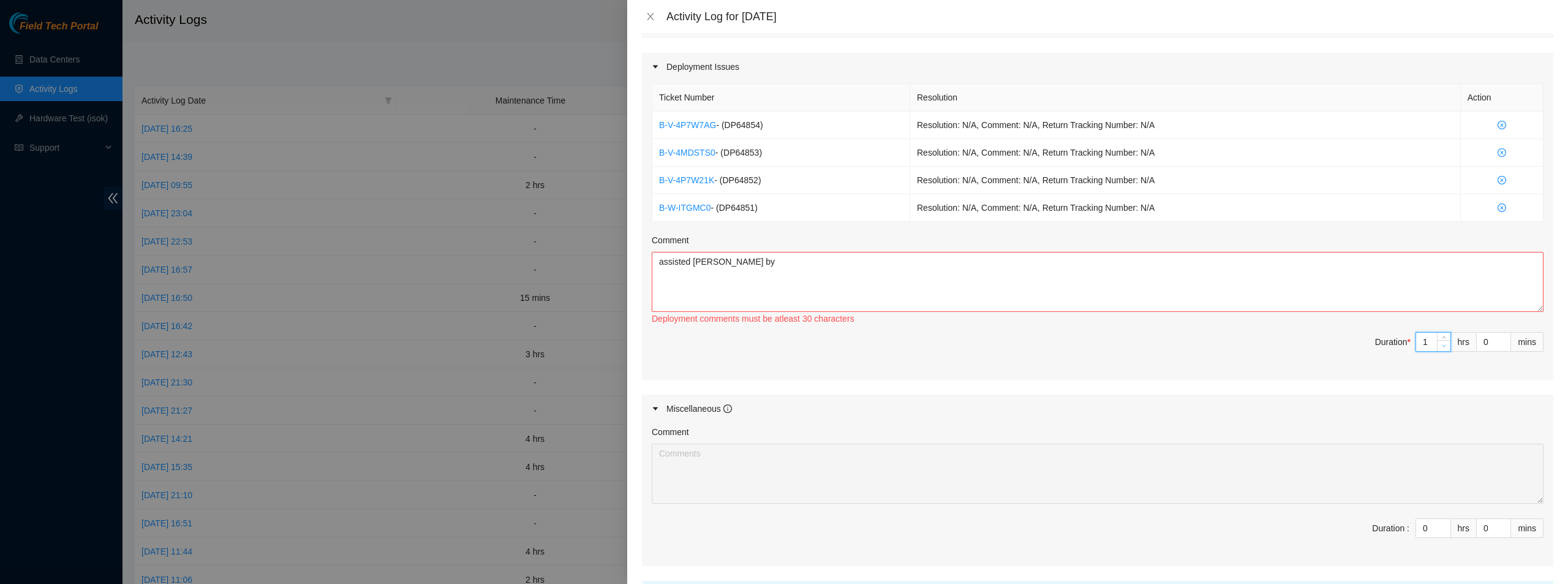
type input "2"
click at [1441, 349] on span "down" at bounding box center [1444, 345] width 7 height 7
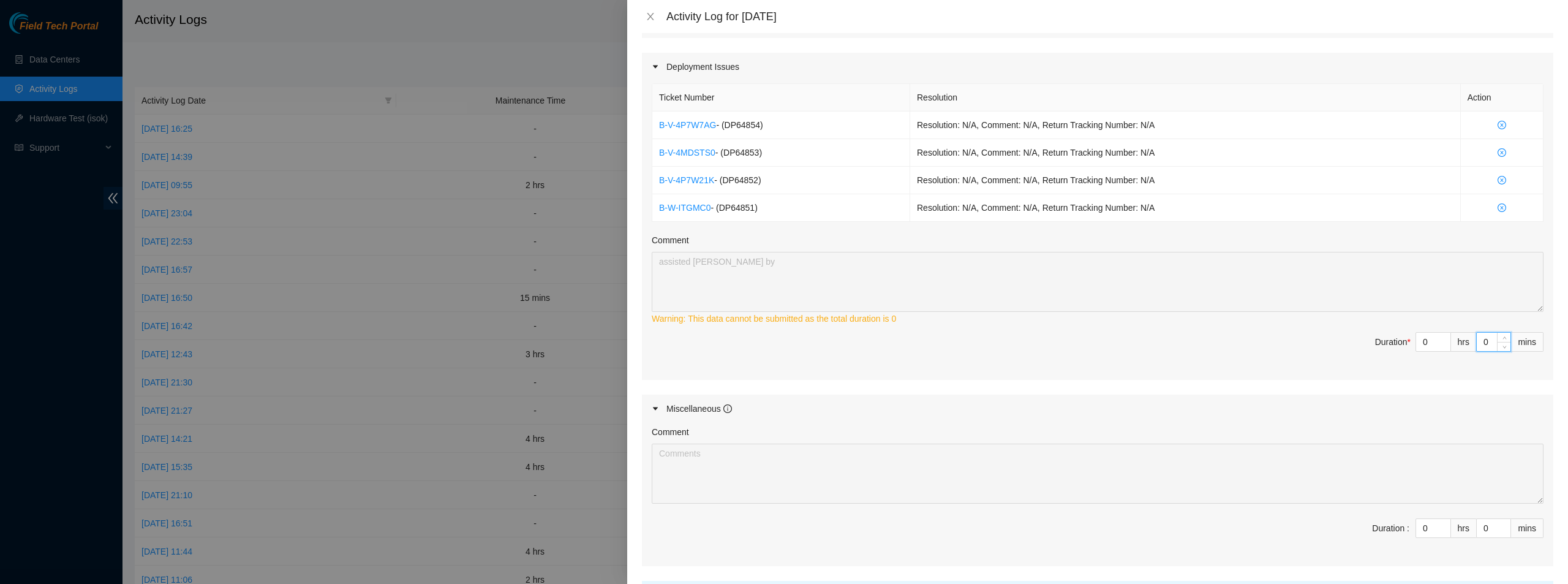
click at [1483, 339] on input "0" at bounding box center [1493, 341] width 33 height 18
click at [1477, 341] on input "0" at bounding box center [1493, 341] width 33 height 18
type input "30"
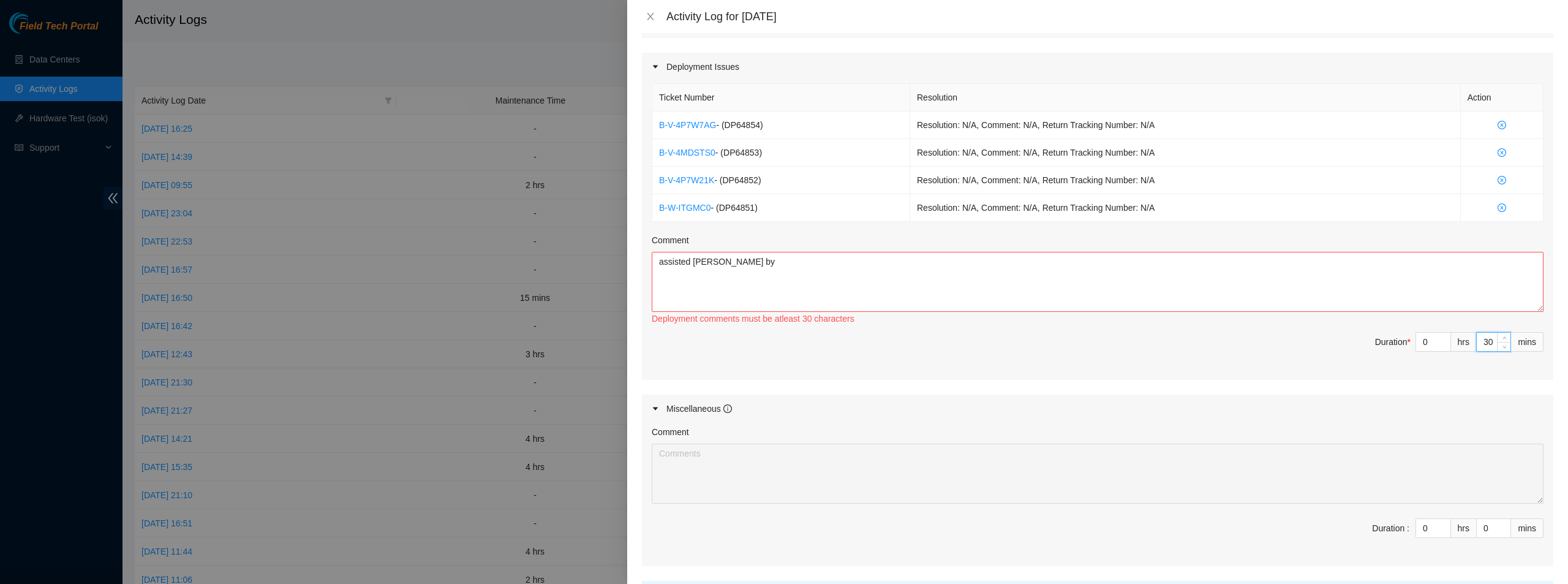
type input "30"
click at [967, 247] on div "Comment" at bounding box center [1098, 243] width 892 height 18
click at [965, 276] on textarea "assisted [PERSON_NAME] by" at bounding box center [1098, 281] width 892 height 60
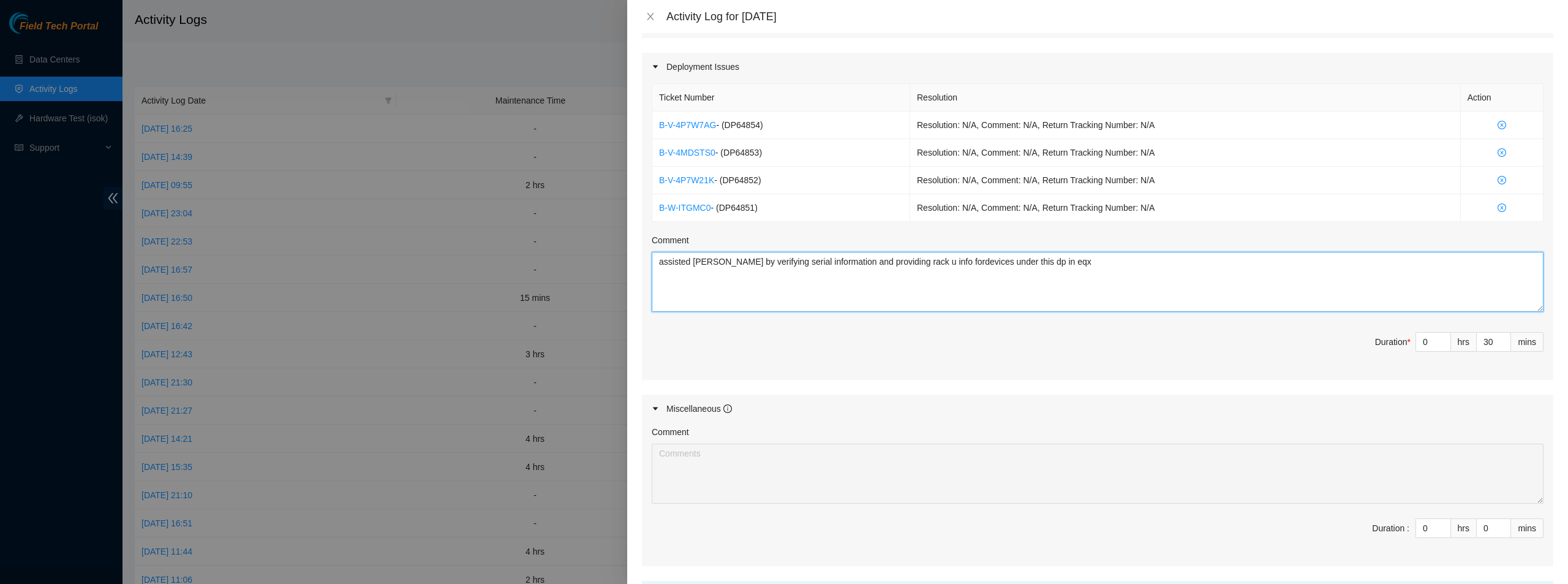
click at [939, 265] on textarea "assisted [PERSON_NAME] by verifying serial information and providing rack u inf…" at bounding box center [1098, 281] width 892 height 60
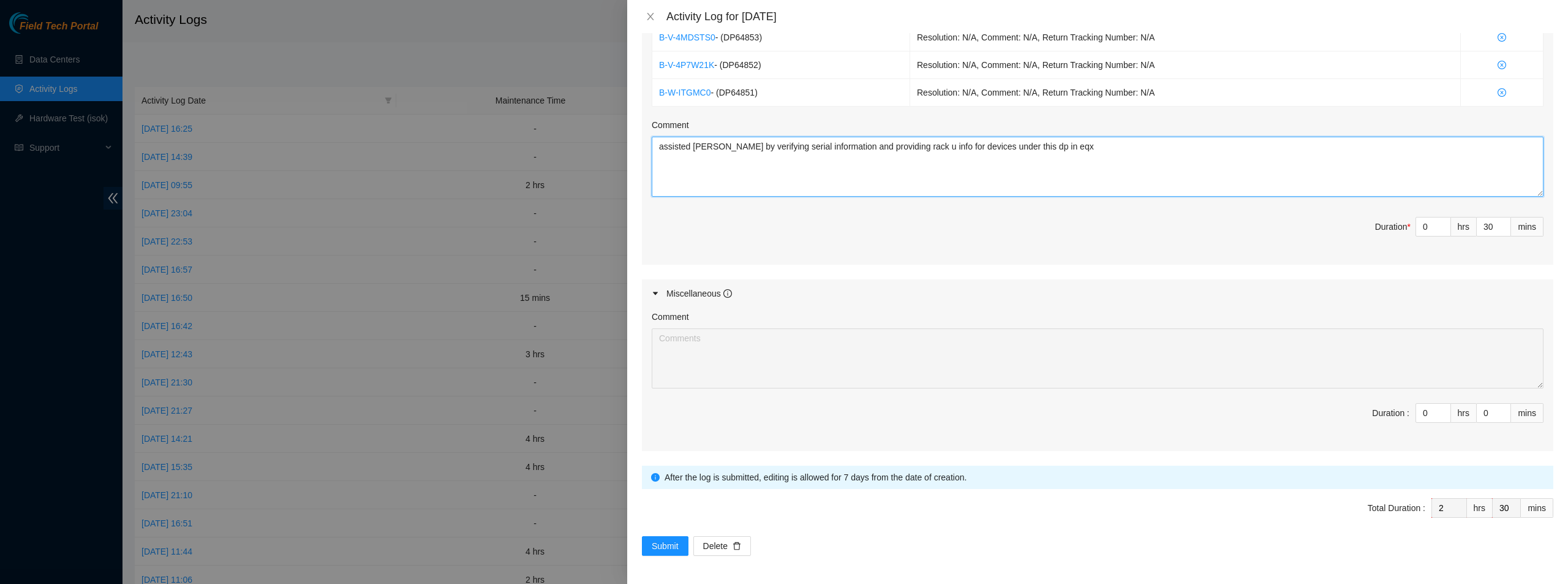
scroll to position [545, 0]
type textarea "assisted [PERSON_NAME] by verifying serial information and providing rack u inf…"
type input "1"
type input "3"
click at [1437, 408] on span "Increase Value" at bounding box center [1443, 408] width 13 height 11
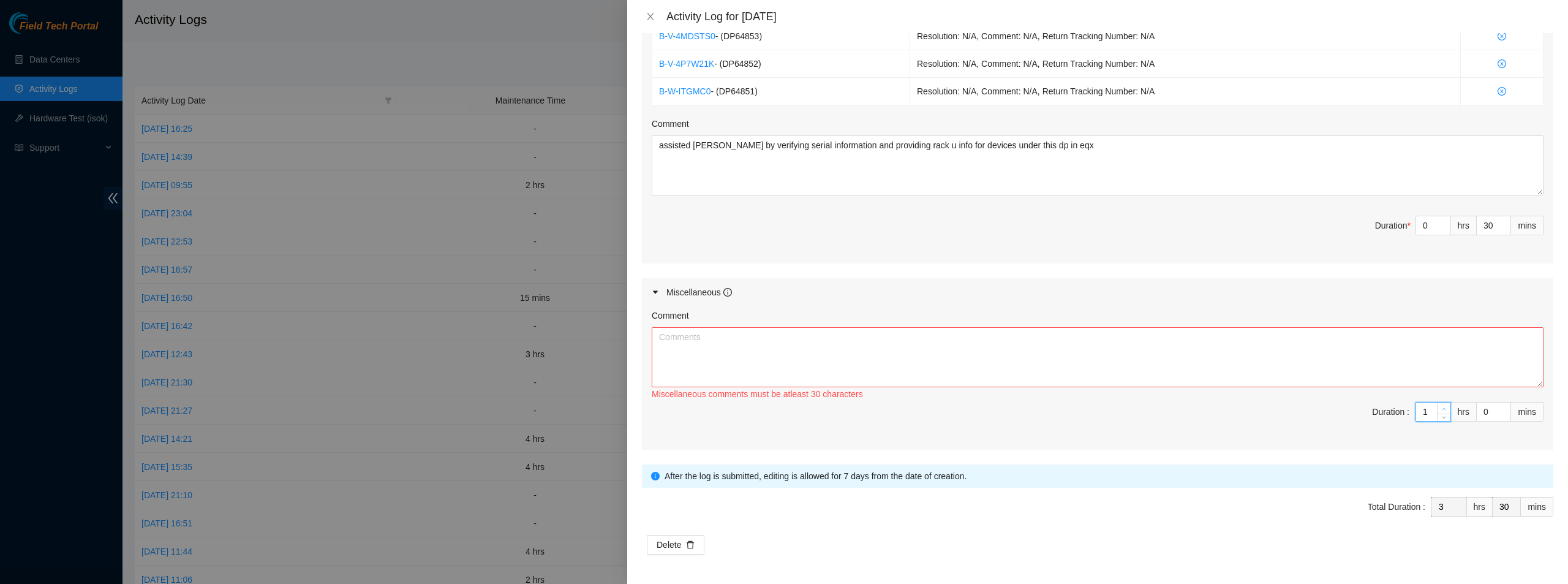
type input "2"
type input "4"
click at [1437, 408] on span "Increase Value" at bounding box center [1443, 408] width 13 height 11
type input "3"
type input "5"
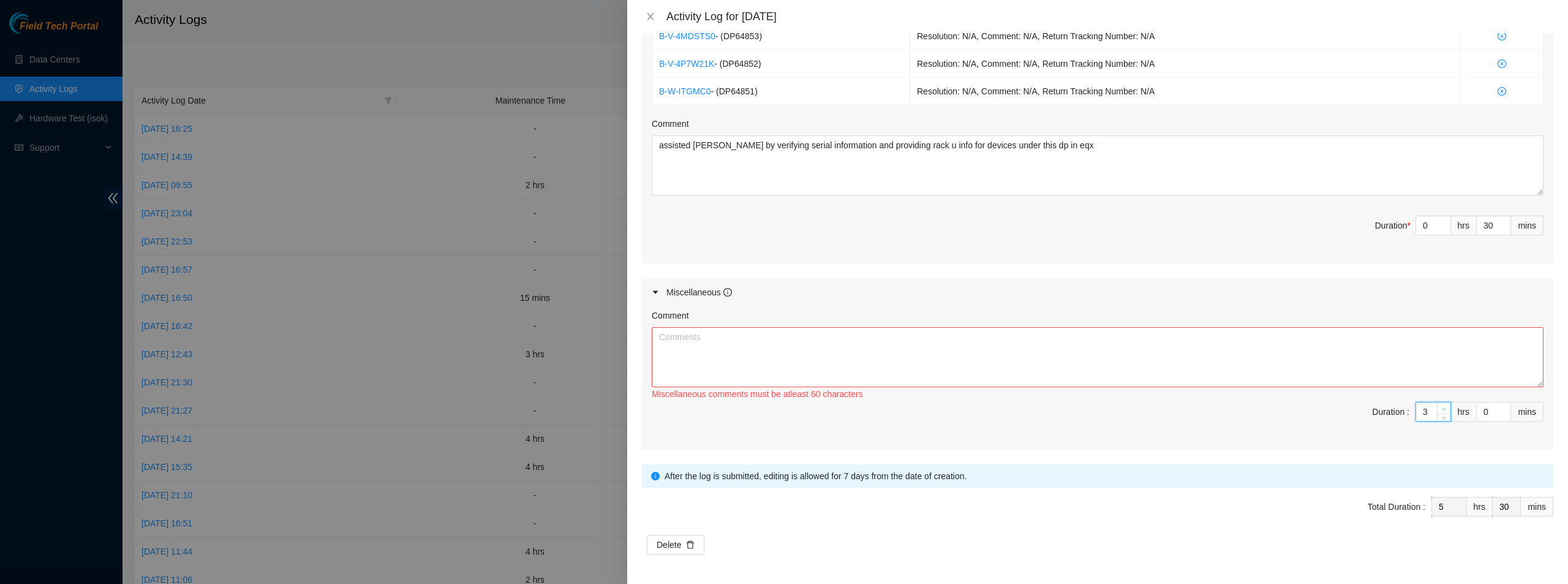
click at [1437, 408] on span "Increase Value" at bounding box center [1443, 408] width 13 height 11
type input "4"
type input "6"
click at [1437, 408] on span "Increase Value" at bounding box center [1443, 408] width 13 height 11
type input "5"
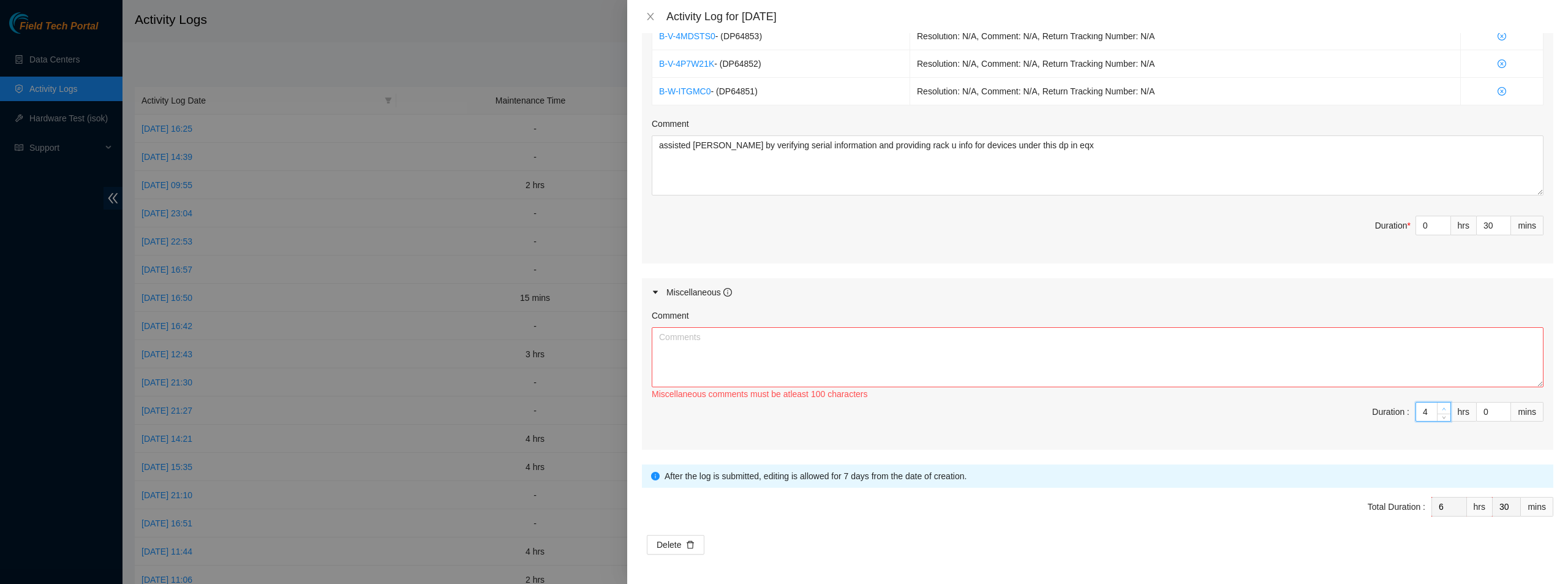
type input "7"
click at [1437, 408] on span "Increase Value" at bounding box center [1443, 408] width 13 height 11
click at [1477, 410] on input "0" at bounding box center [1493, 412] width 33 height 18
type input "40"
type input "8"
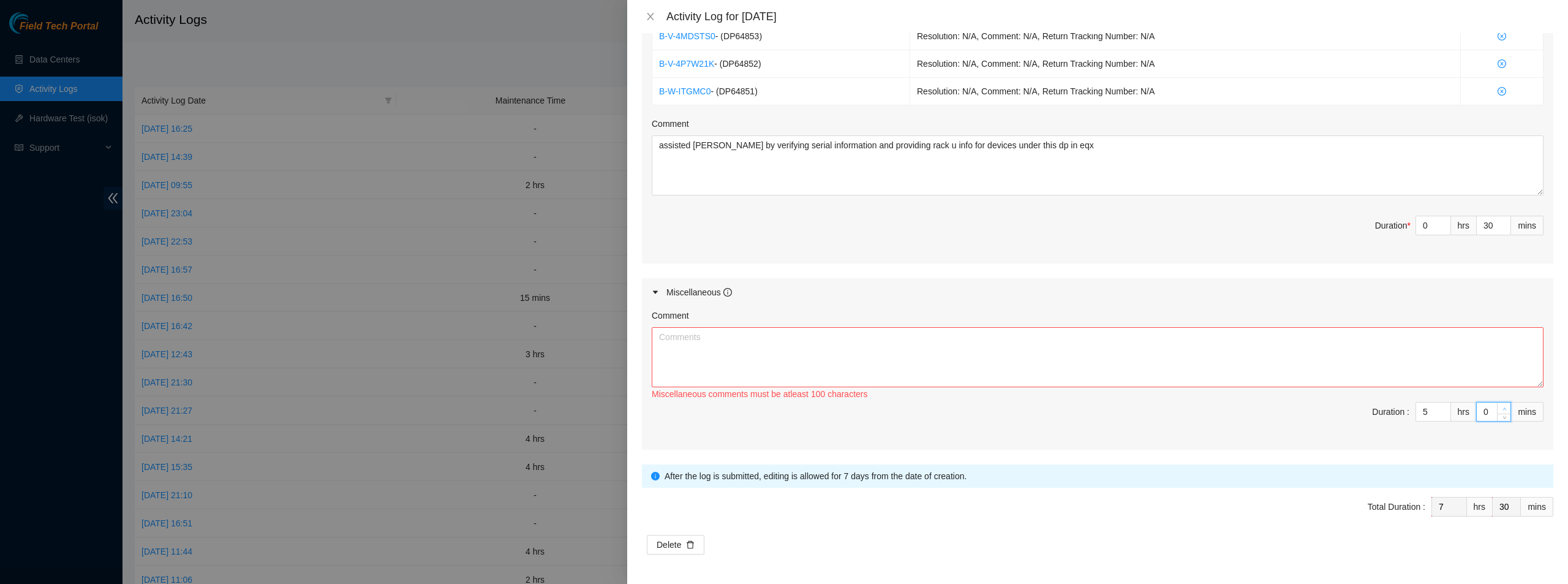
type input "10"
type input "0"
type input "7"
type input "30"
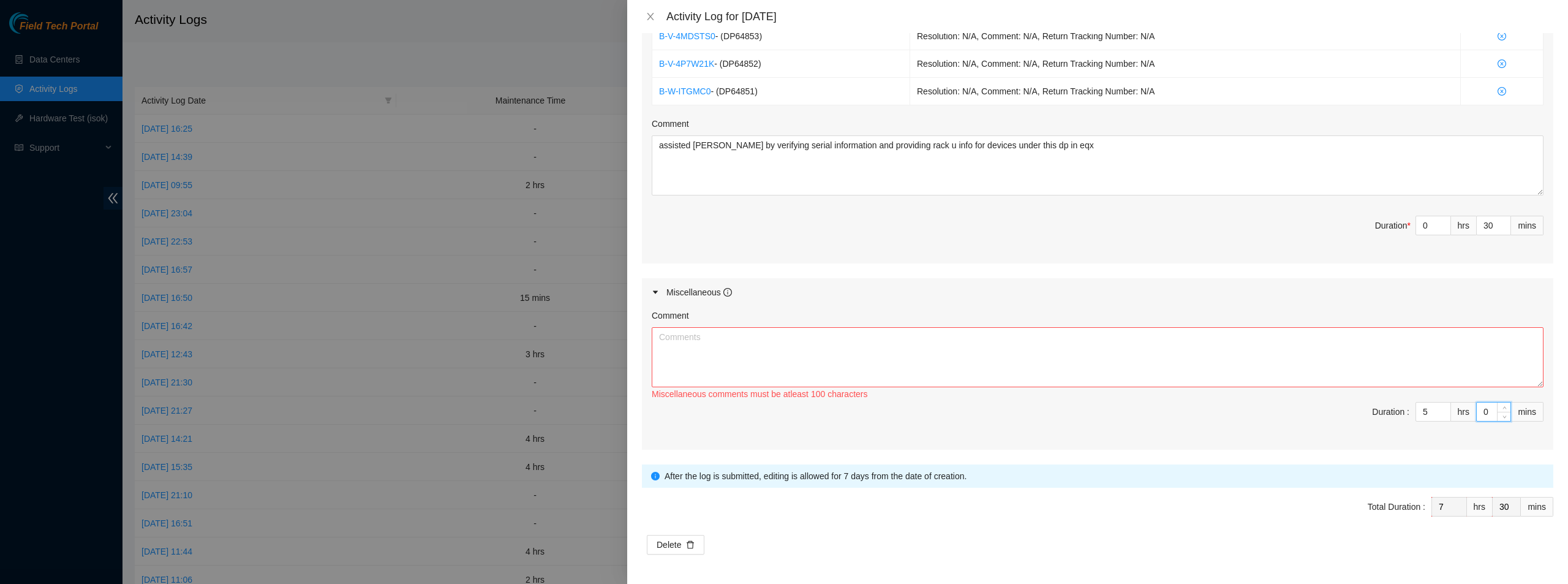
type input "8"
type input "0"
type input "30"
click at [1377, 350] on textarea "Comment" at bounding box center [1098, 356] width 892 height 60
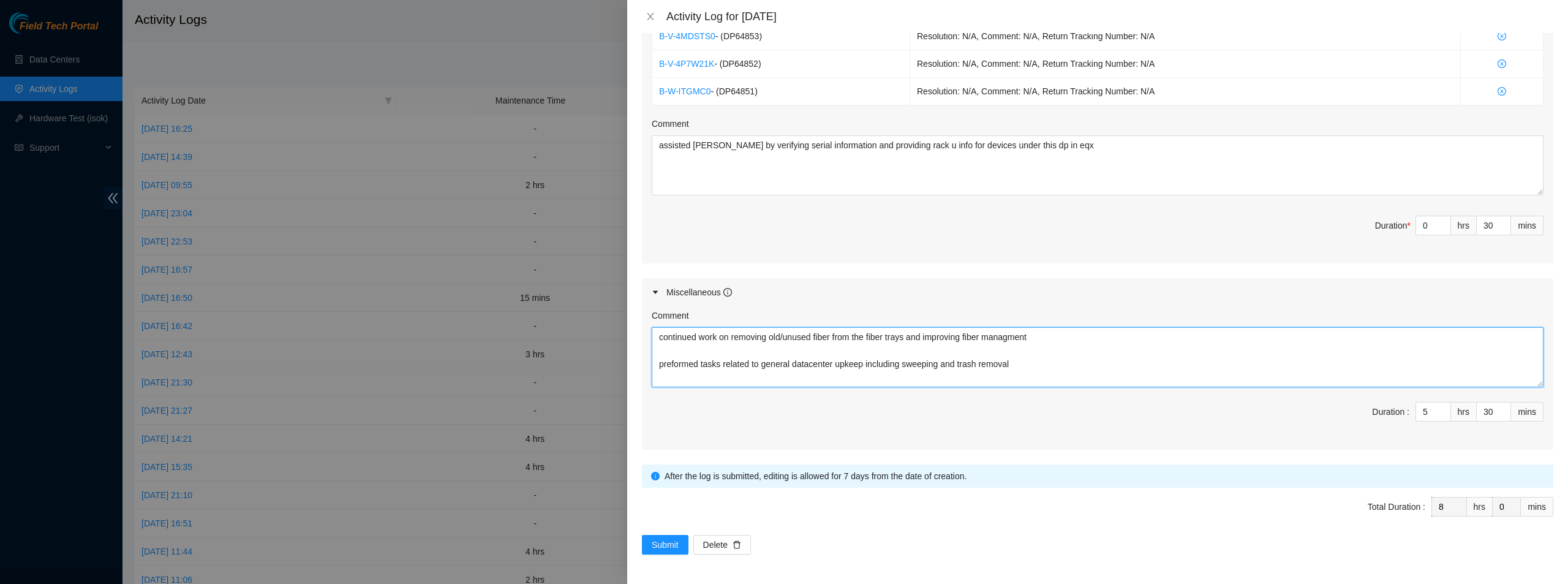
scroll to position [11, 0]
type textarea "continued work on removing old/unused fiber from the fiber trays and improving …"
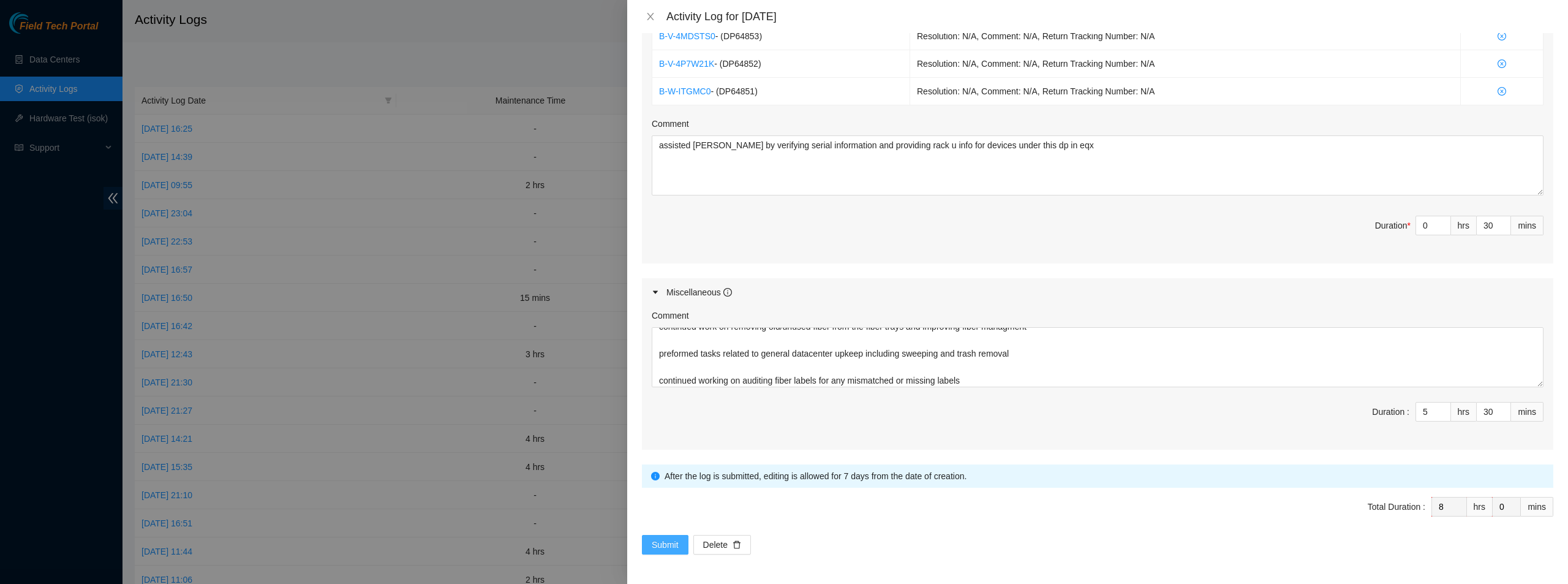
click at [667, 538] on span "Submit" at bounding box center [665, 544] width 27 height 13
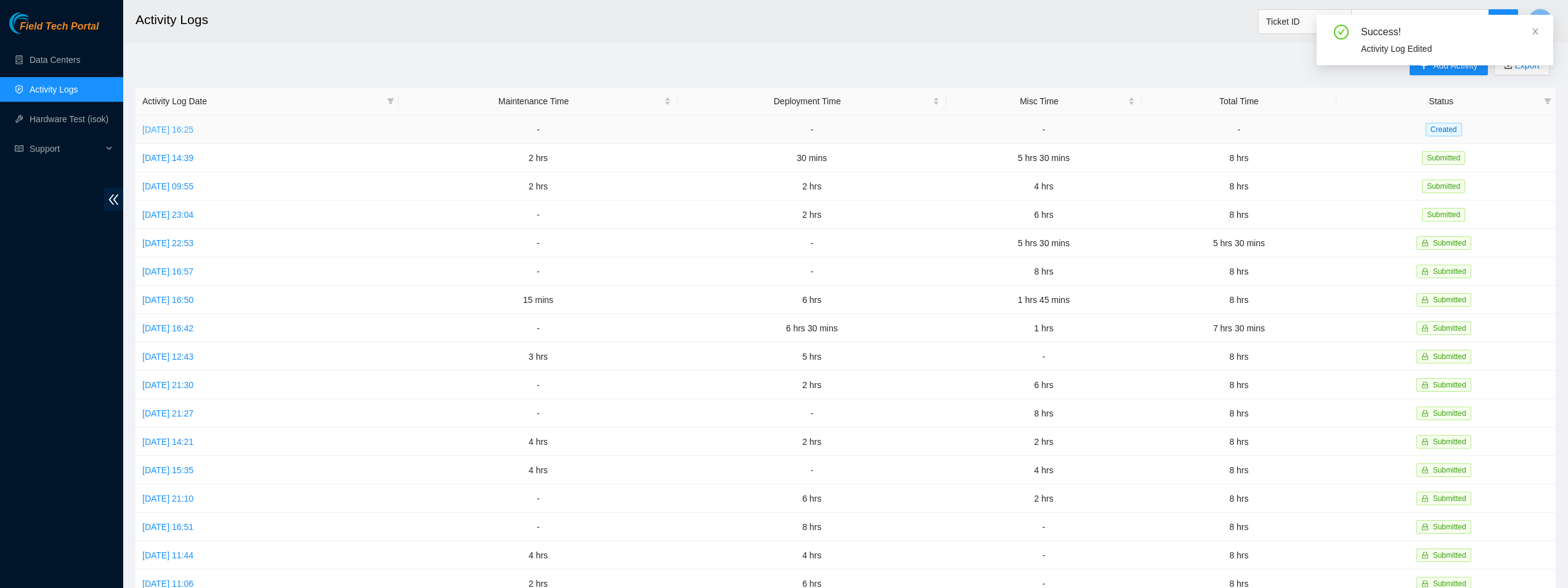
click at [193, 127] on link "[DATE] 16:25" at bounding box center [168, 129] width 51 height 10
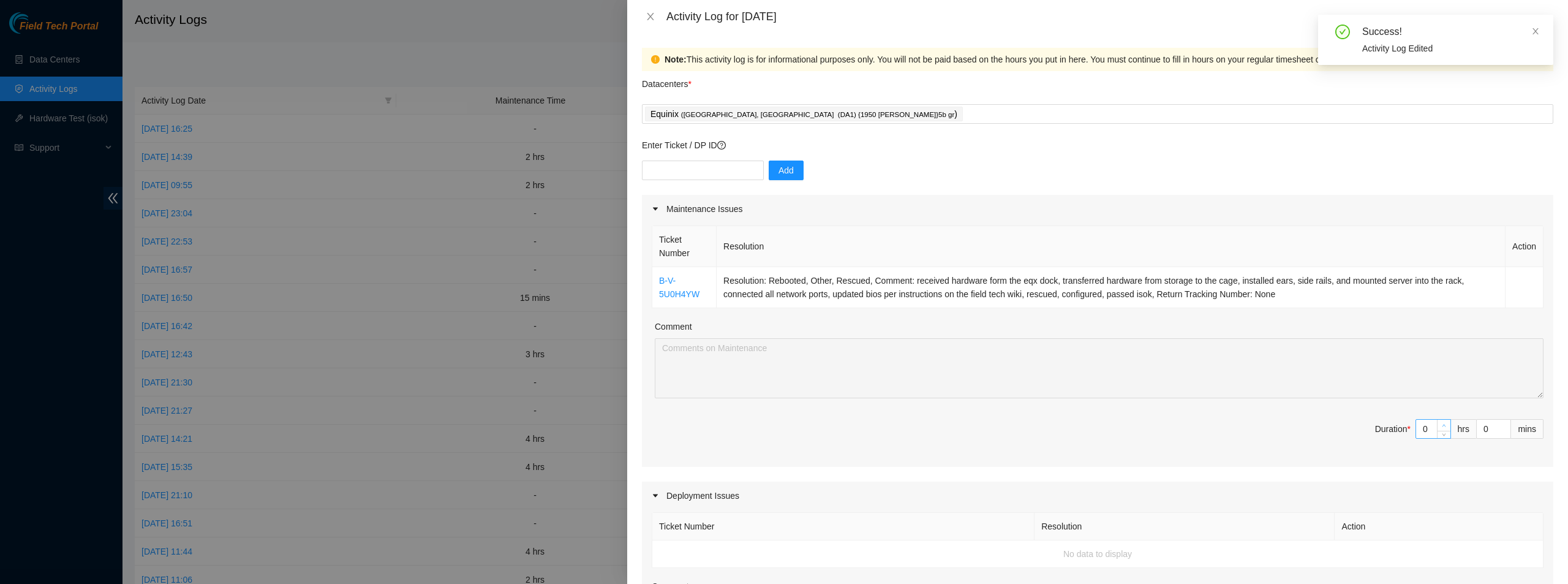
type input "1"
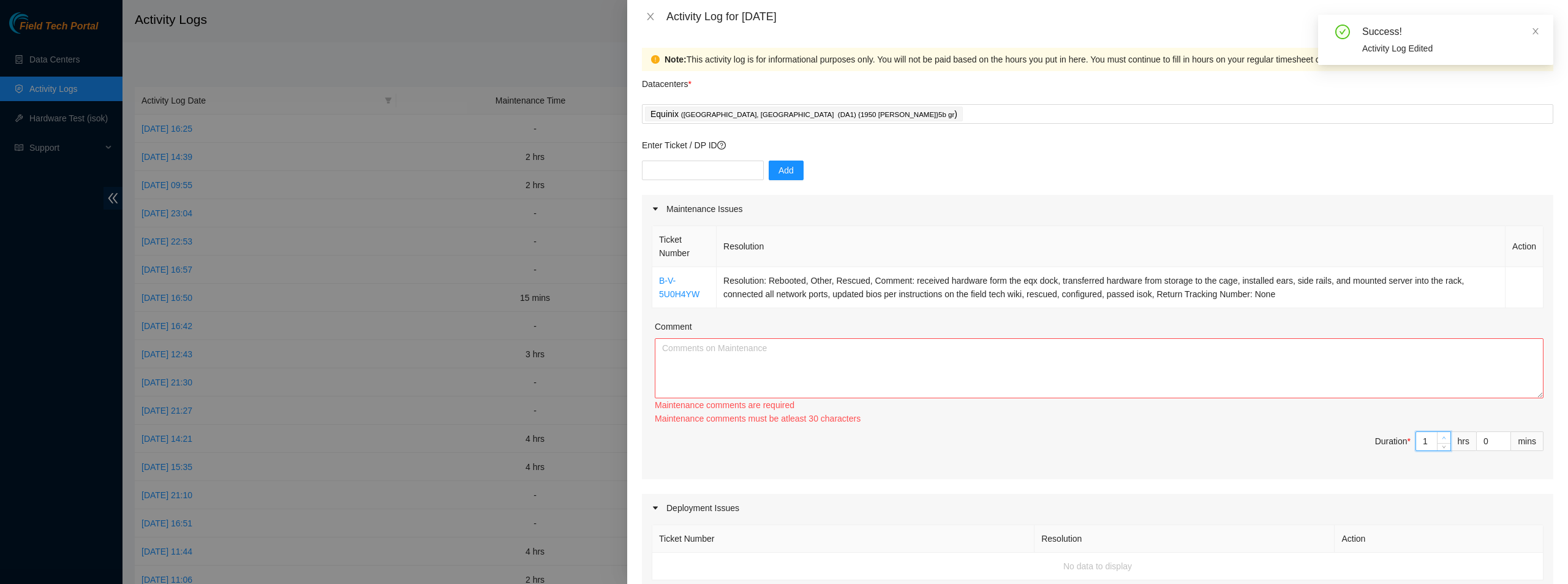
click at [1441, 435] on icon "up" at bounding box center [1443, 437] width 4 height 4
click at [894, 376] on textarea "Comment" at bounding box center [1099, 368] width 889 height 60
type input "2"
click at [1441, 435] on icon "up" at bounding box center [1443, 437] width 4 height 4
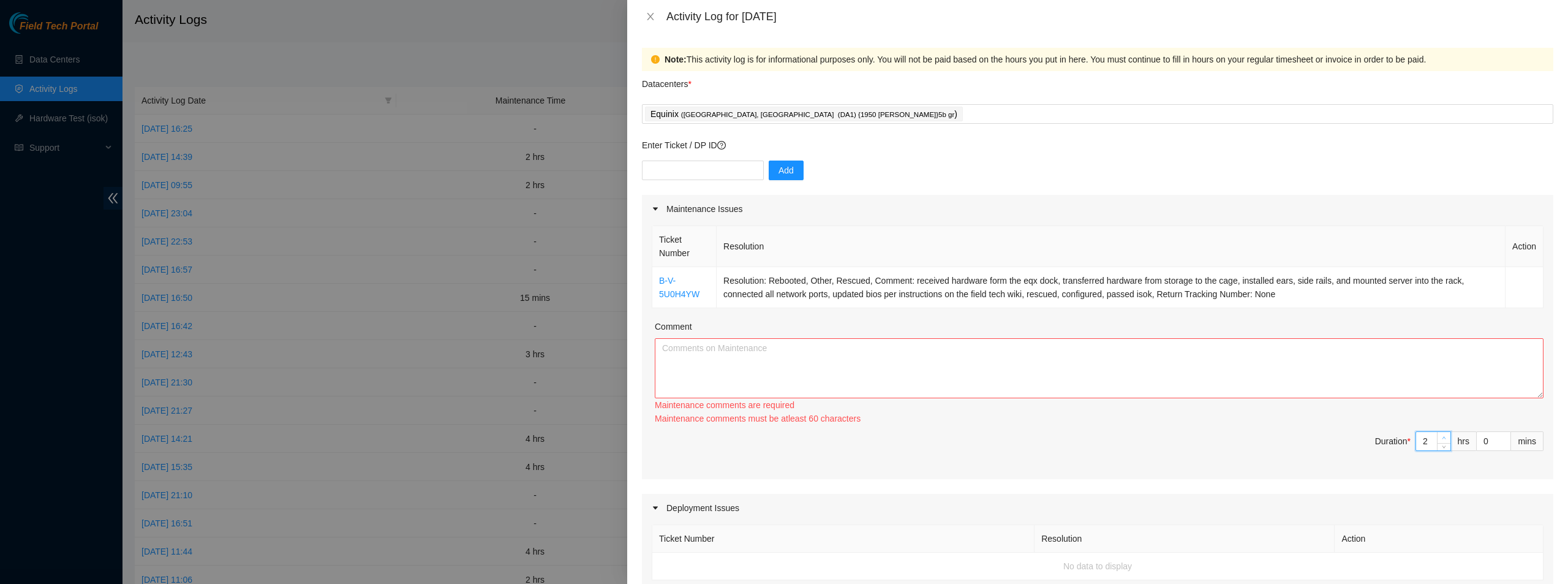
type input "3"
click at [1441, 435] on icon "up" at bounding box center [1443, 437] width 4 height 4
click at [1294, 378] on textarea "Comment" at bounding box center [1099, 368] width 889 height 60
type textarea "received hardware from the eqx dock"
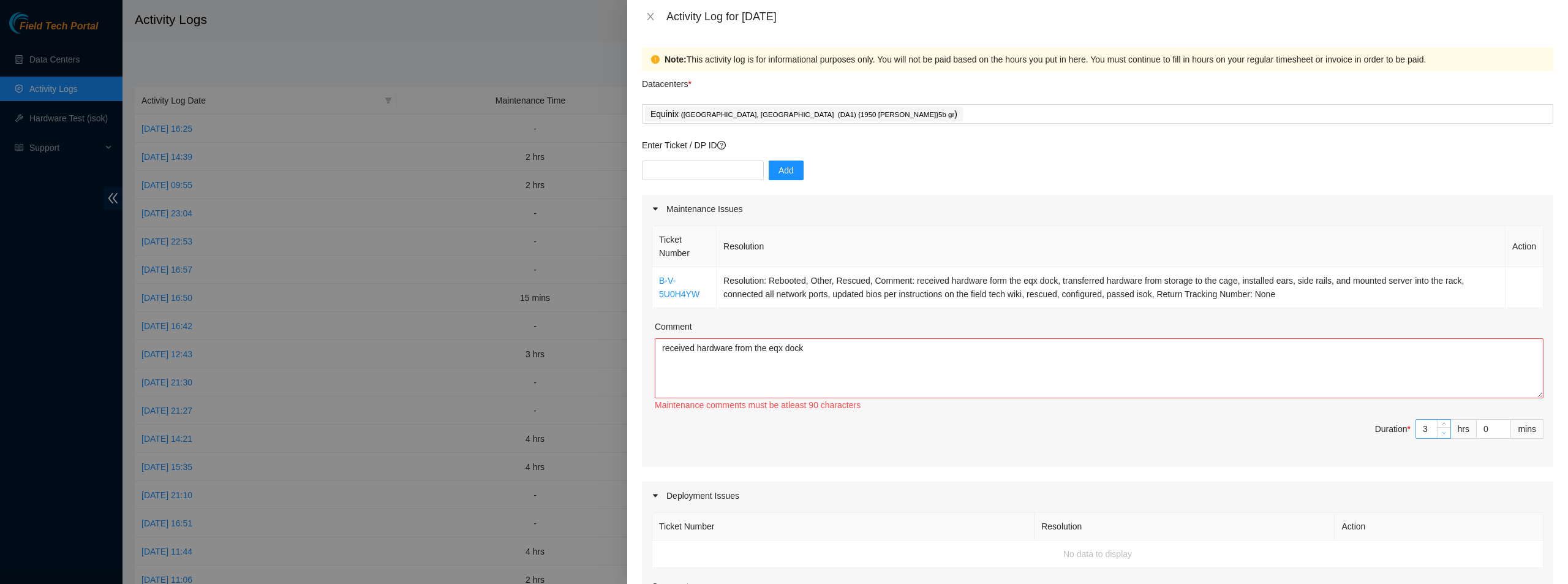
type input "2"
click at [1437, 437] on span "Decrease Value" at bounding box center [1443, 432] width 13 height 11
click at [1477, 429] on input "0" at bounding box center [1493, 429] width 33 height 18
type input "40"
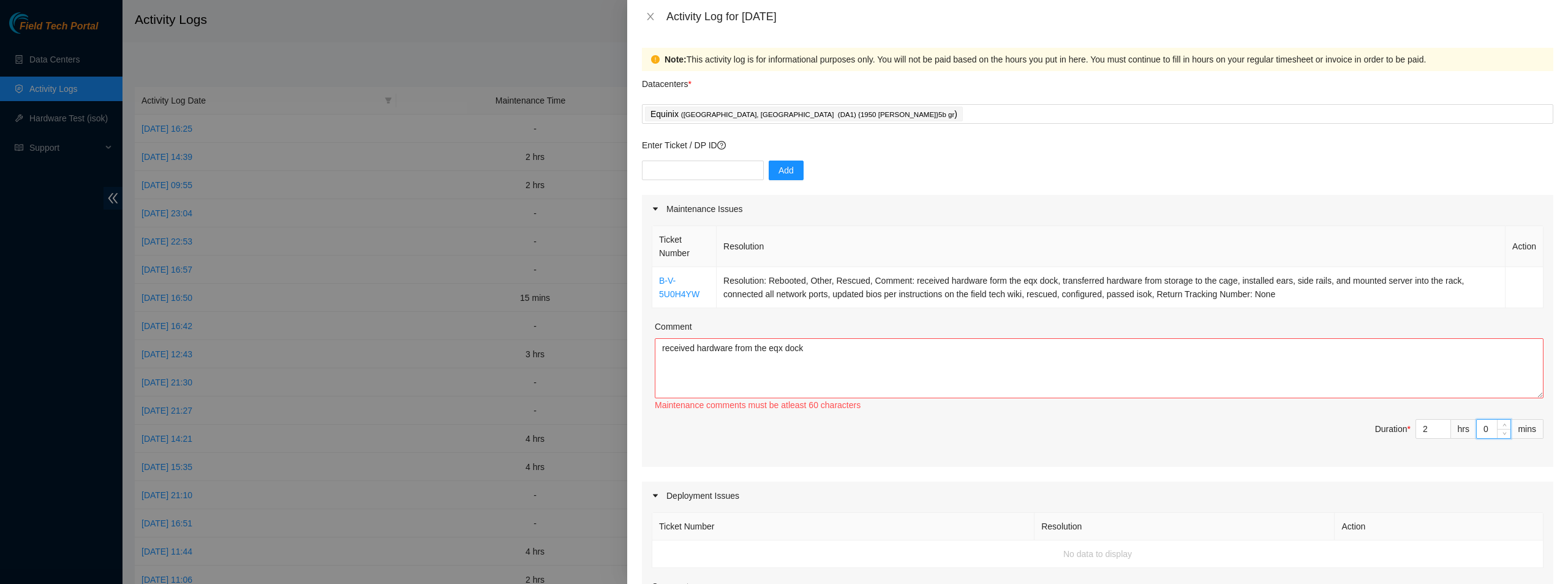
type input "40"
type input "0"
type input "40"
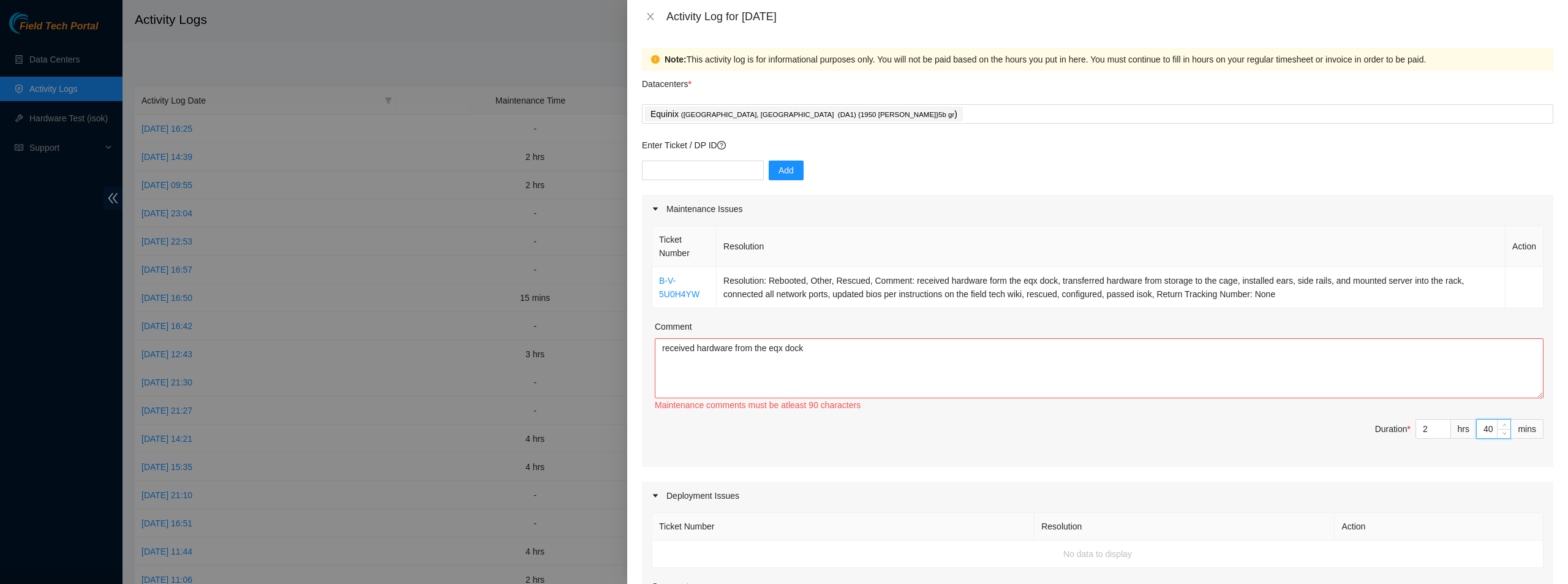
type input "0"
type input "30"
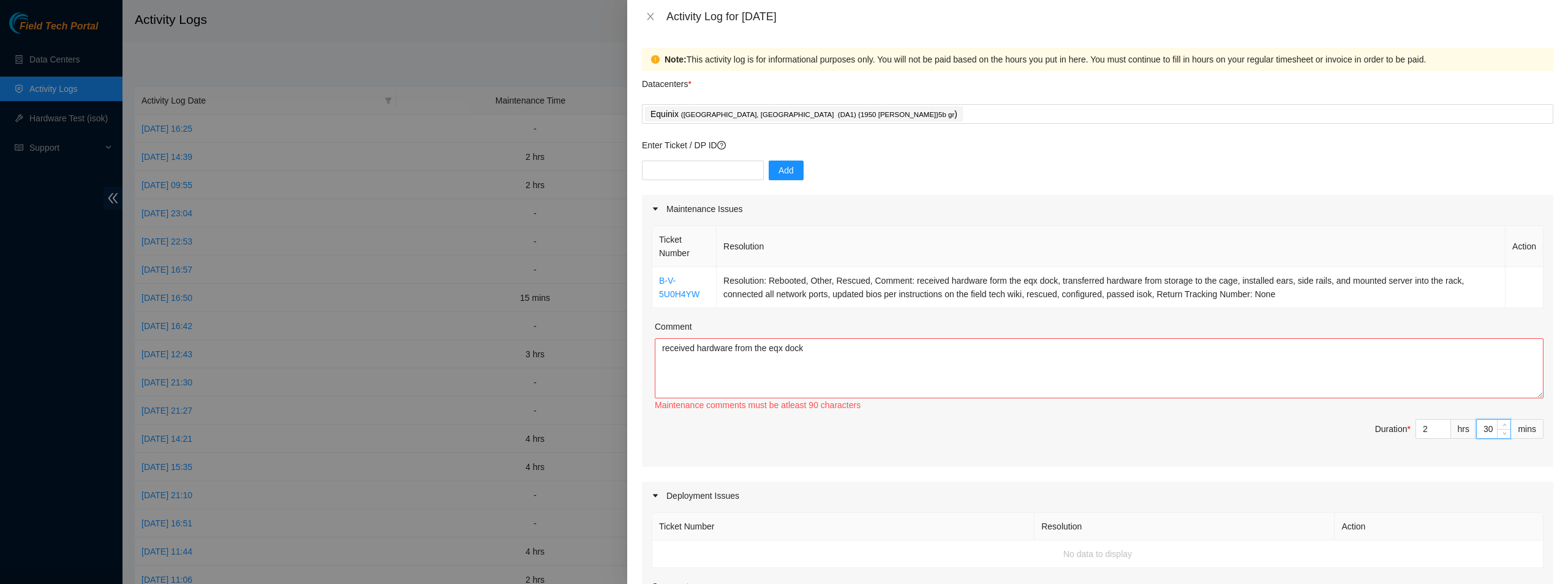
click at [1240, 399] on div "Maintenance comments must be atleast 90 characters" at bounding box center [1099, 404] width 889 height 13
click at [1120, 385] on textarea "received hardware from the eqx dock" at bounding box center [1099, 368] width 889 height 60
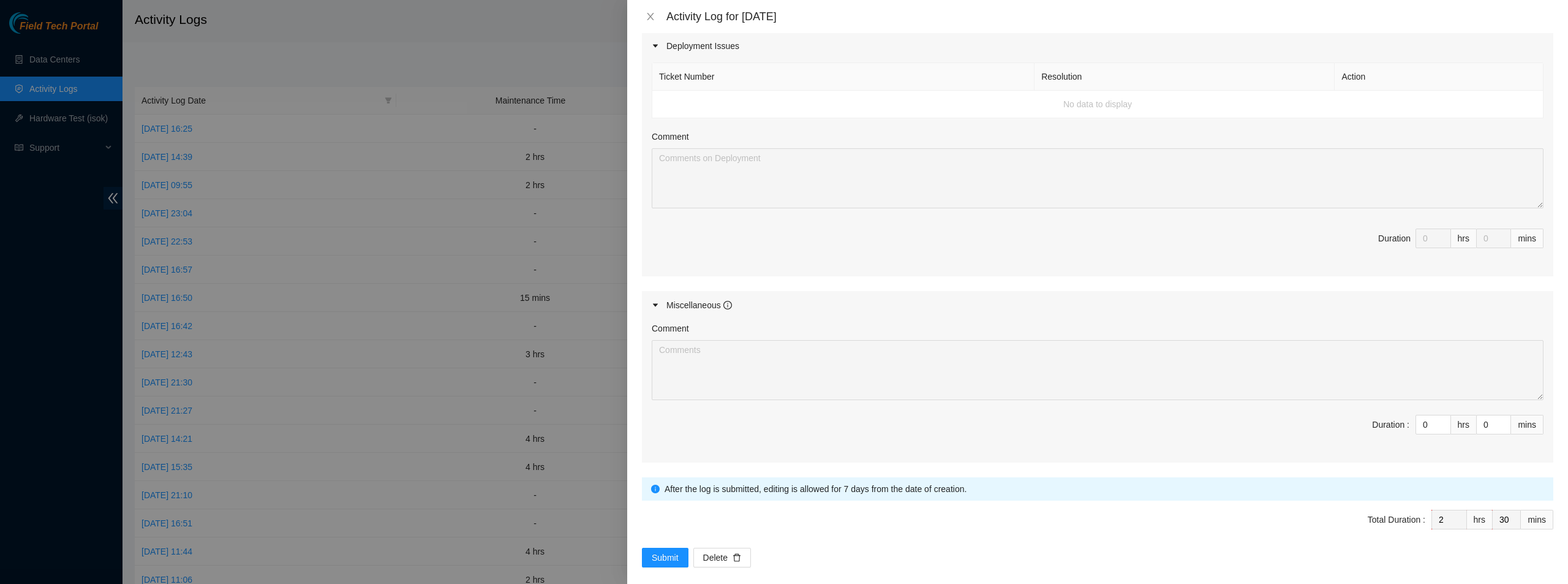
scroll to position [462, 0]
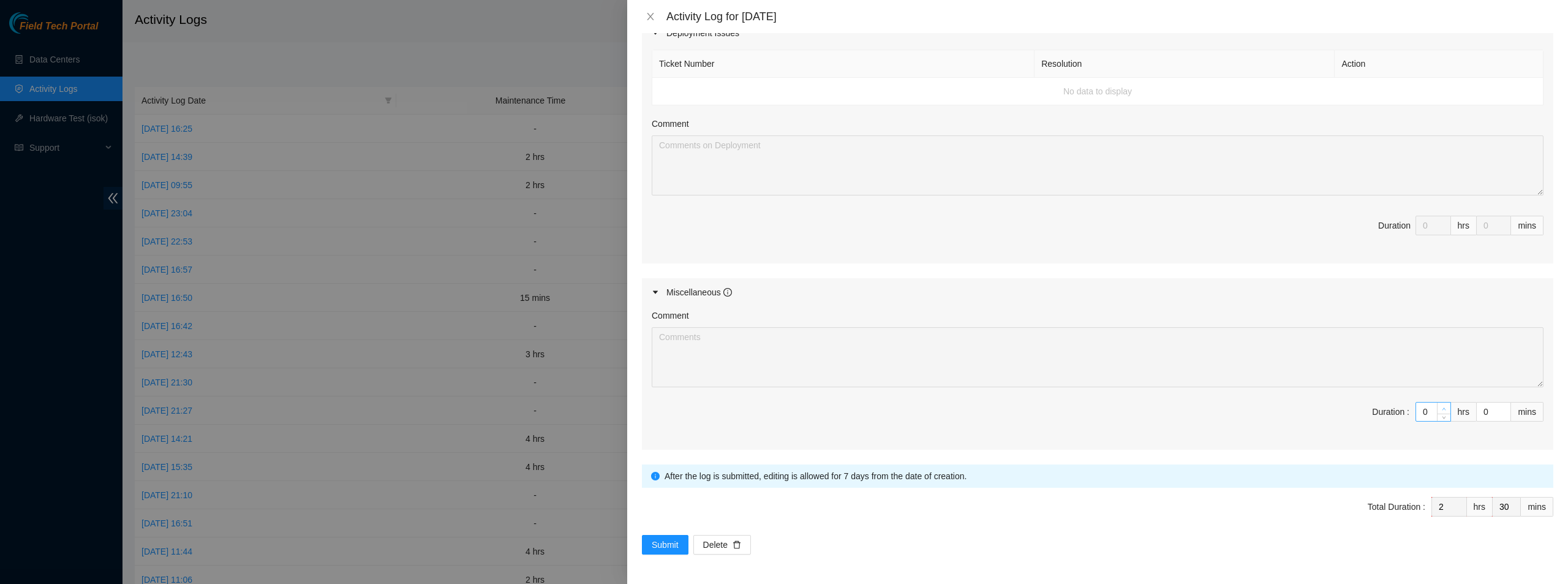
type textarea "received hardware from the eqx dock, transfered hardware to the office for stag…"
type input "1"
type input "3"
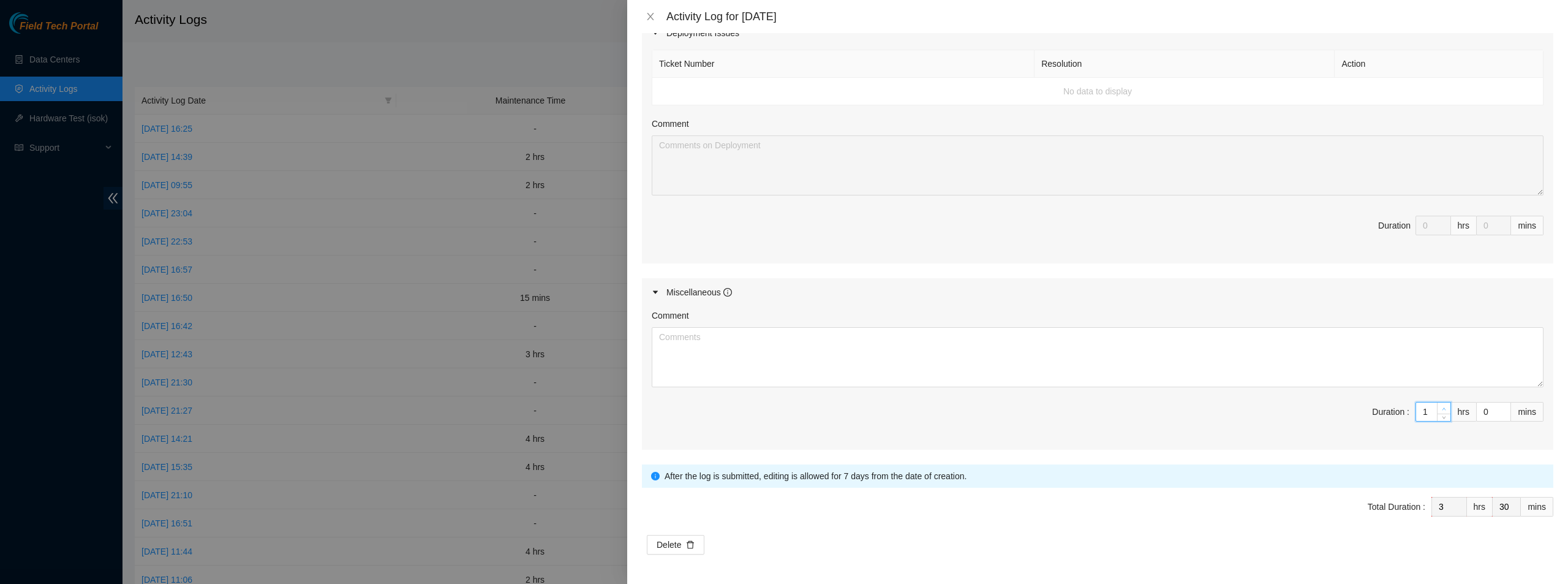
click at [1441, 408] on span "up" at bounding box center [1444, 408] width 7 height 7
type input "2"
type input "4"
click at [1441, 408] on span "up" at bounding box center [1444, 408] width 7 height 7
type input "3"
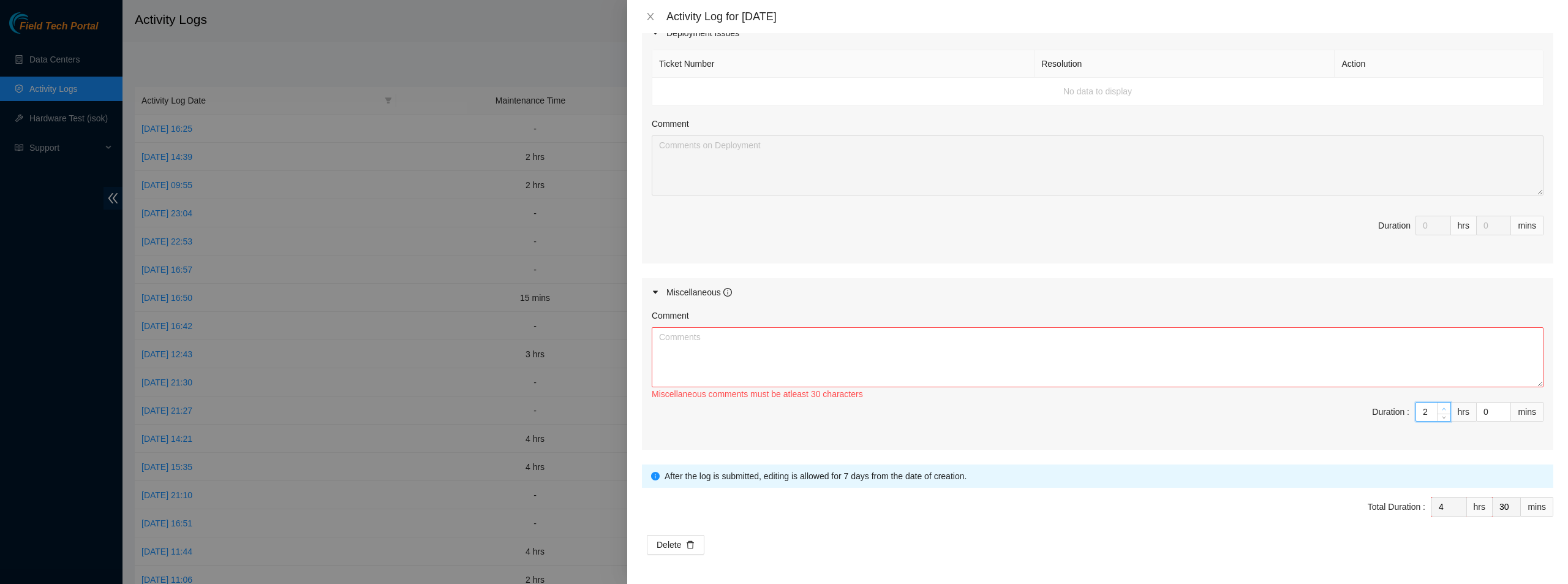
type input "5"
click at [1441, 408] on span "up" at bounding box center [1444, 408] width 7 height 7
type input "4"
type input "6"
click at [1441, 408] on span "up" at bounding box center [1444, 408] width 7 height 7
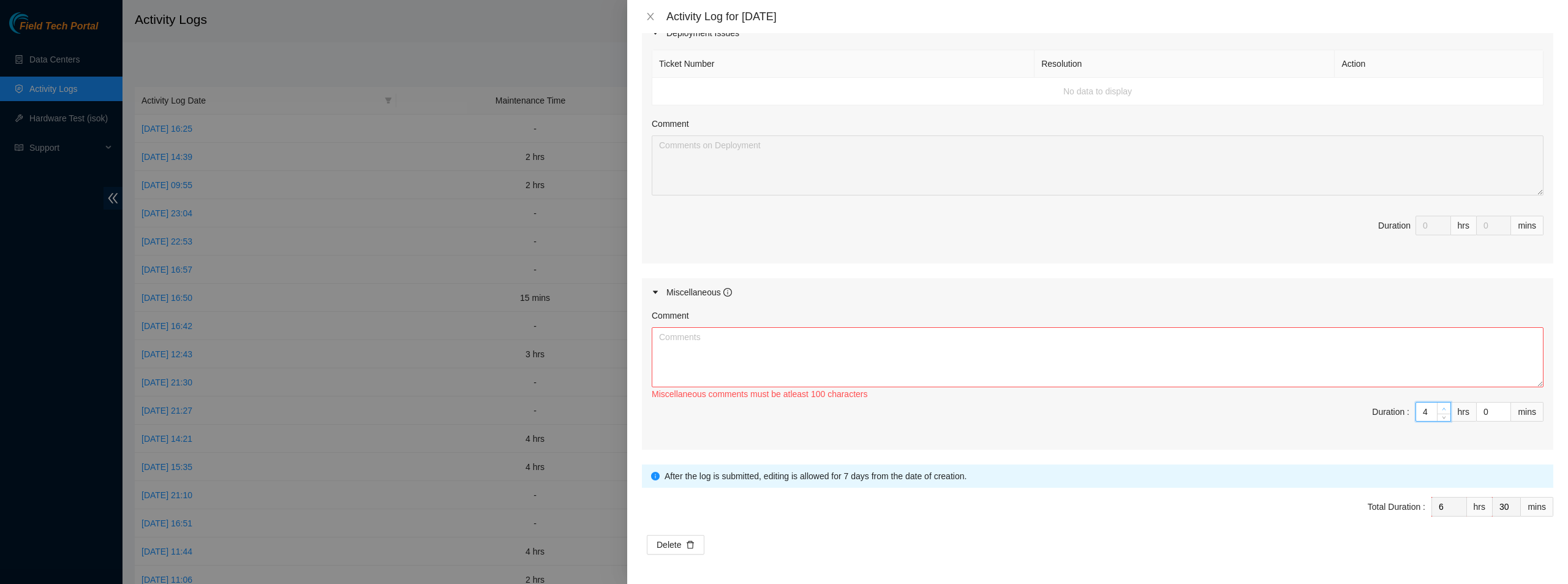
type input "5"
type input "7"
click at [1441, 408] on span "up" at bounding box center [1444, 408] width 7 height 7
click at [1477, 412] on input "0" at bounding box center [1493, 412] width 33 height 18
type input "30"
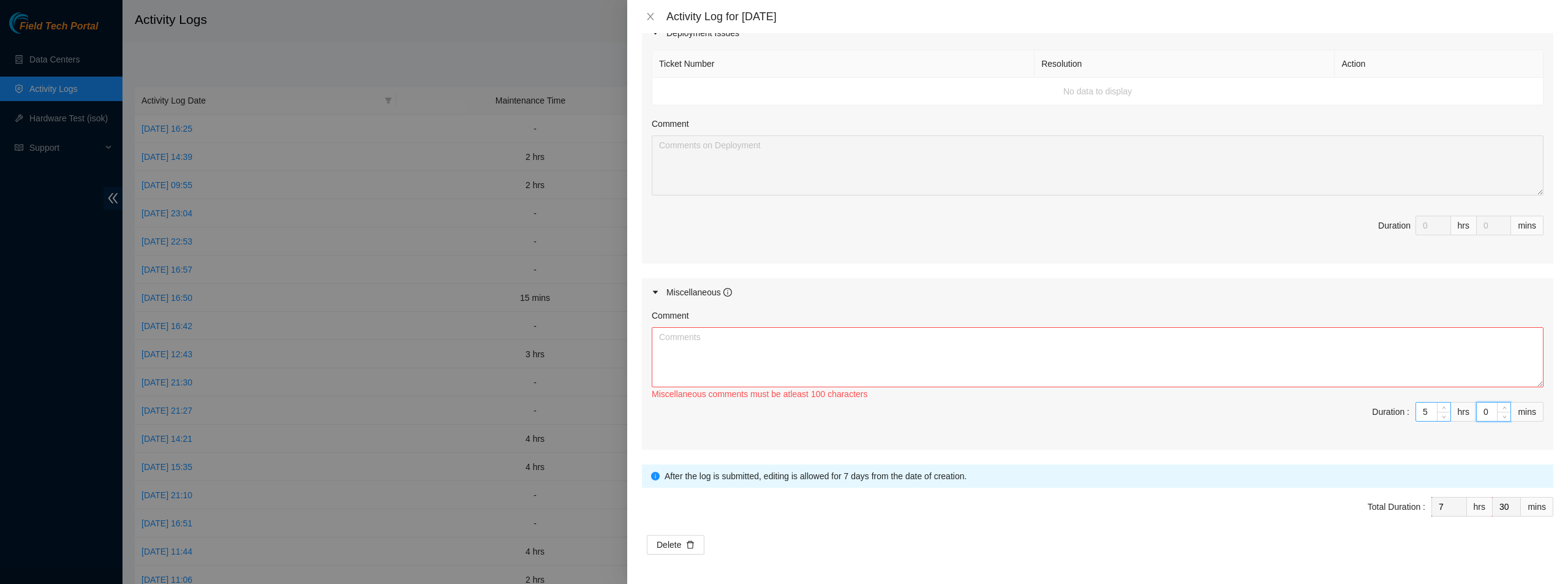
type input "8"
type input "0"
type input "30"
click at [1183, 374] on textarea "Comment" at bounding box center [1098, 356] width 892 height 60
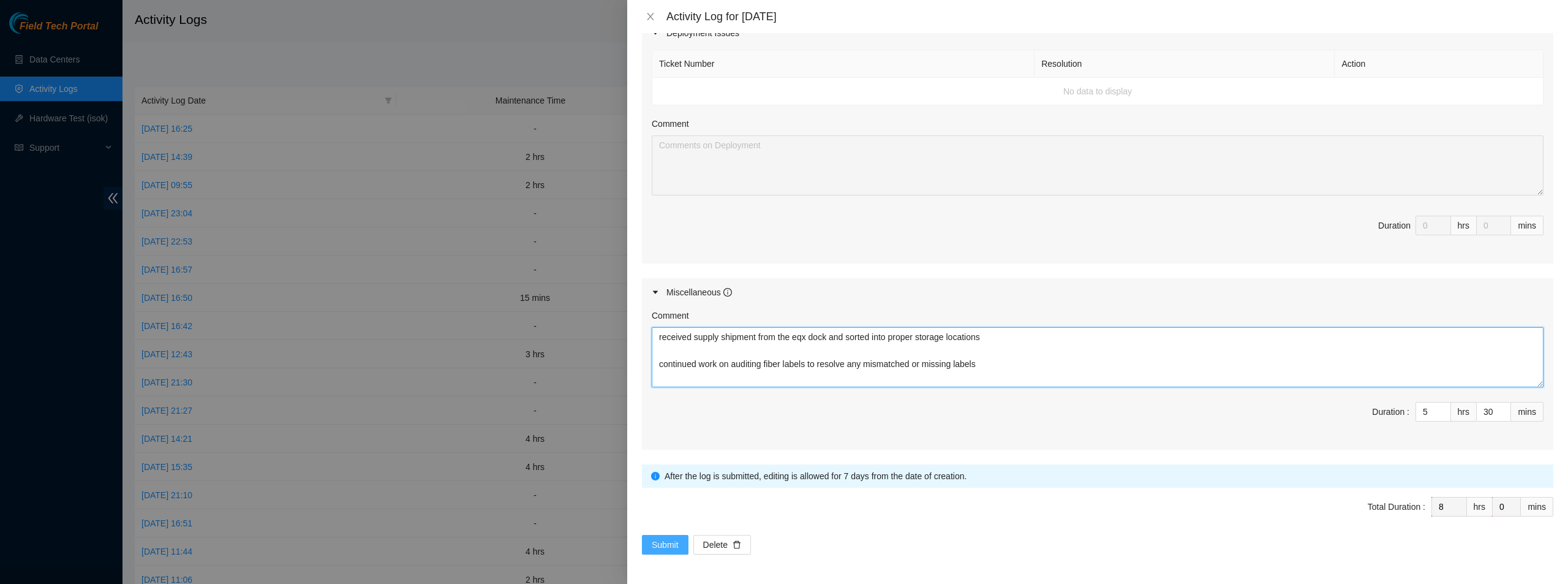
type textarea "received supply shipment from the eqx dock and sorted into proper storage locat…"
click at [660, 550] on span "Submit" at bounding box center [665, 544] width 27 height 13
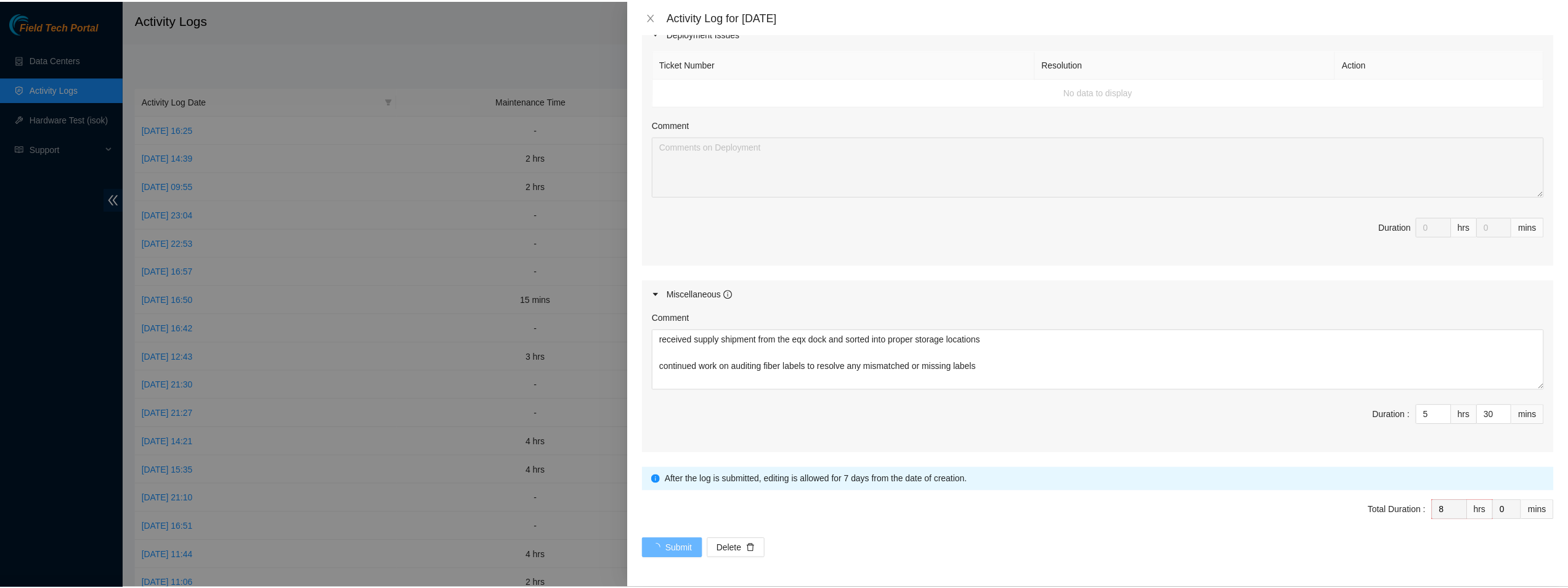
scroll to position [0, 0]
